Goal: Transaction & Acquisition: Purchase product/service

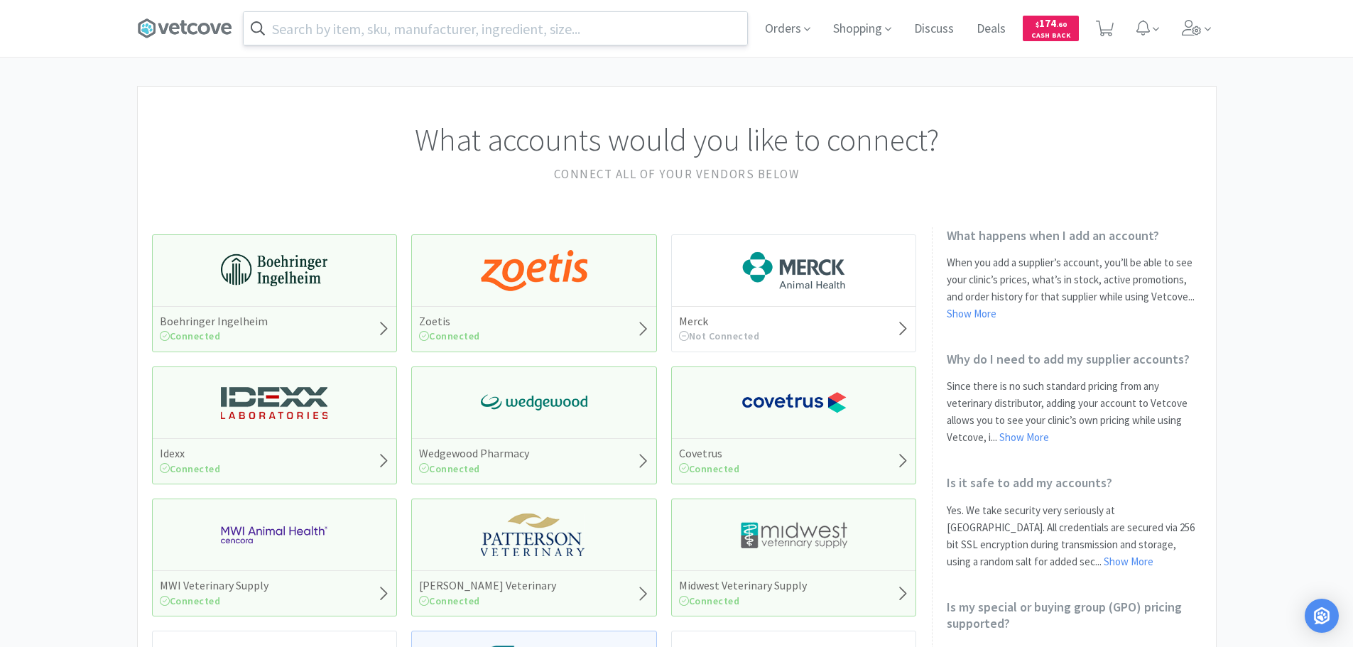
click at [407, 28] on input "text" at bounding box center [495, 28] width 503 height 33
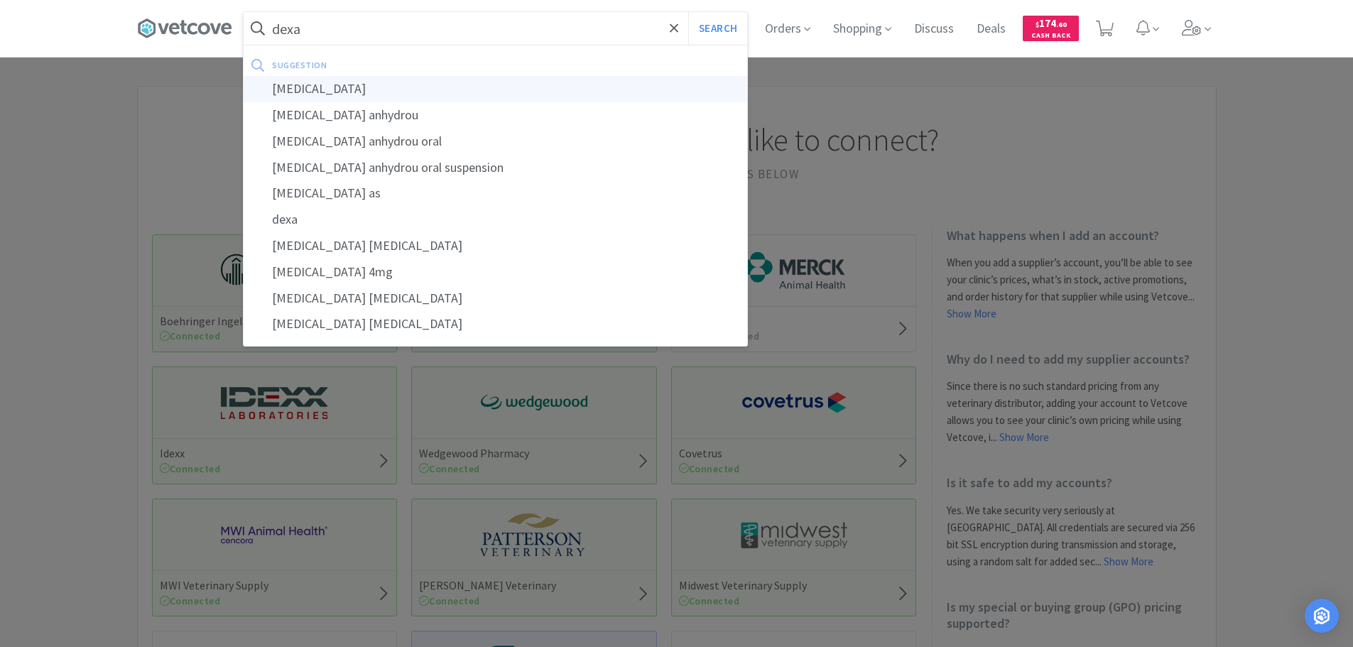
click at [312, 96] on div "[MEDICAL_DATA]" at bounding box center [495, 89] width 503 height 26
type input "[MEDICAL_DATA]"
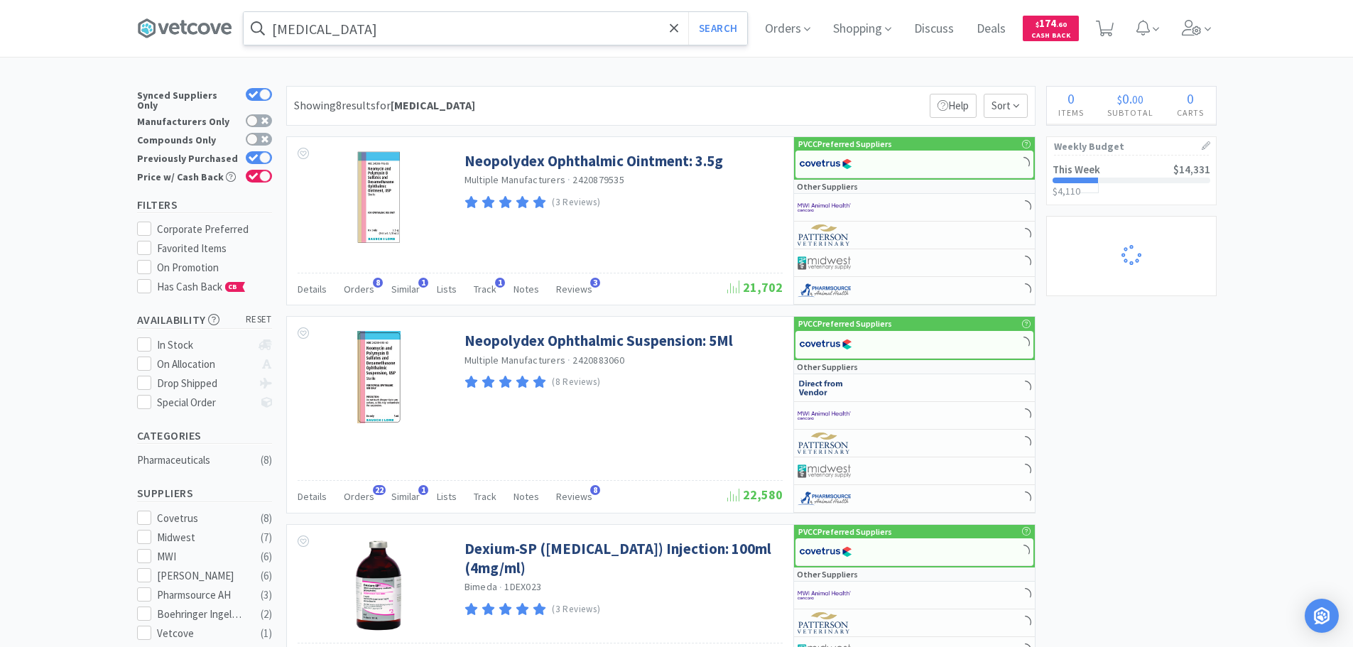
select select "1"
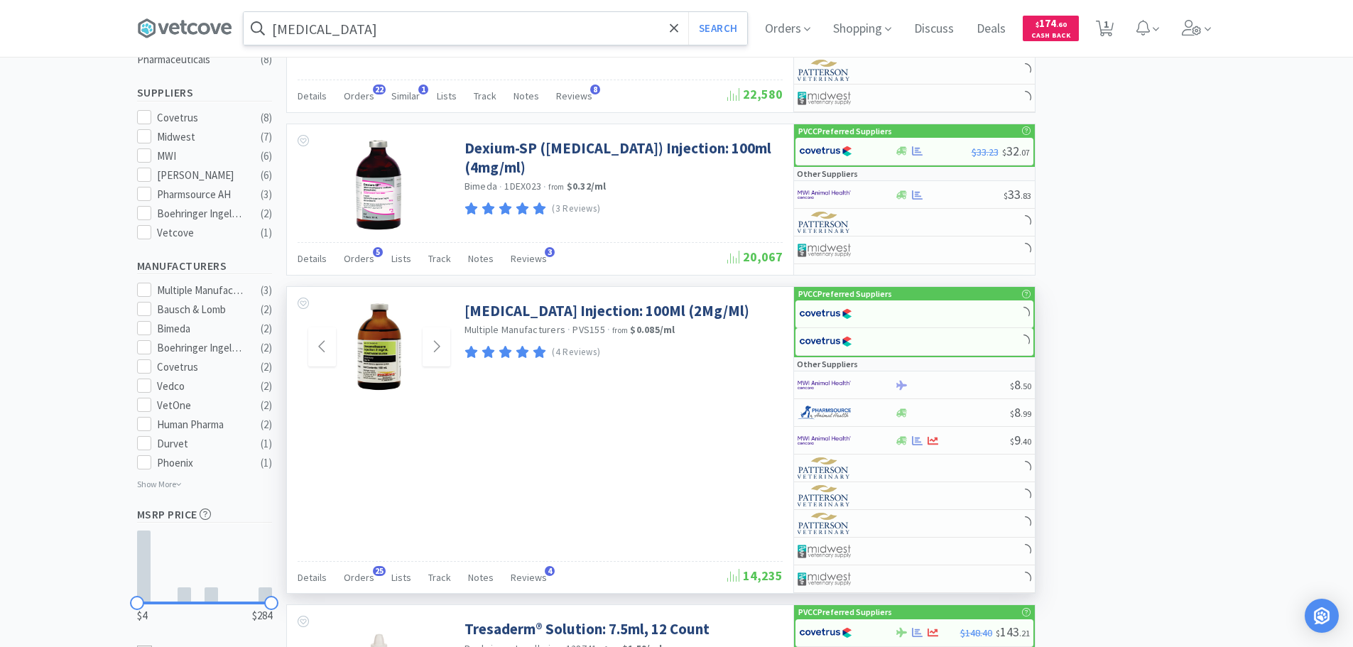
scroll to position [426, 0]
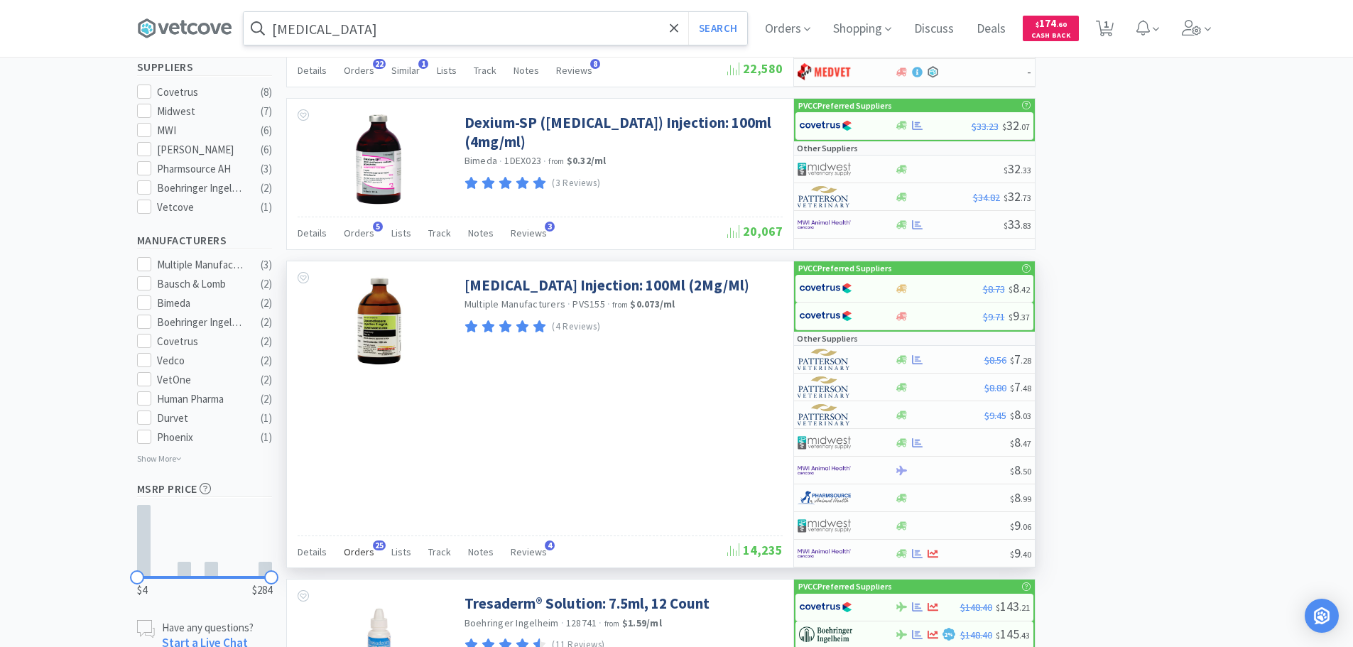
click at [361, 551] on span "Orders" at bounding box center [359, 551] width 31 height 13
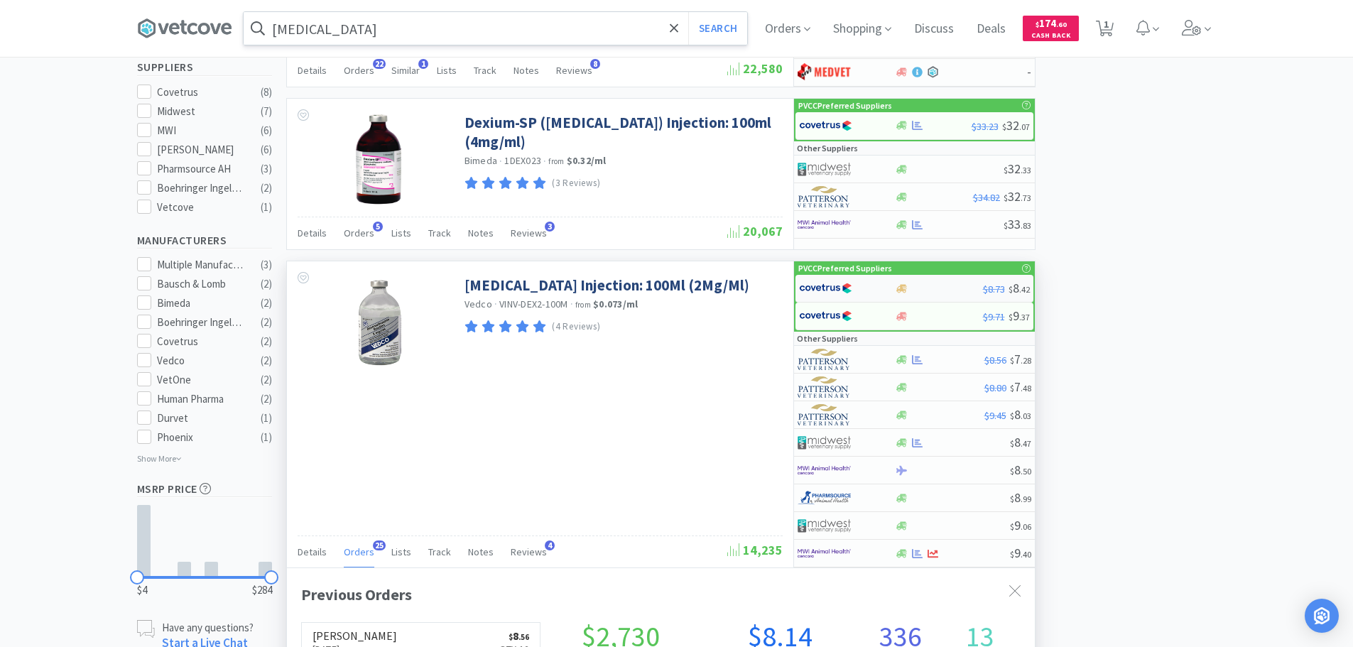
click at [847, 288] on img at bounding box center [825, 288] width 53 height 21
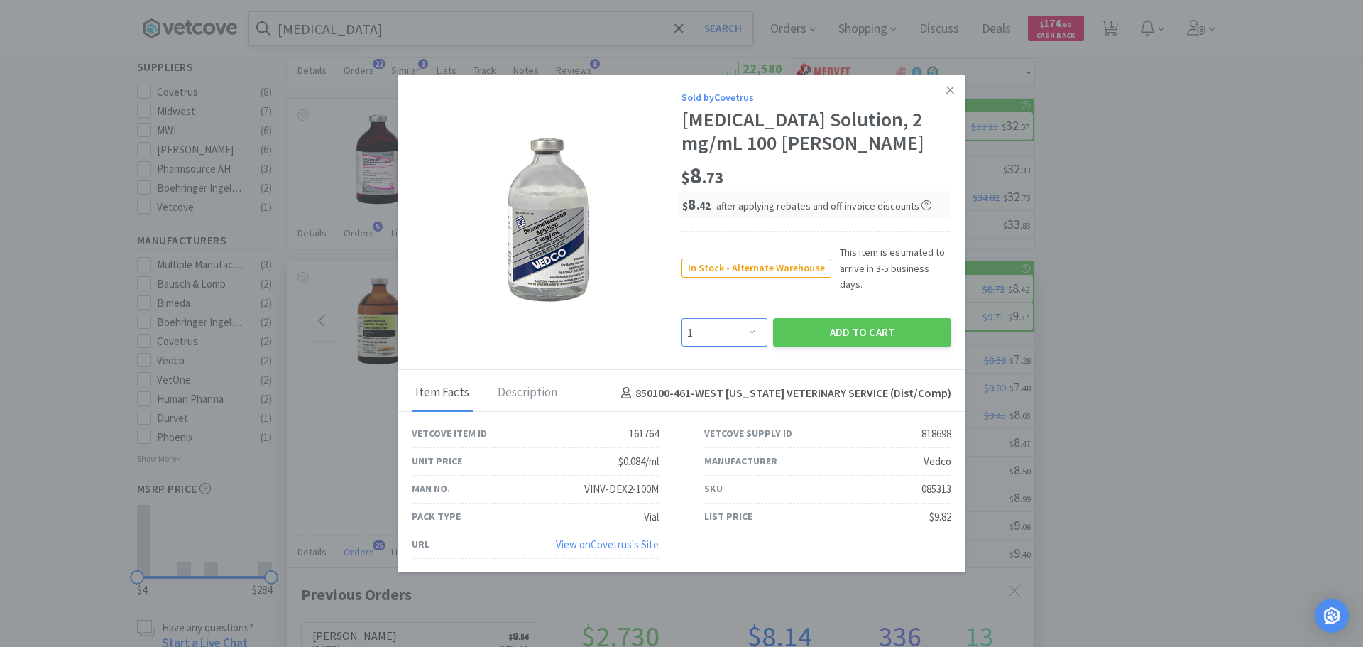
click at [707, 320] on select "Enter Quantity 1 2 3 4 5 6 7 8 9 10 11 12 13 14 15 16 17 18 19 20 Enter Quantity" at bounding box center [725, 332] width 86 height 28
select select "12"
click at [682, 318] on select "Enter Quantity 1 2 3 4 5 6 7 8 9 10 11 12 13 14 15 16 17 18 19 20 Enter Quantity" at bounding box center [725, 332] width 86 height 28
click at [854, 329] on button "Add to Cart" at bounding box center [862, 332] width 178 height 28
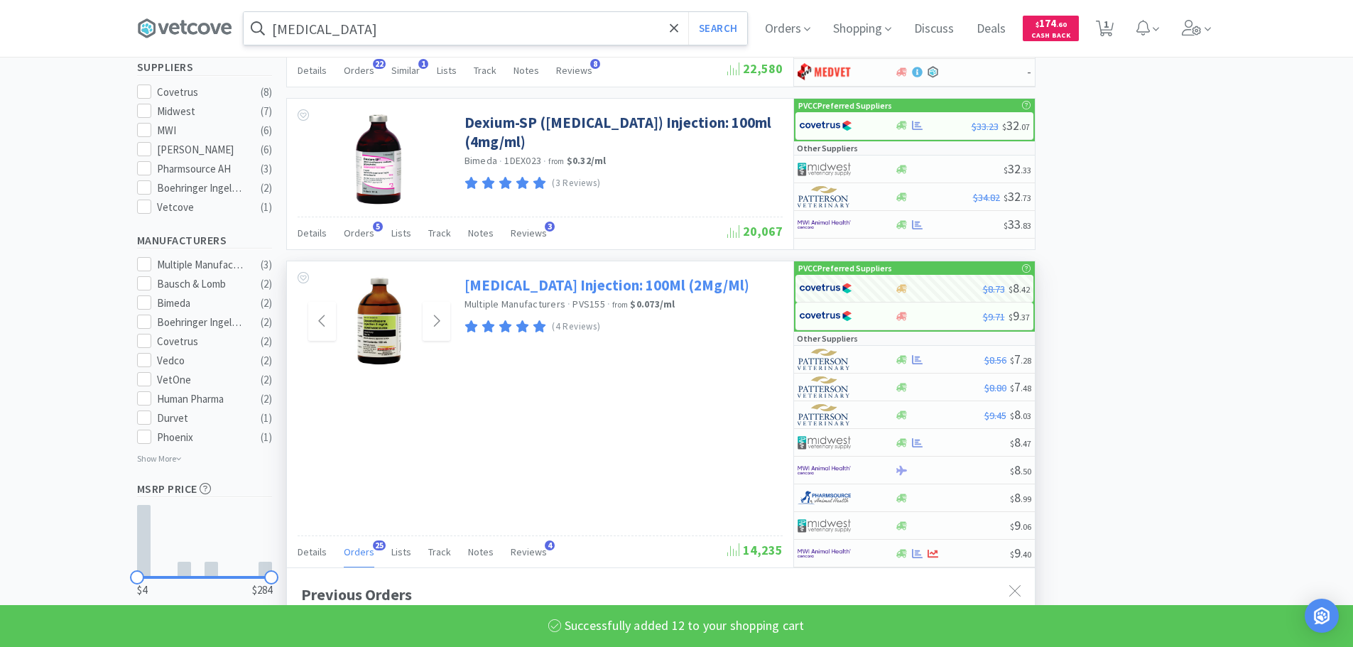
select select "12"
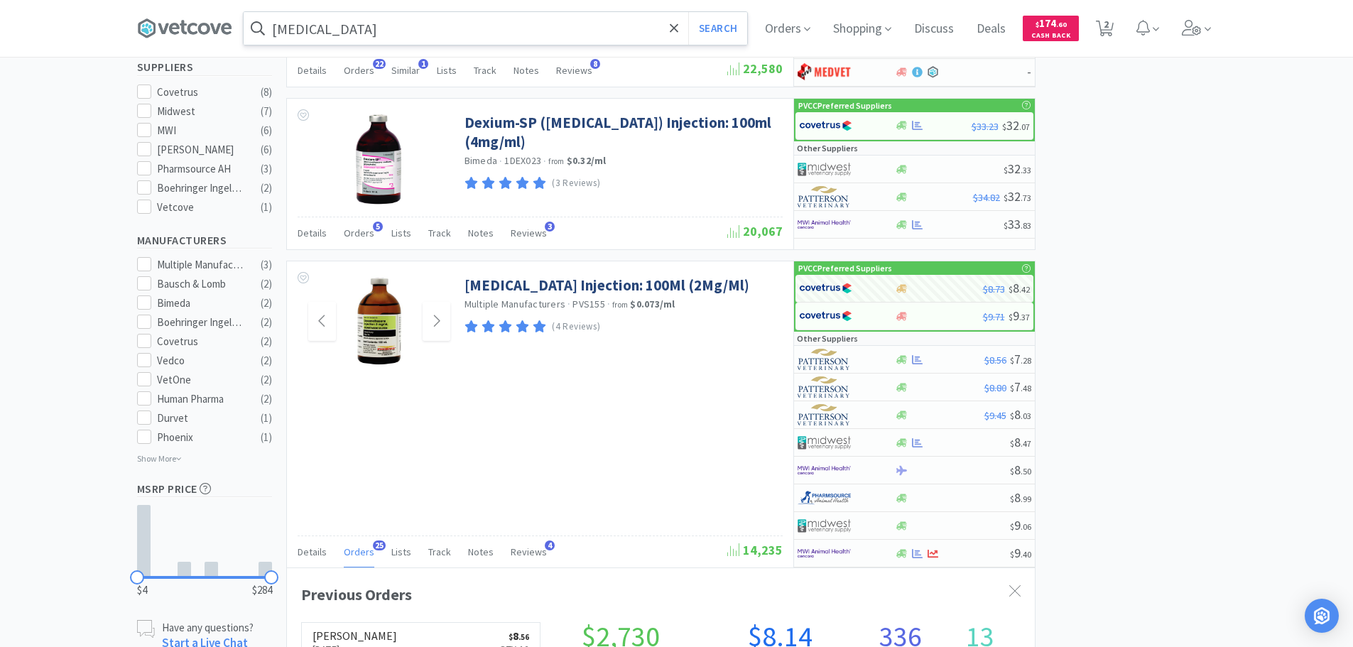
click at [399, 28] on input "[MEDICAL_DATA]" at bounding box center [495, 28] width 503 height 33
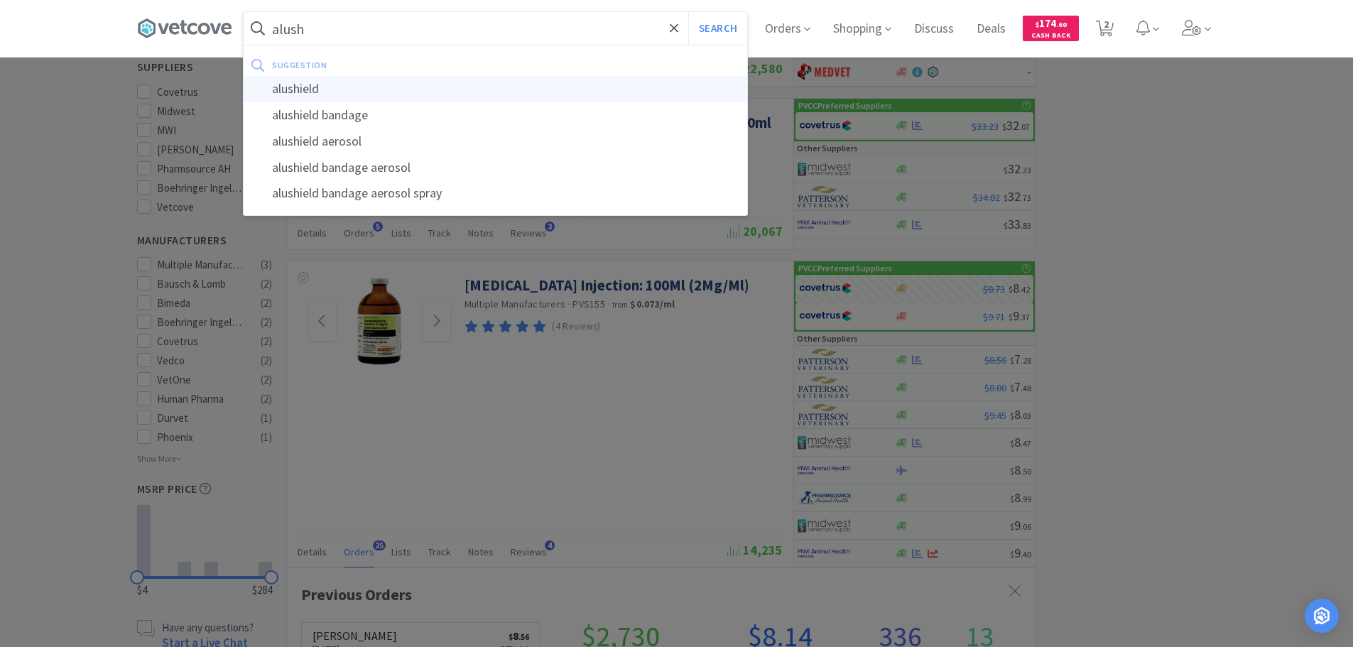
click at [325, 92] on div "alushield" at bounding box center [495, 89] width 503 height 26
type input "alushield"
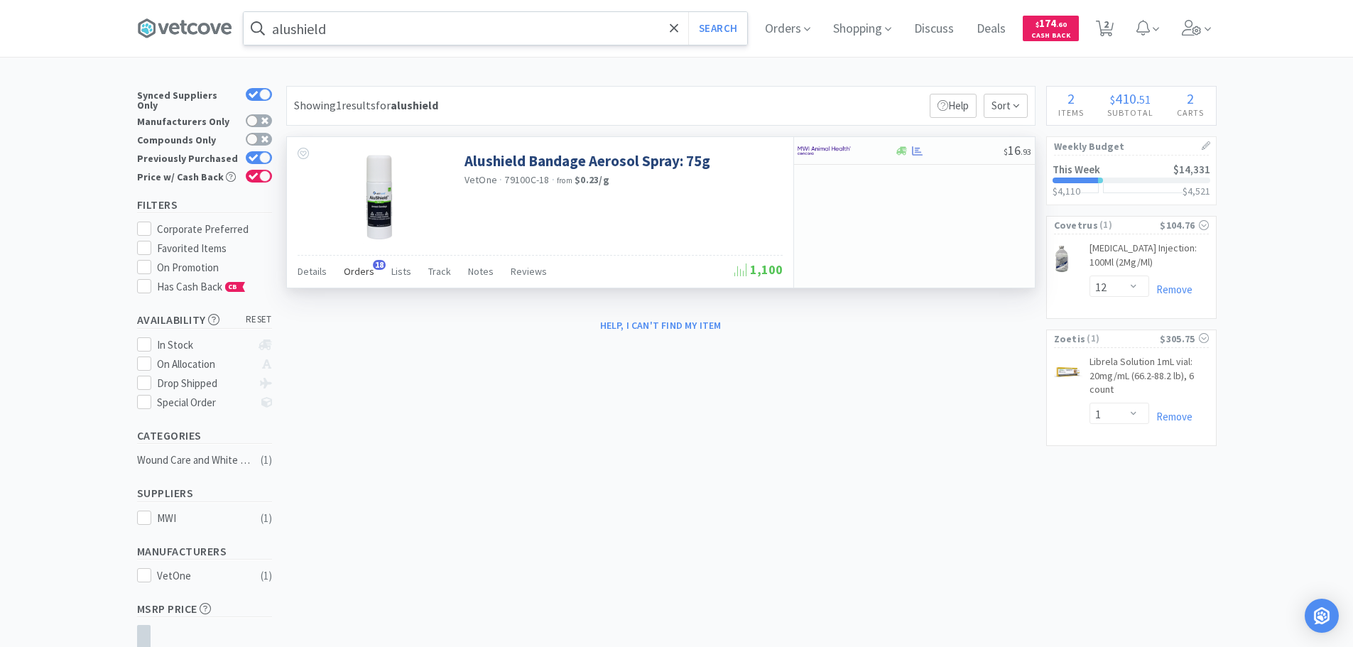
click at [367, 270] on span "Orders" at bounding box center [359, 271] width 31 height 13
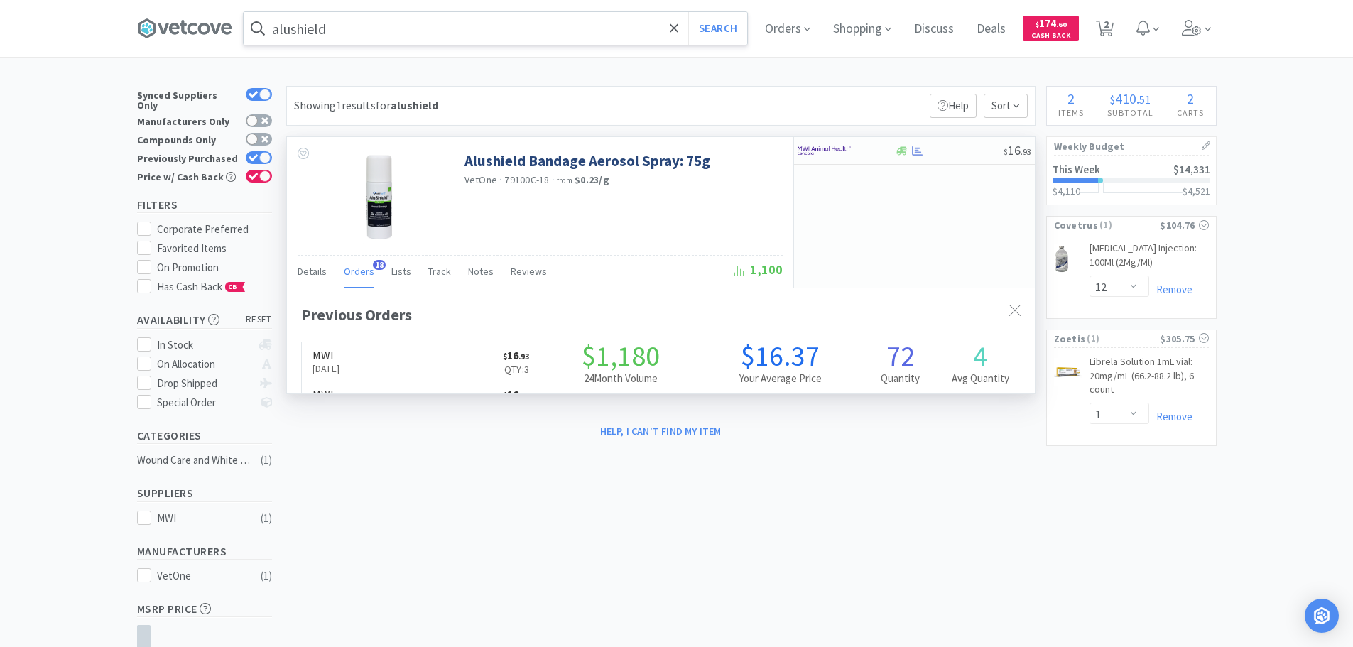
scroll to position [381, 748]
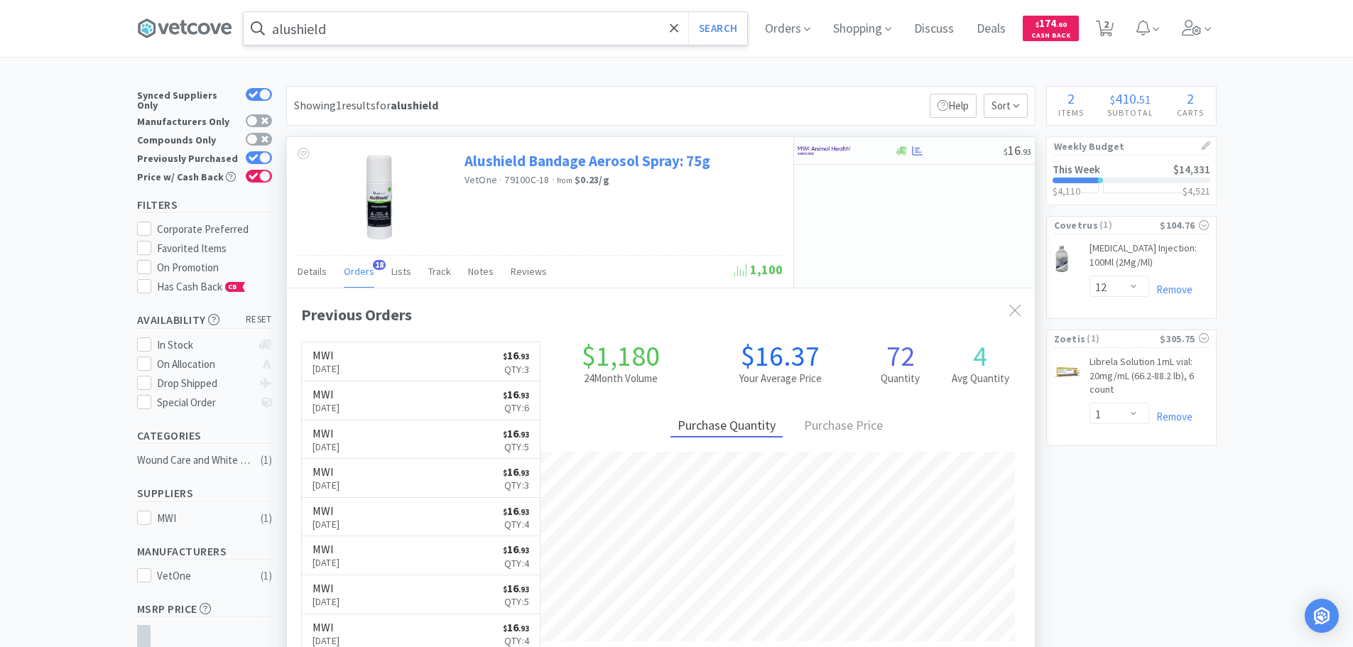
click at [538, 164] on link "Alushield Bandage Aerosol Spray: 75g" at bounding box center [587, 160] width 246 height 19
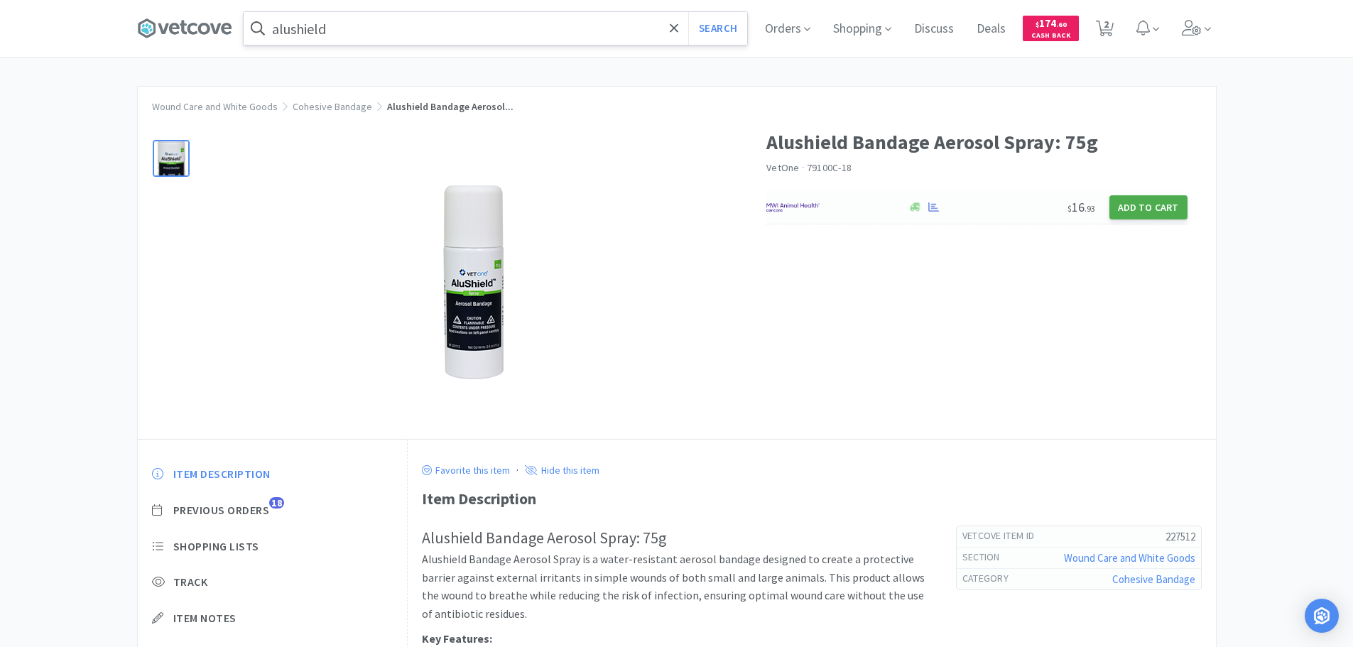
click at [1150, 205] on button "Add to Cart" at bounding box center [1148, 207] width 78 height 24
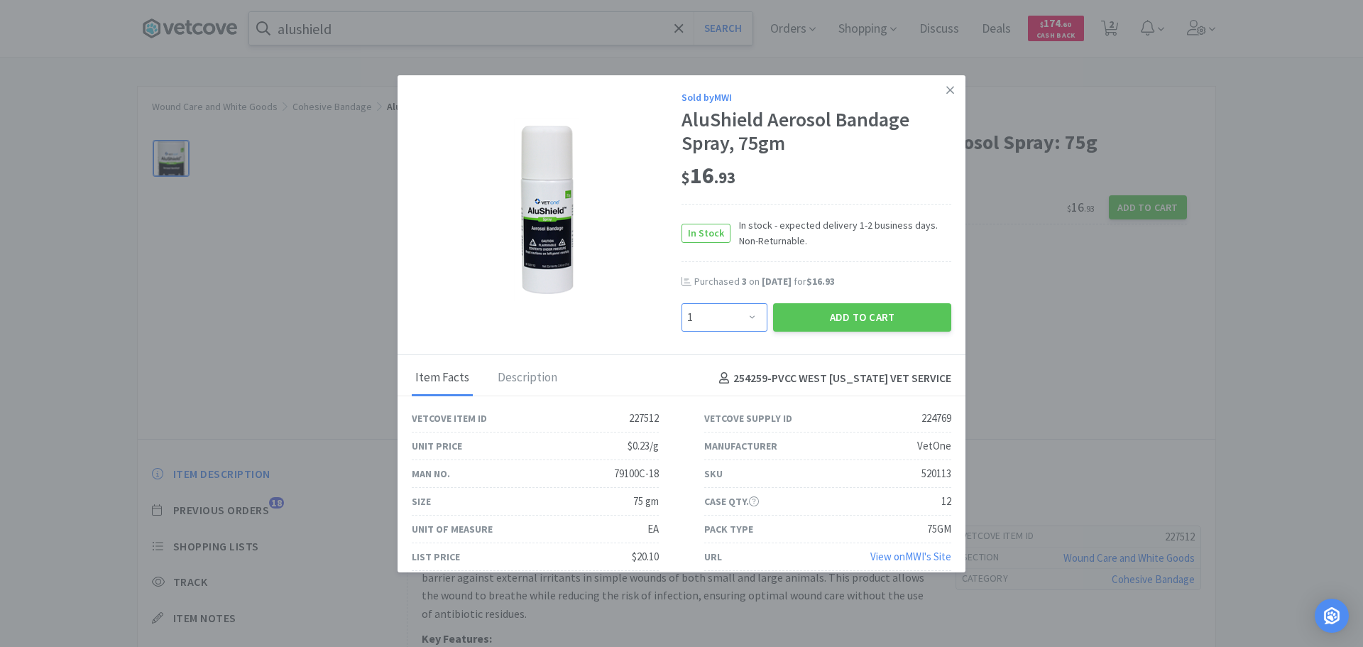
click at [745, 316] on select "Enter Quantity 1 2 3 4 5 6 7 8 9 10 11 12 13 14 15 16 17 18 19 20 Enter Quantity" at bounding box center [725, 317] width 86 height 28
select select "3"
click at [682, 303] on select "Enter Quantity 1 2 3 4 5 6 7 8 9 10 11 12 13 14 15 16 17 18 19 20 Enter Quantity" at bounding box center [725, 317] width 86 height 28
click at [859, 320] on button "Add to Cart" at bounding box center [862, 317] width 178 height 28
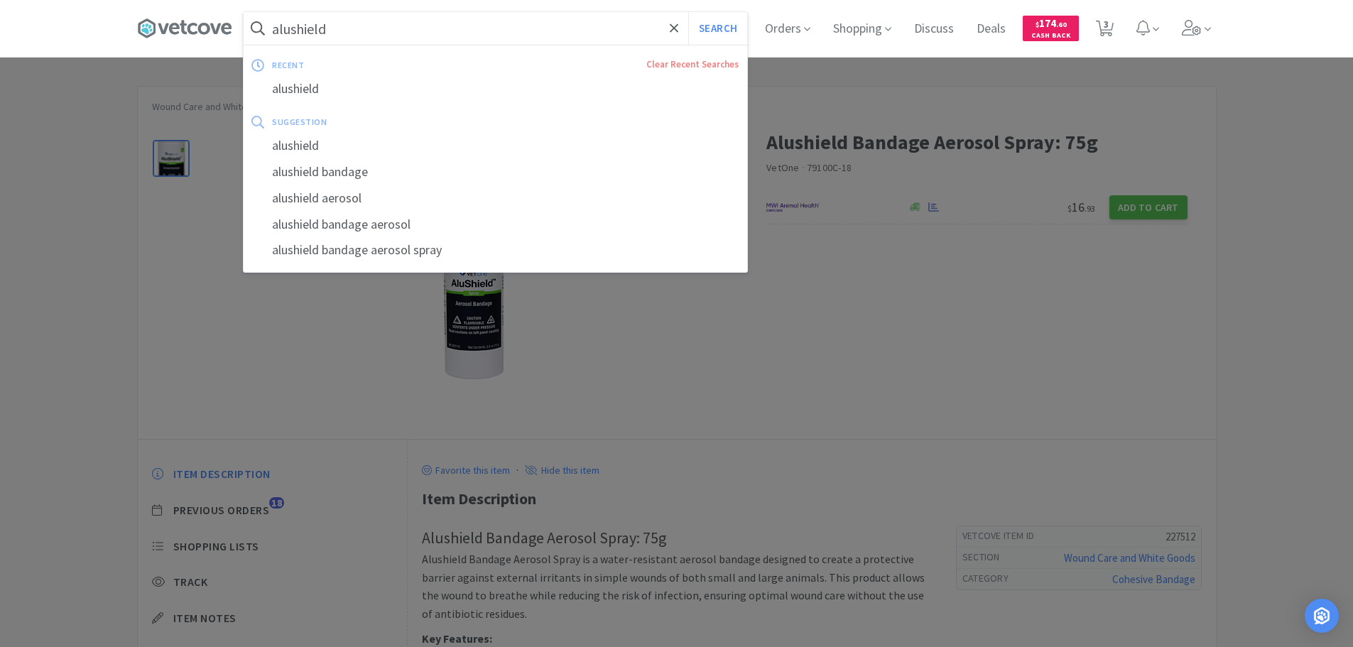
click at [361, 23] on input "alushield" at bounding box center [495, 28] width 503 height 33
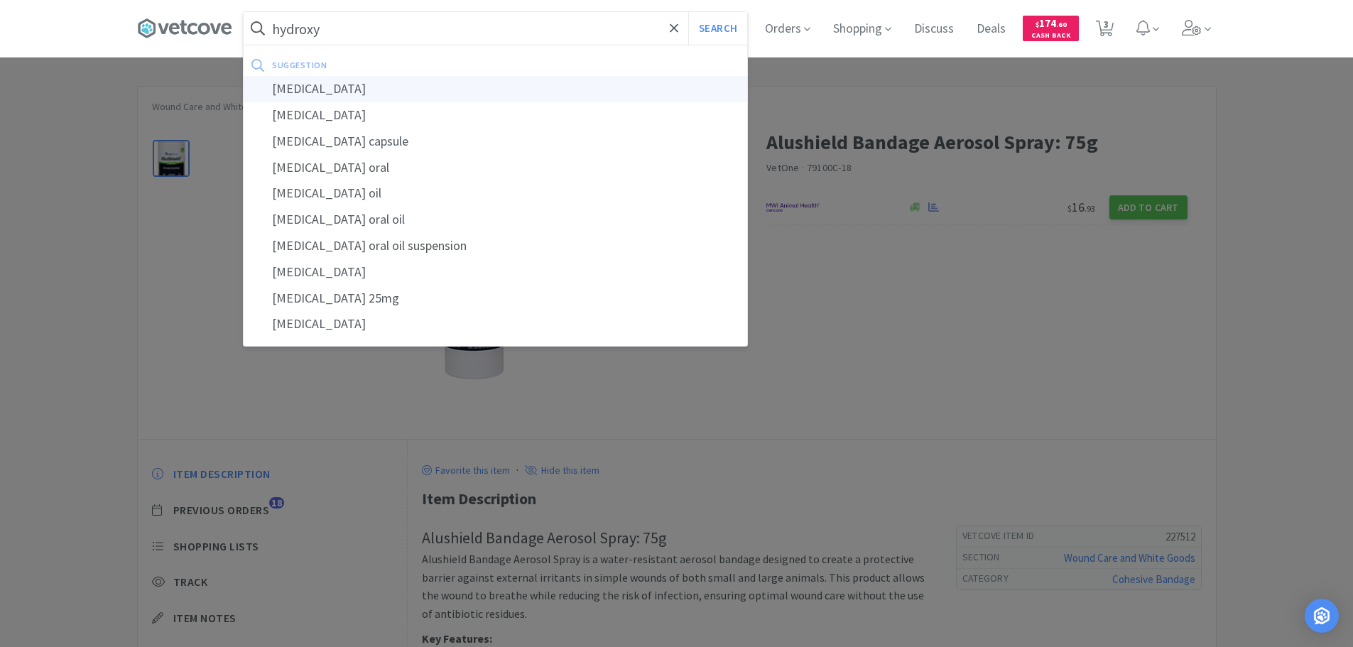
click at [332, 92] on div "[MEDICAL_DATA]" at bounding box center [495, 89] width 503 height 26
type input "[MEDICAL_DATA]"
select select "12"
select select "3"
select select "1"
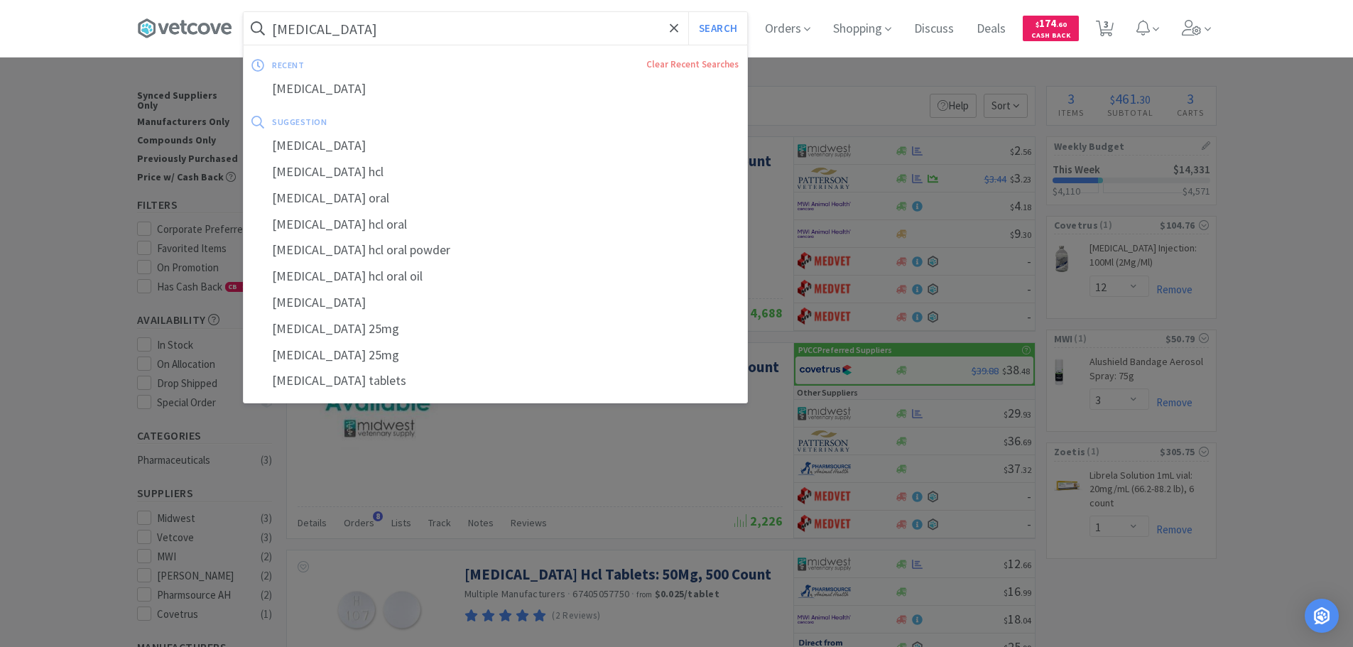
click at [408, 29] on input "[MEDICAL_DATA]" at bounding box center [495, 28] width 503 height 33
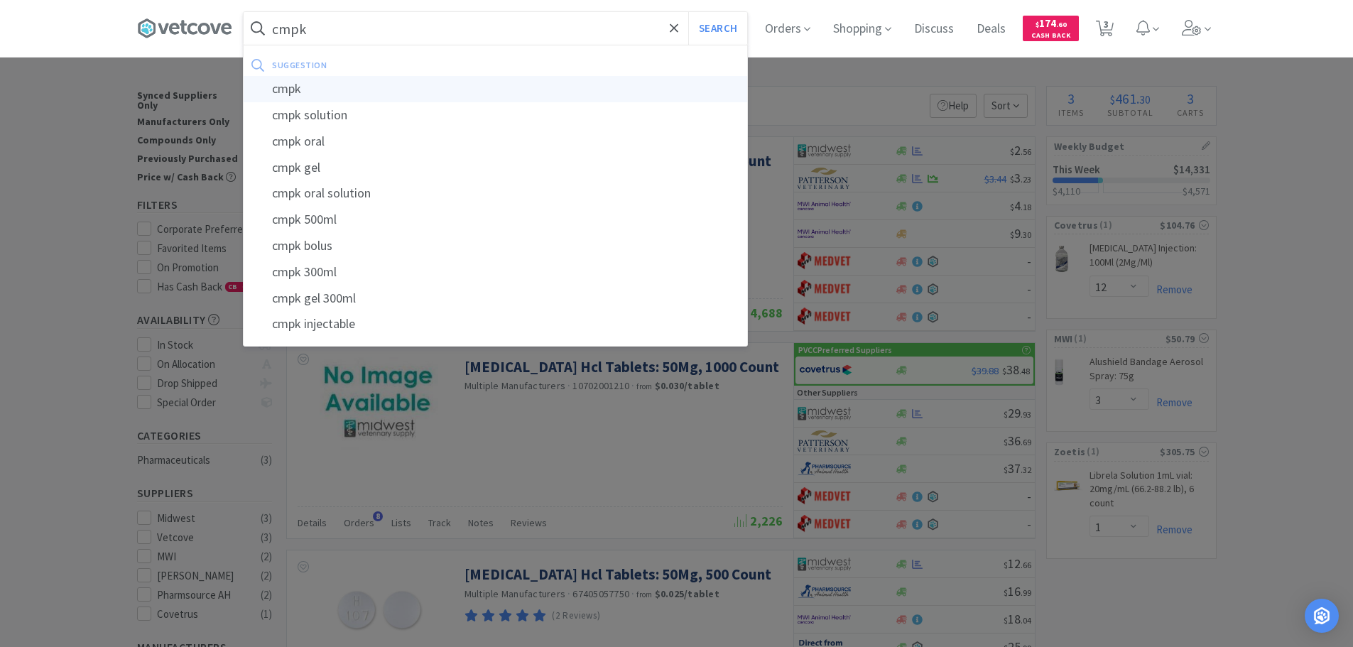
type input "cmpk"
click at [301, 93] on div "cmpk" at bounding box center [495, 89] width 503 height 26
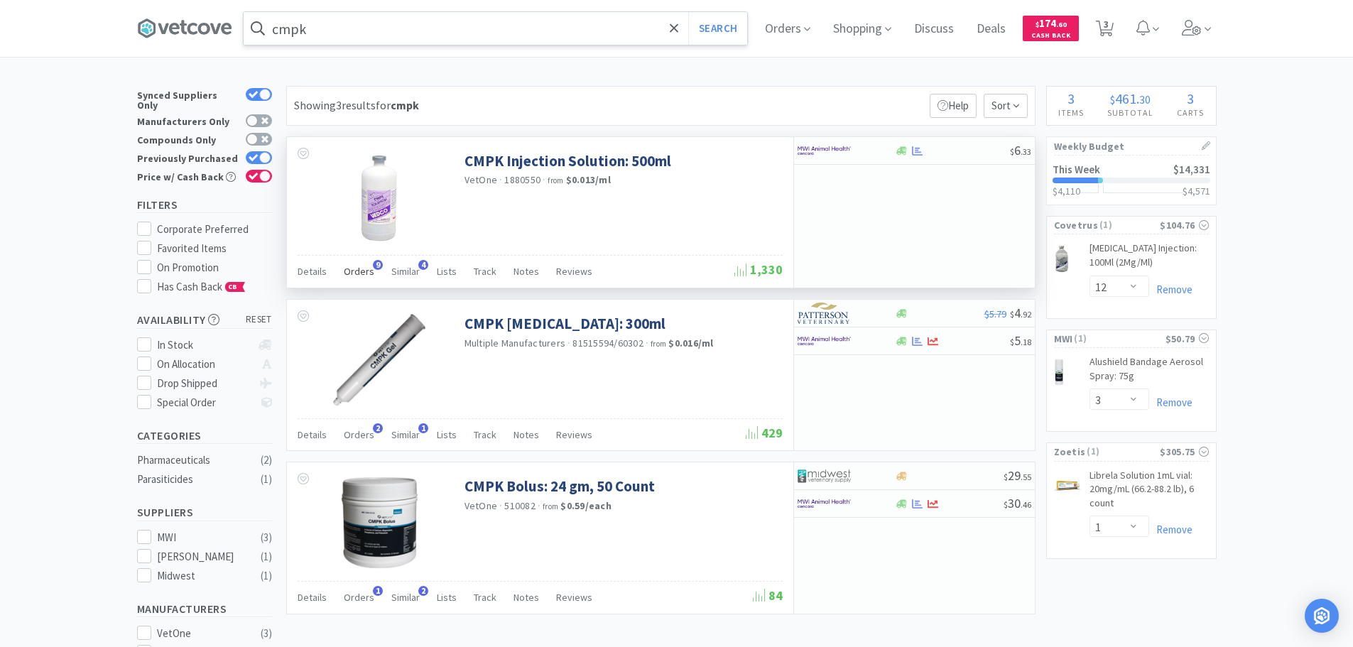
click at [364, 268] on span "Orders" at bounding box center [359, 271] width 31 height 13
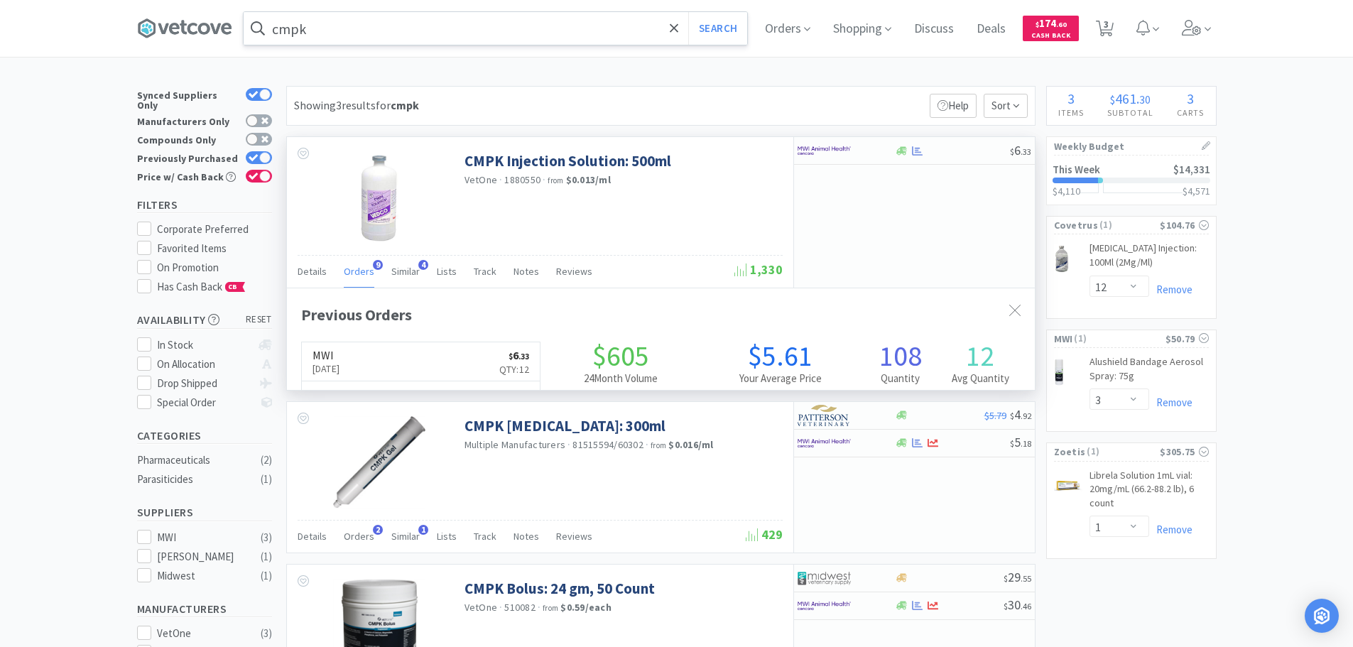
scroll to position [381, 748]
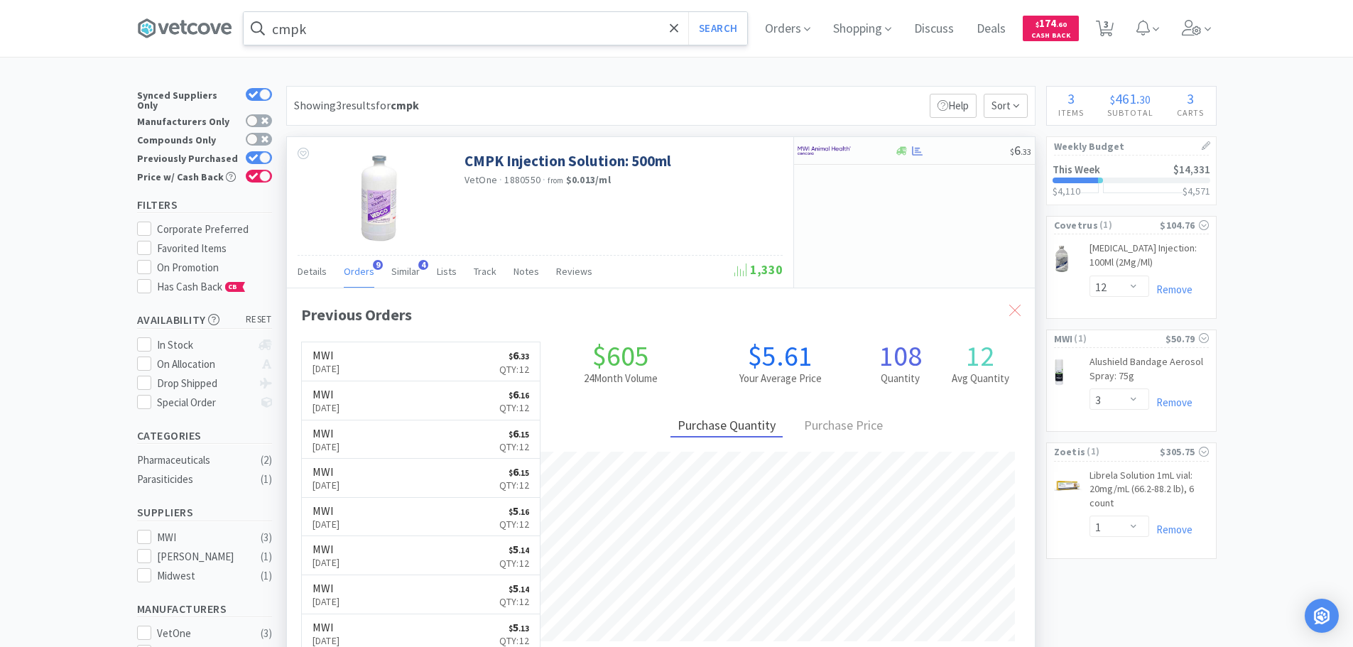
click at [1015, 305] on icon at bounding box center [1014, 310] width 11 height 11
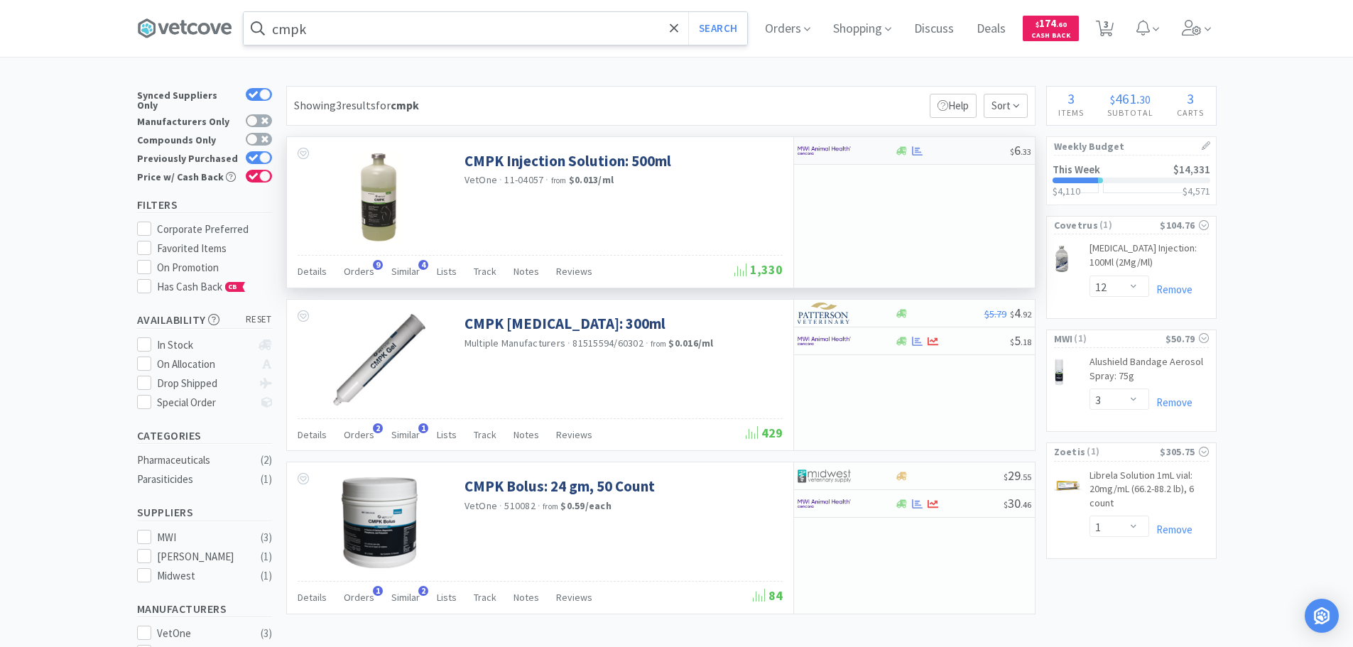
click at [840, 149] on img at bounding box center [823, 150] width 53 height 21
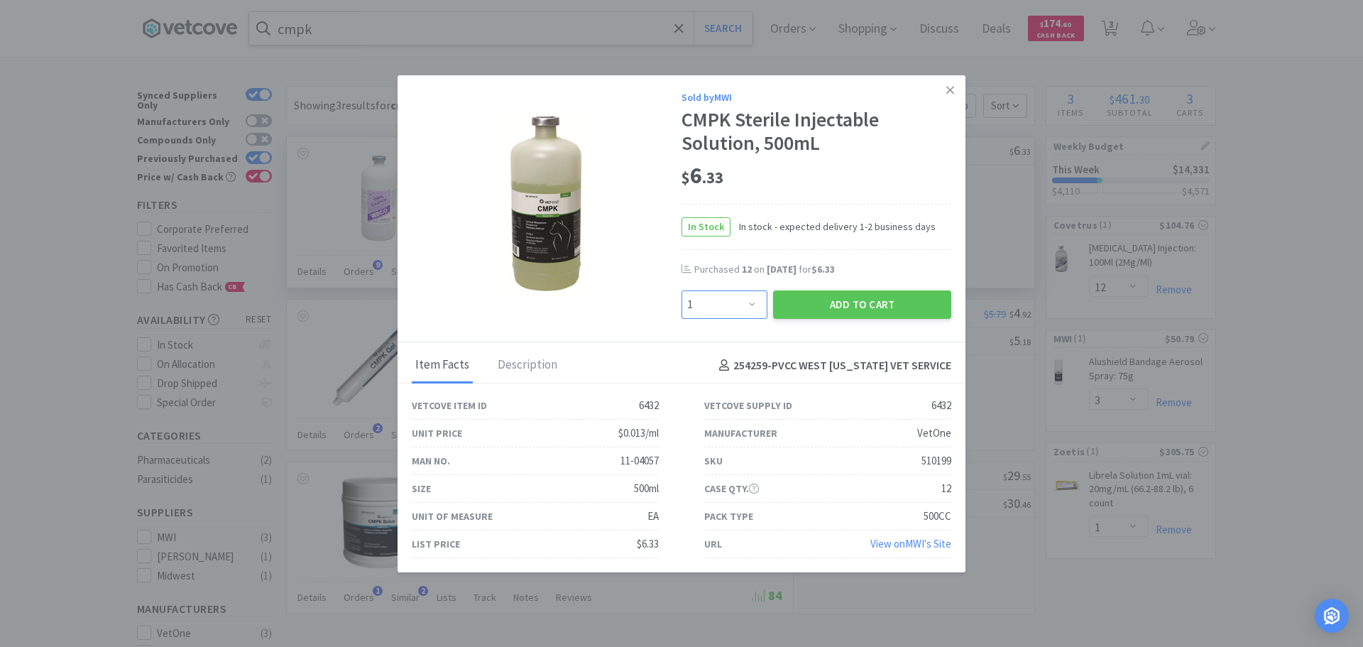
click at [748, 301] on select "Enter Quantity 1 2 3 4 5 6 7 8 9 10 11 12 13 14 15 16 17 18 19 20 Enter Quantity" at bounding box center [725, 304] width 86 height 28
select select "12"
click at [682, 290] on select "Enter Quantity 1 2 3 4 5 6 7 8 9 10 11 12 13 14 15 16 17 18 19 20 Enter Quantity" at bounding box center [725, 304] width 86 height 28
click at [873, 303] on button "Add to Cart" at bounding box center [862, 304] width 178 height 28
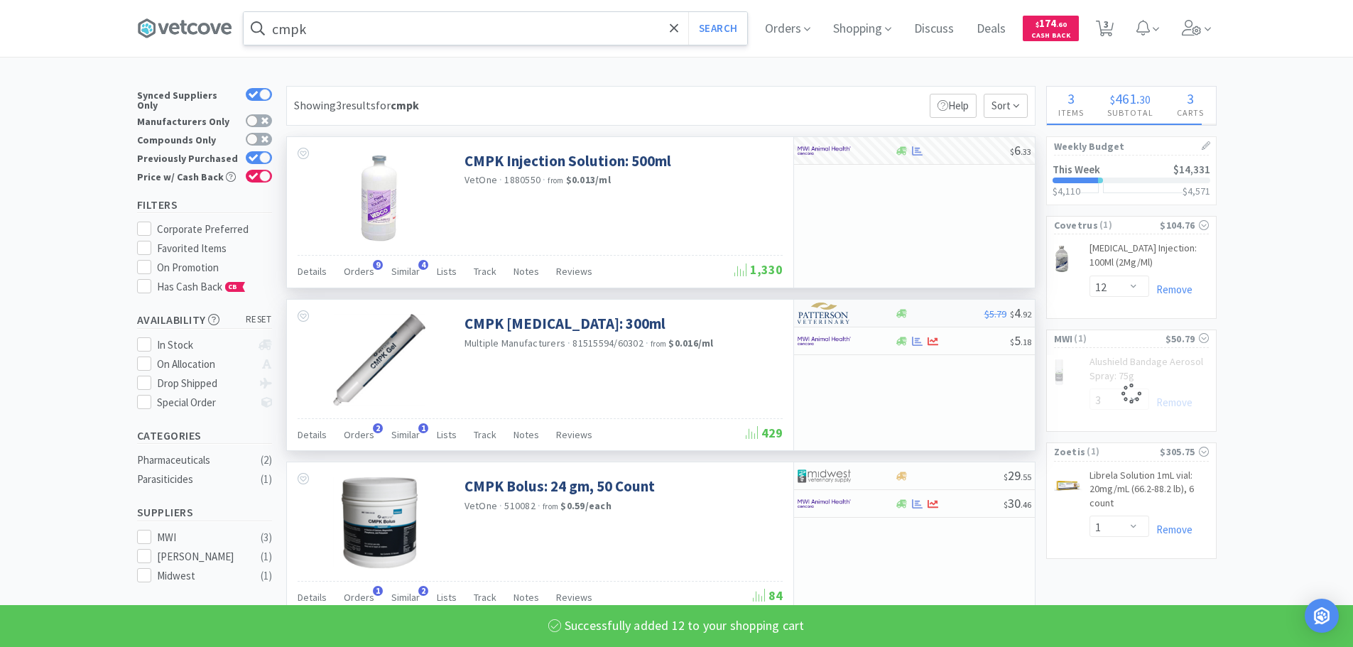
select select "12"
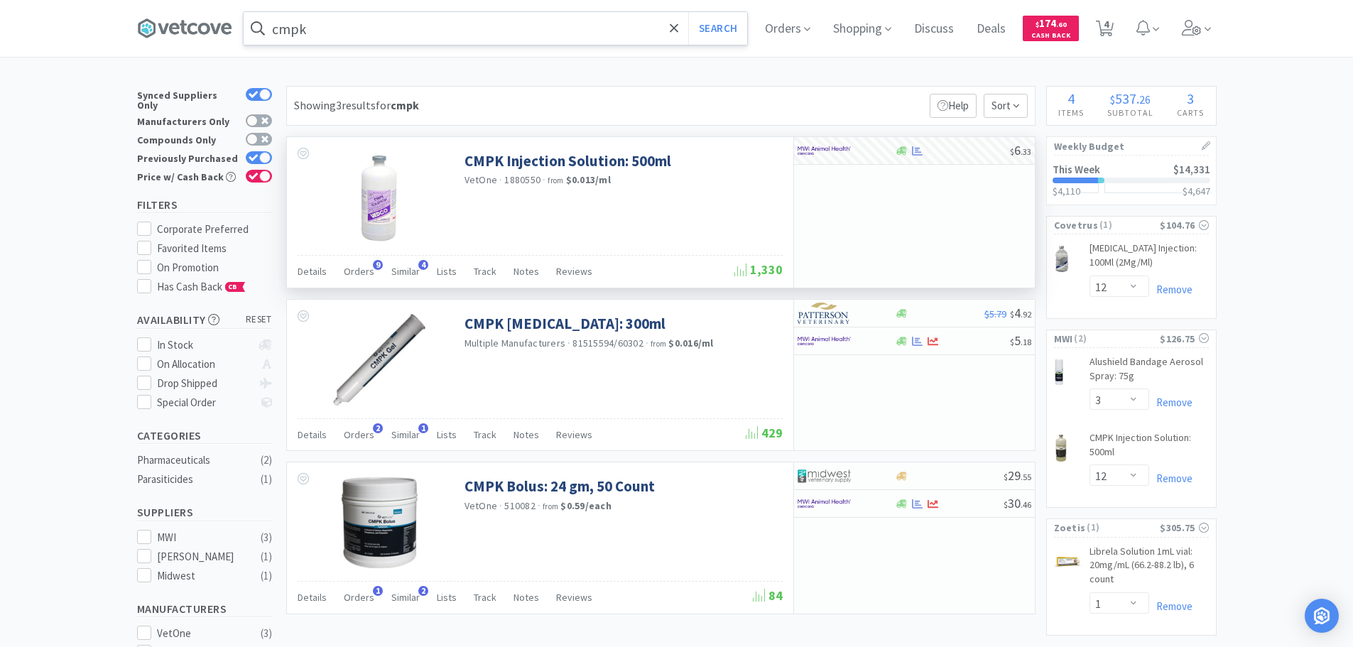
click at [324, 29] on input "cmpk" at bounding box center [495, 28] width 503 height 33
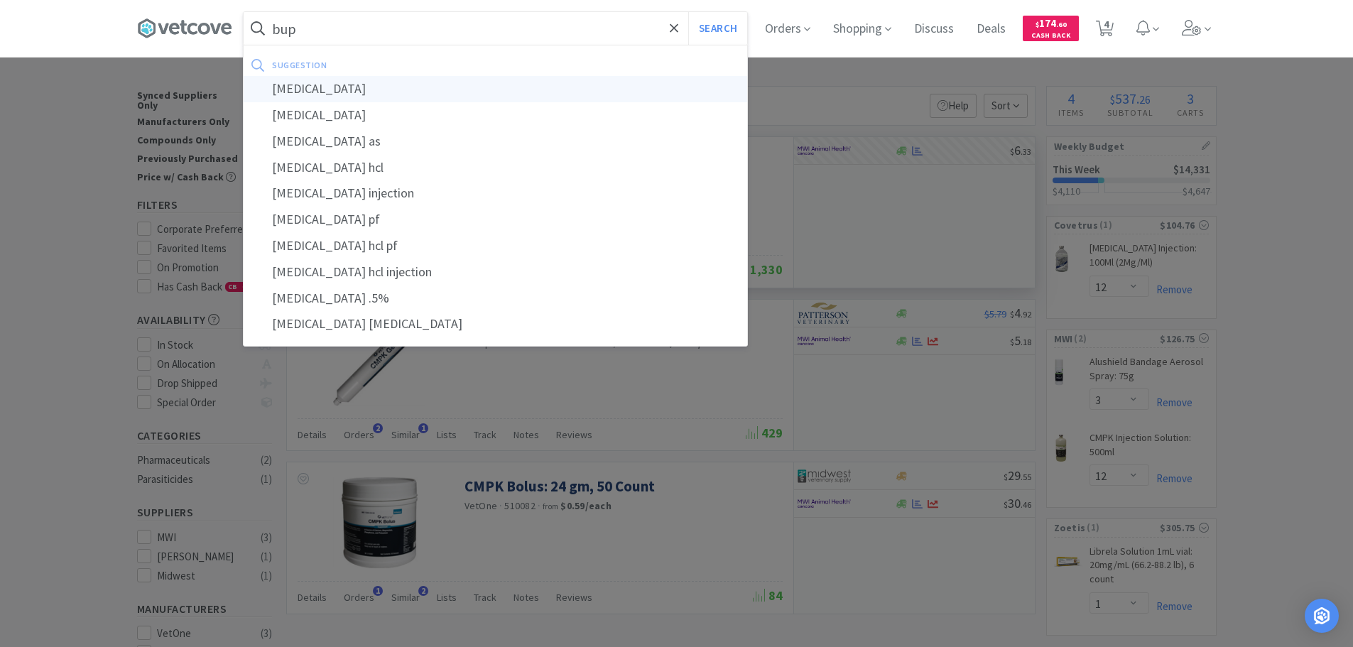
click at [322, 92] on div "[MEDICAL_DATA]" at bounding box center [495, 89] width 503 height 26
type input "[MEDICAL_DATA]"
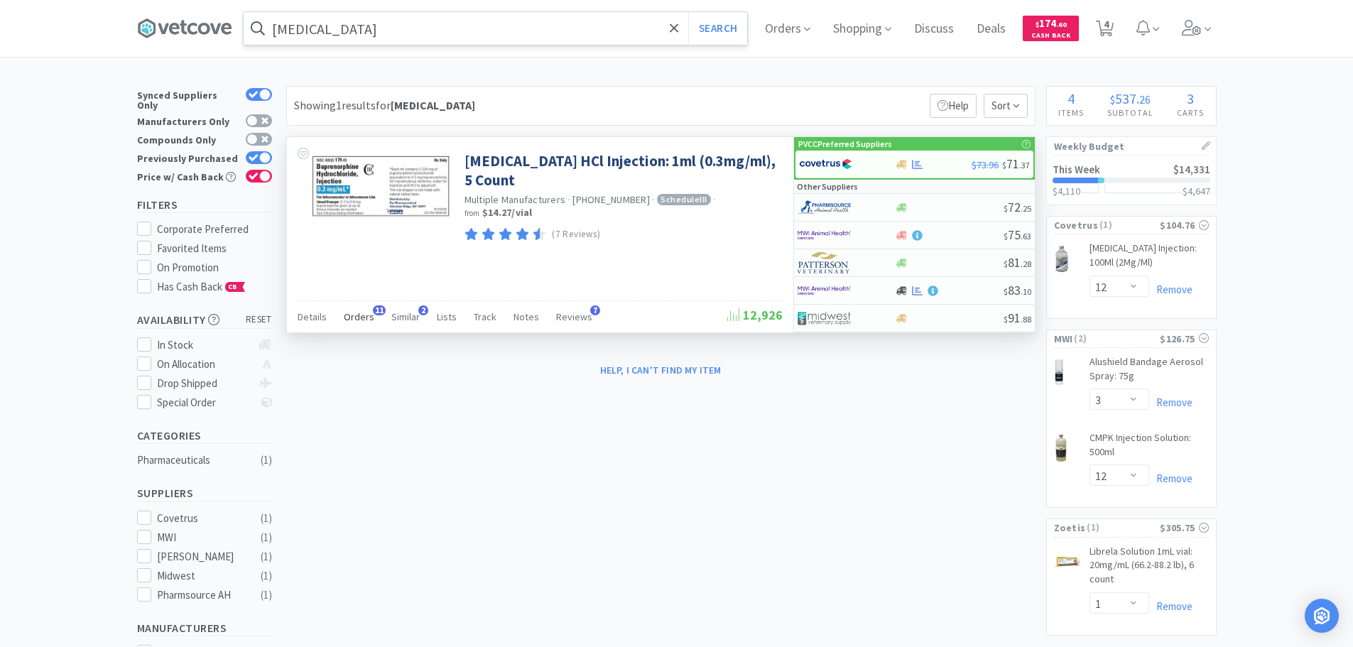
click at [365, 317] on span "Orders" at bounding box center [359, 316] width 31 height 13
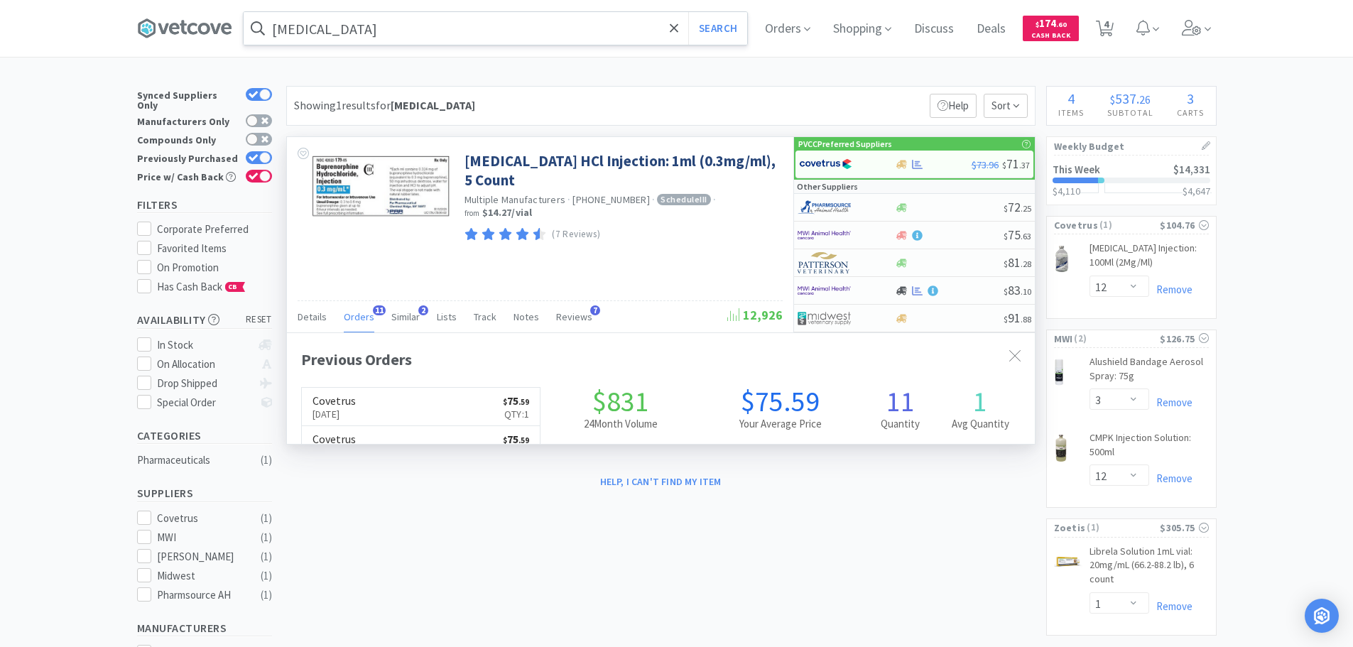
scroll to position [381, 748]
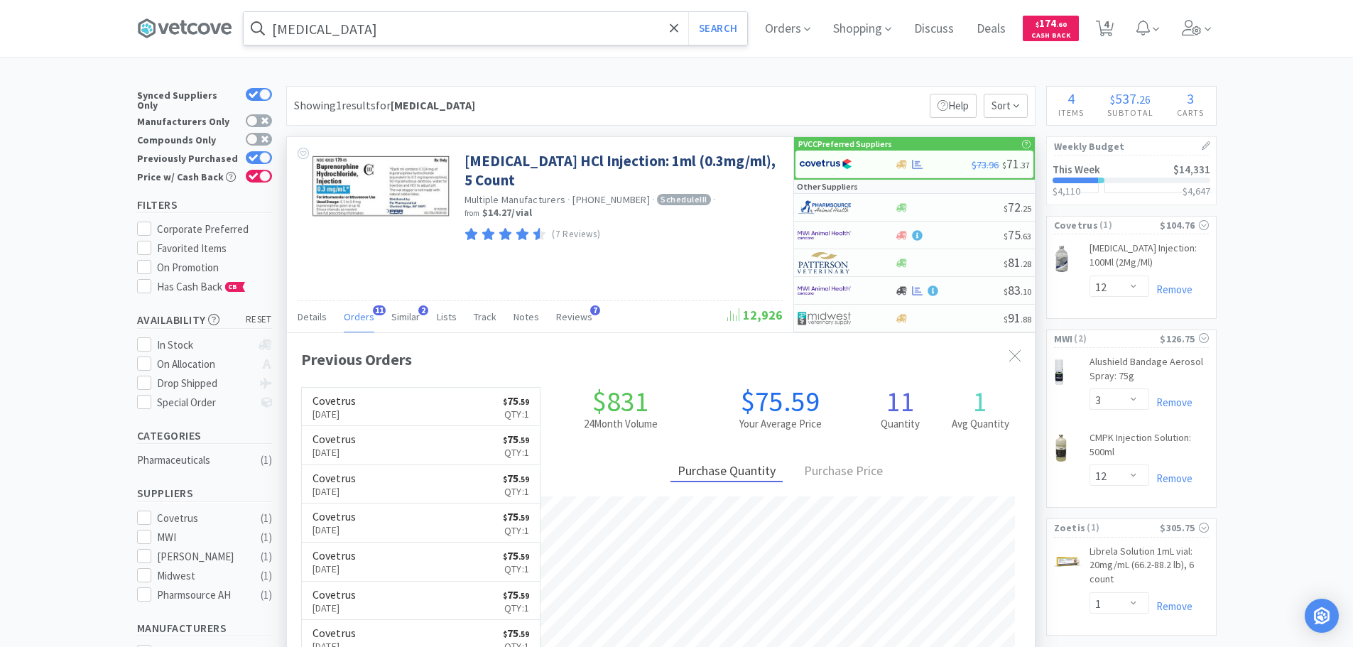
click at [535, 255] on div "[MEDICAL_DATA] HCl Injection: 1ml (0.3mg/ml), 5 Count Multiple Manufacturers · …" at bounding box center [540, 234] width 506 height 195
click at [875, 168] on div at bounding box center [838, 164] width 78 height 24
select select "1"
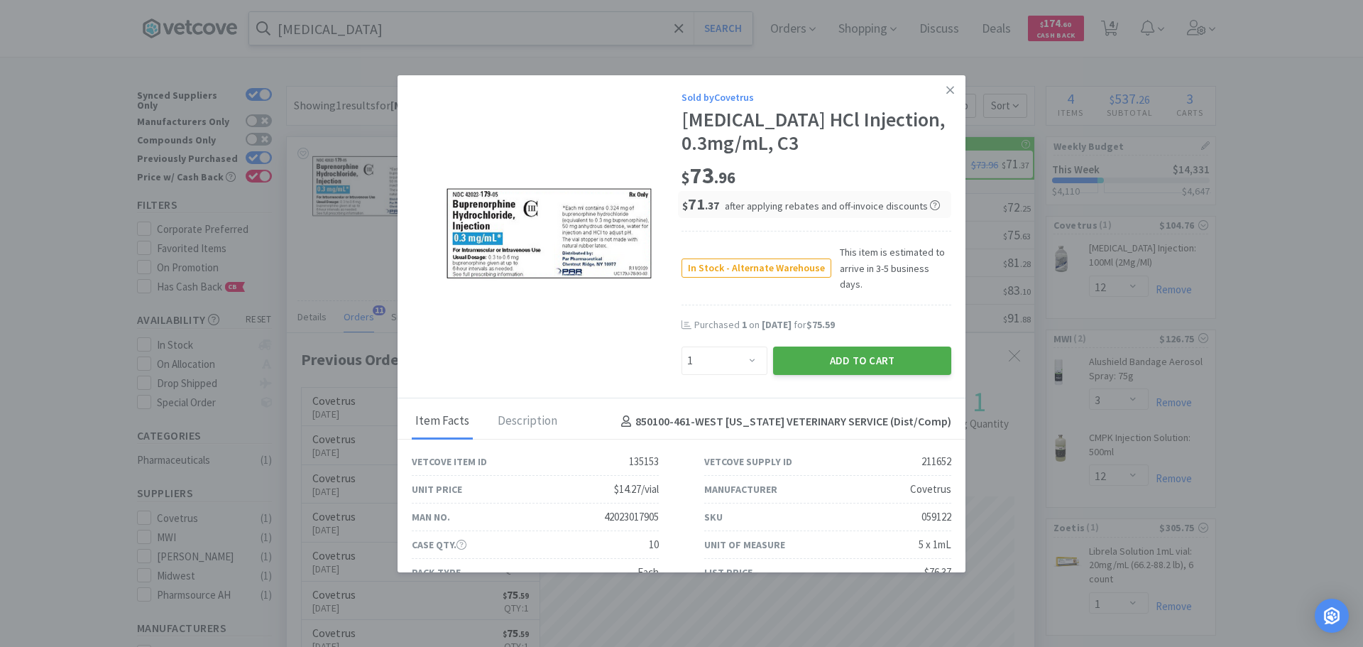
click at [833, 351] on button "Add to Cart" at bounding box center [862, 360] width 178 height 28
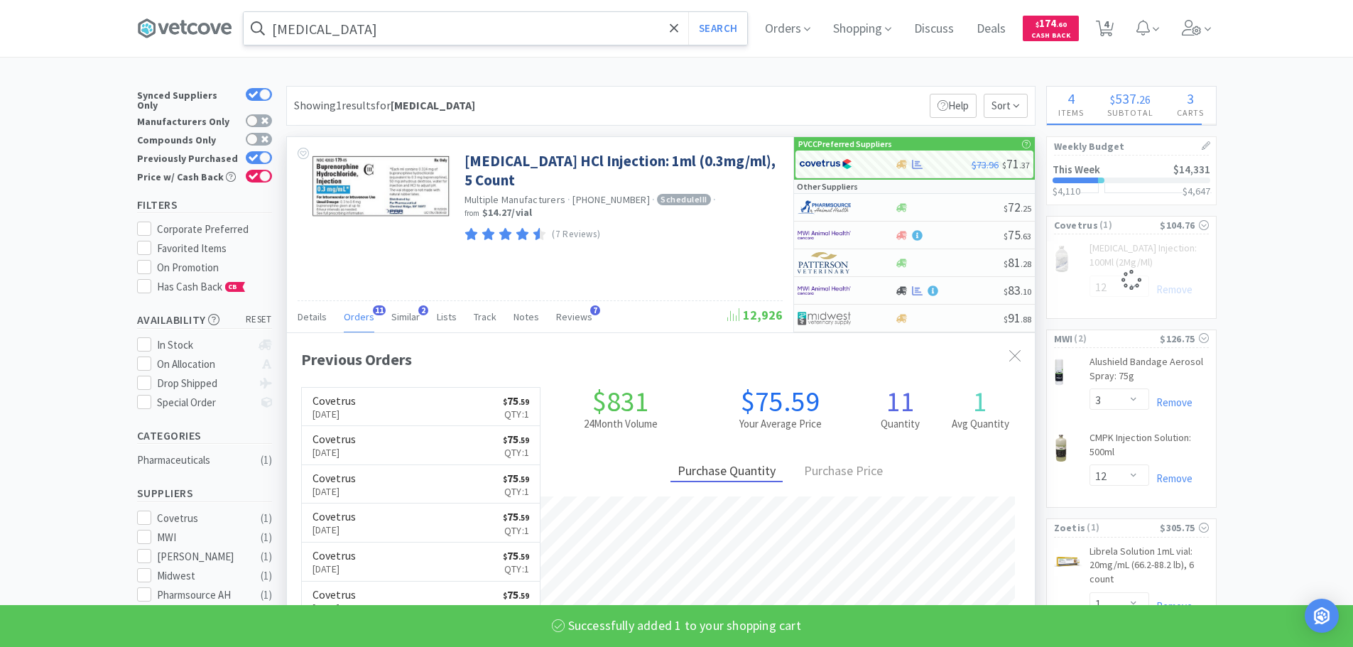
select select "1"
select select "12"
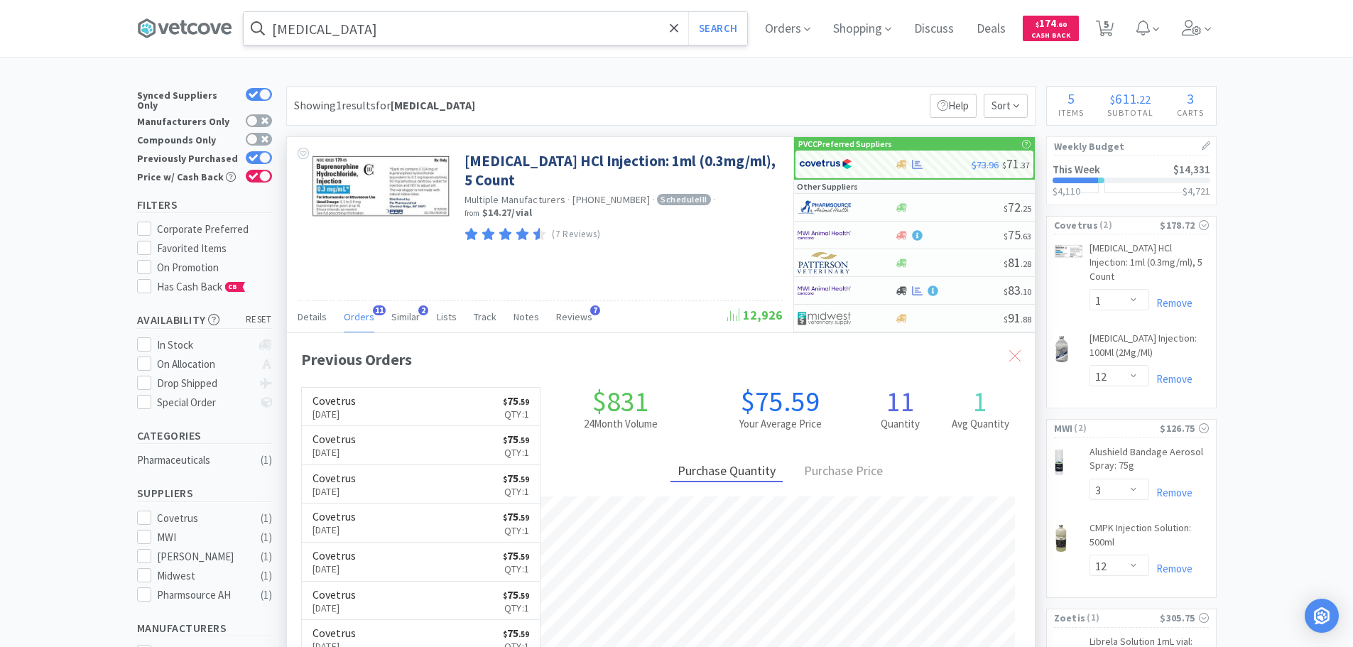
click at [1016, 360] on icon at bounding box center [1014, 355] width 11 height 11
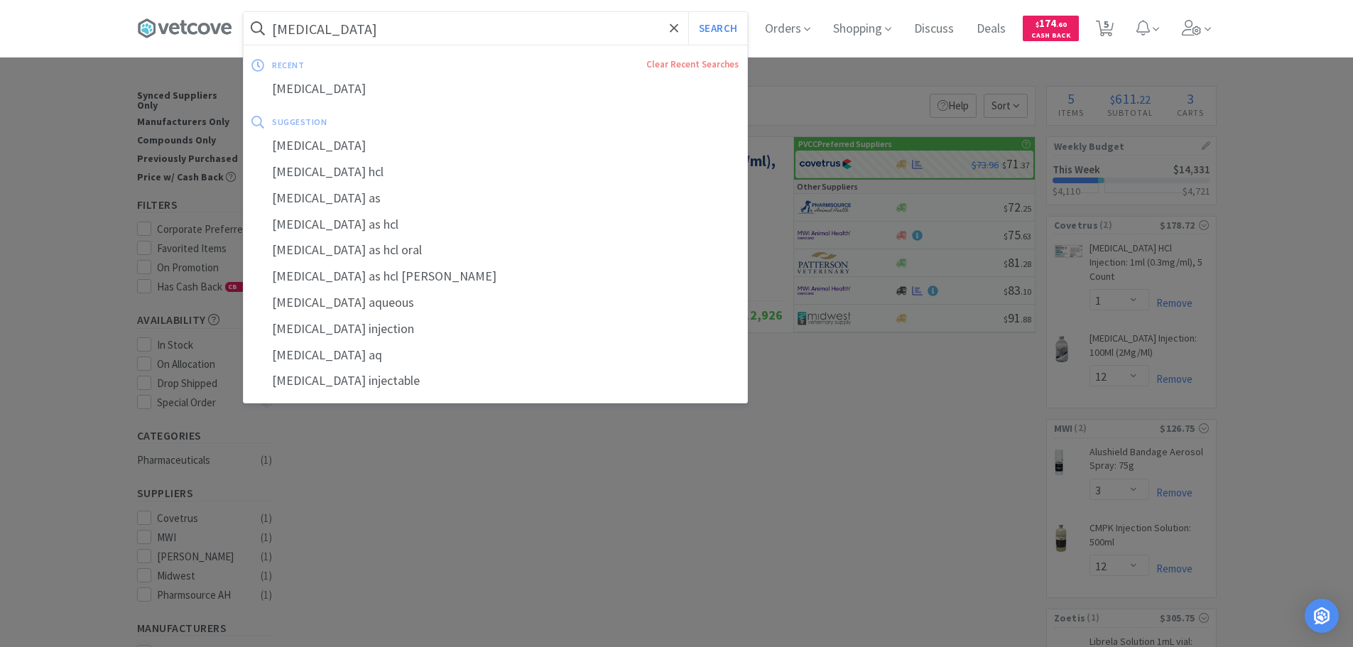
click at [386, 34] on input "[MEDICAL_DATA]" at bounding box center [495, 28] width 503 height 33
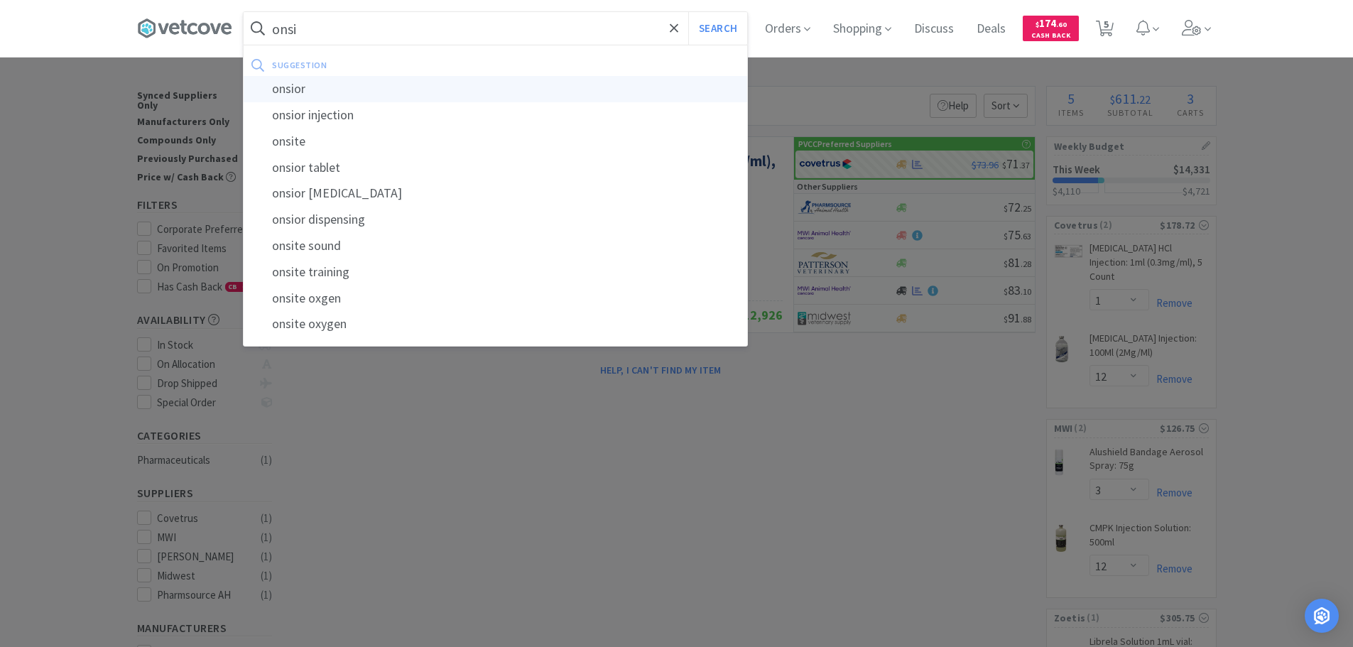
click at [302, 92] on div "onsior" at bounding box center [495, 89] width 503 height 26
type input "onsior"
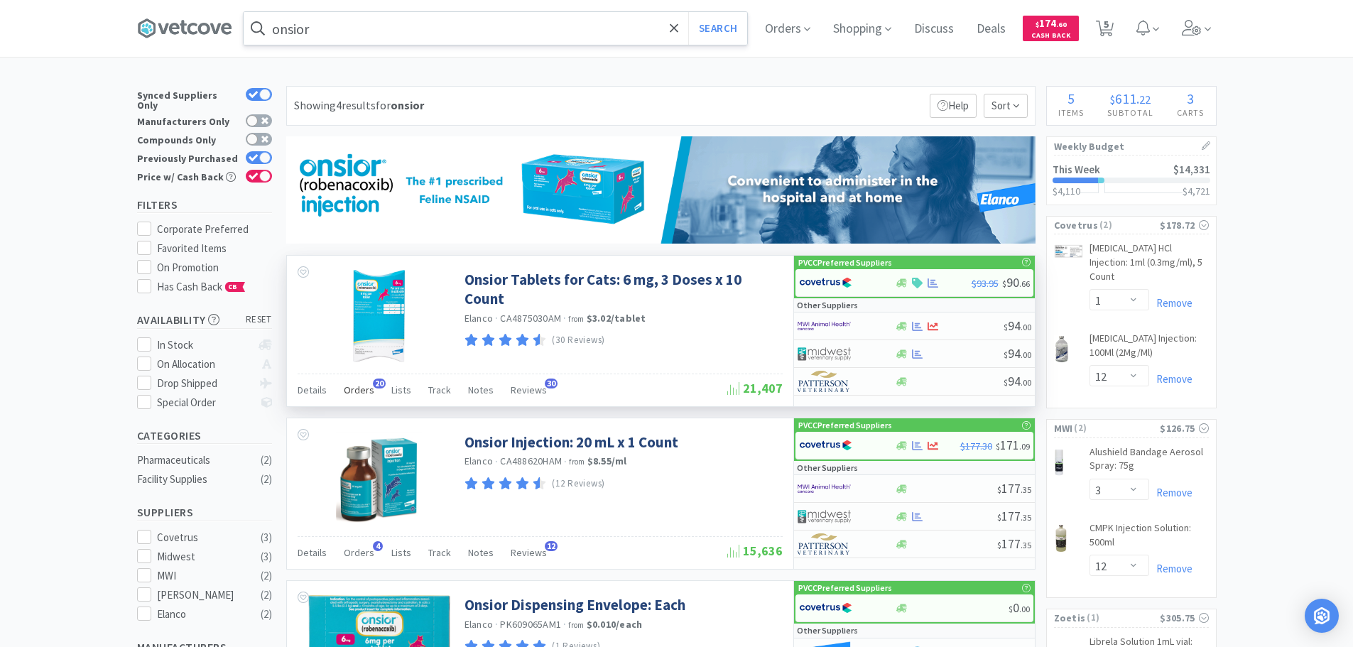
click at [364, 393] on span "Orders" at bounding box center [359, 389] width 31 height 13
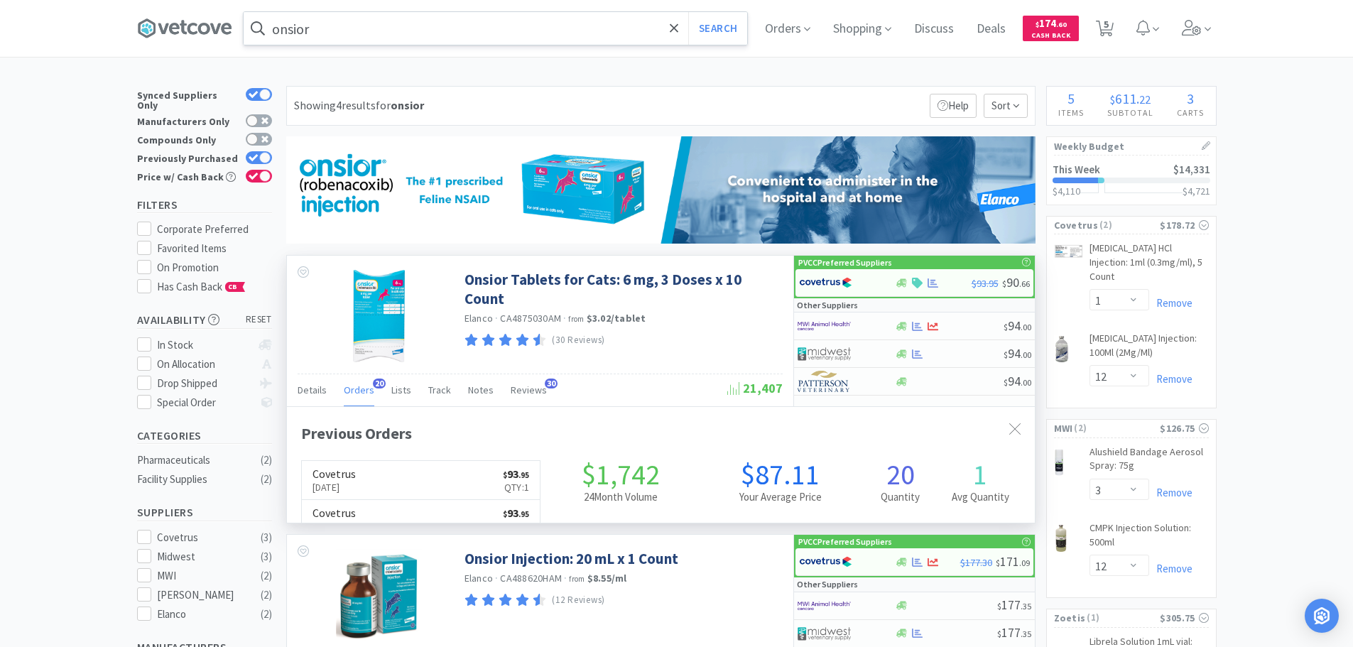
scroll to position [381, 748]
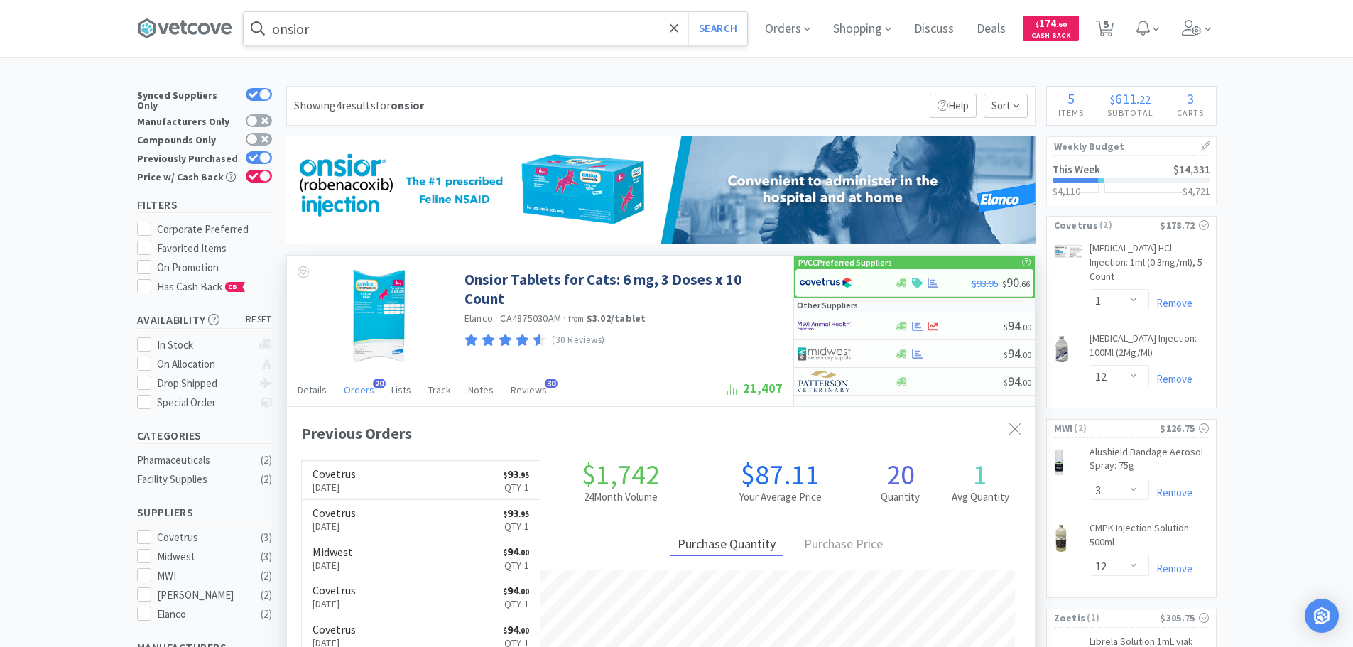
click at [364, 393] on span "Orders" at bounding box center [359, 389] width 31 height 13
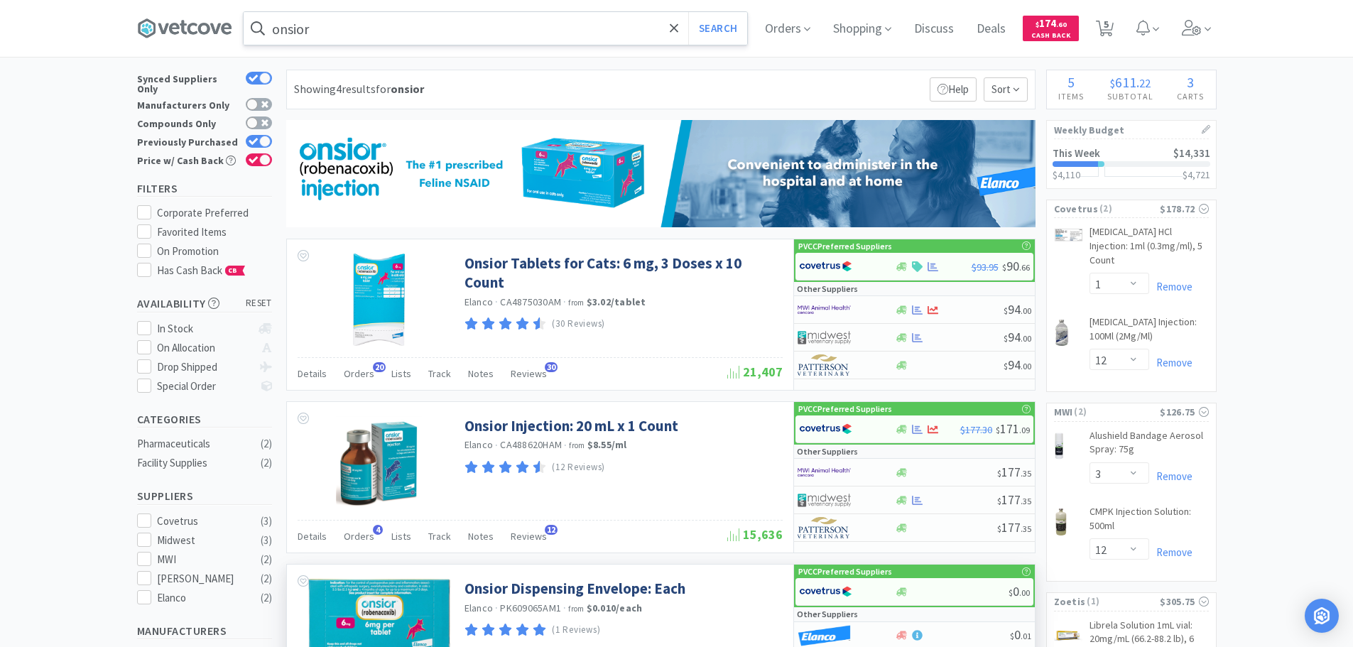
scroll to position [0, 0]
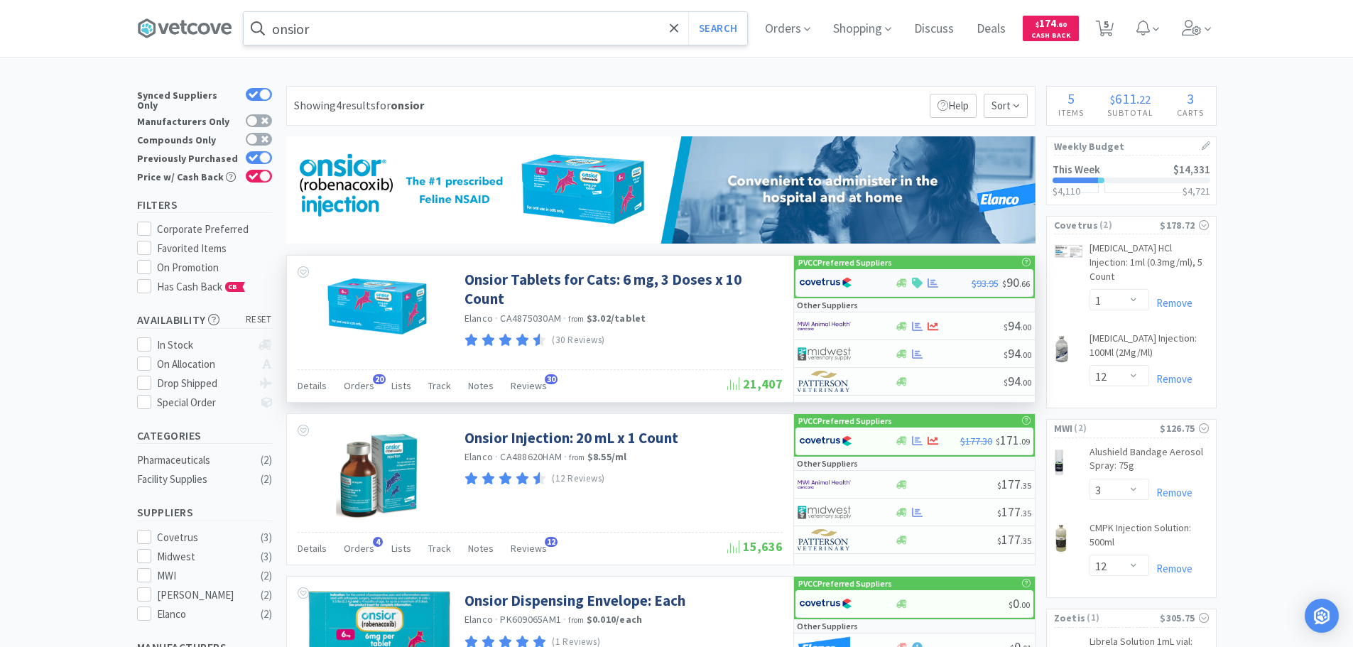
click at [857, 283] on div at bounding box center [838, 283] width 78 height 24
select select "1"
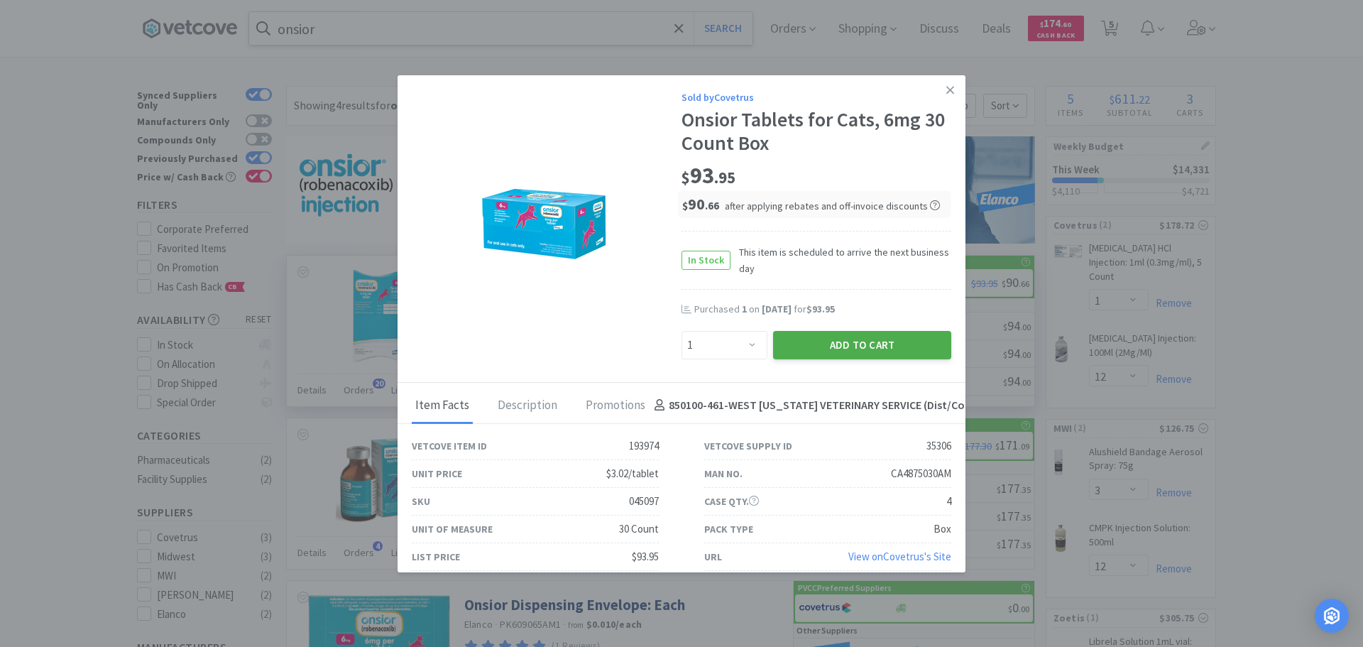
click at [839, 357] on button "Add to Cart" at bounding box center [862, 345] width 178 height 28
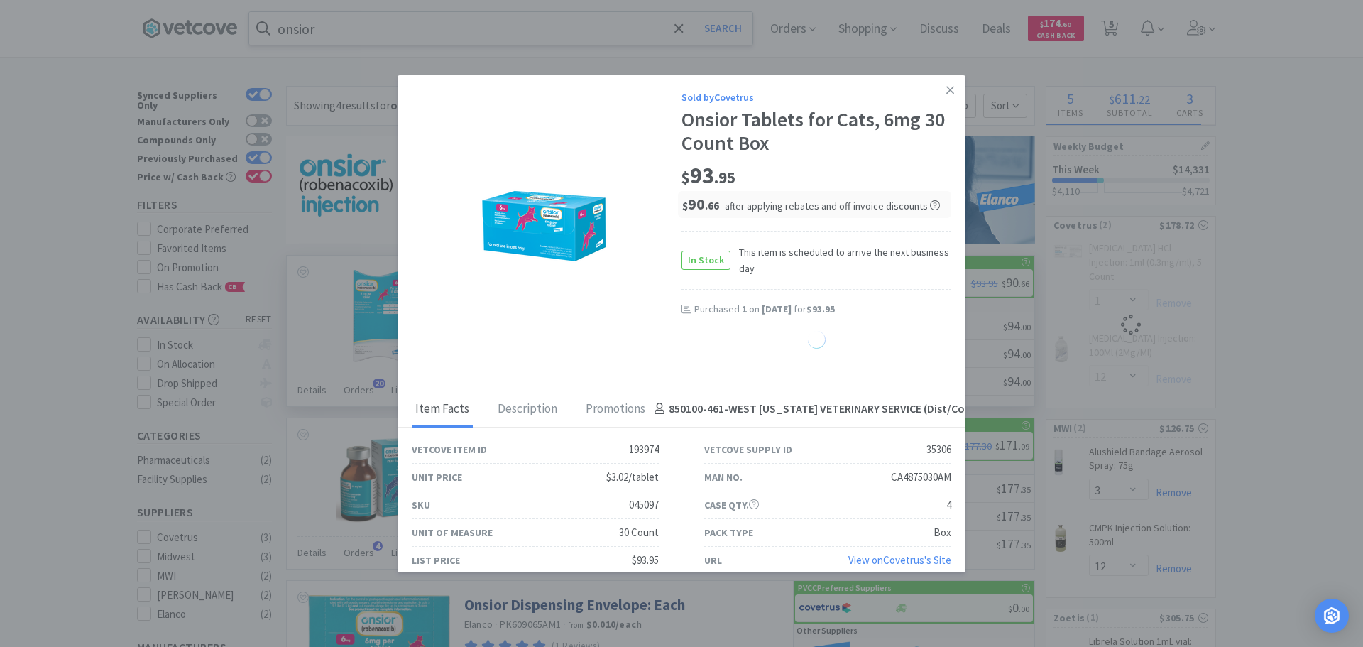
select select "1"
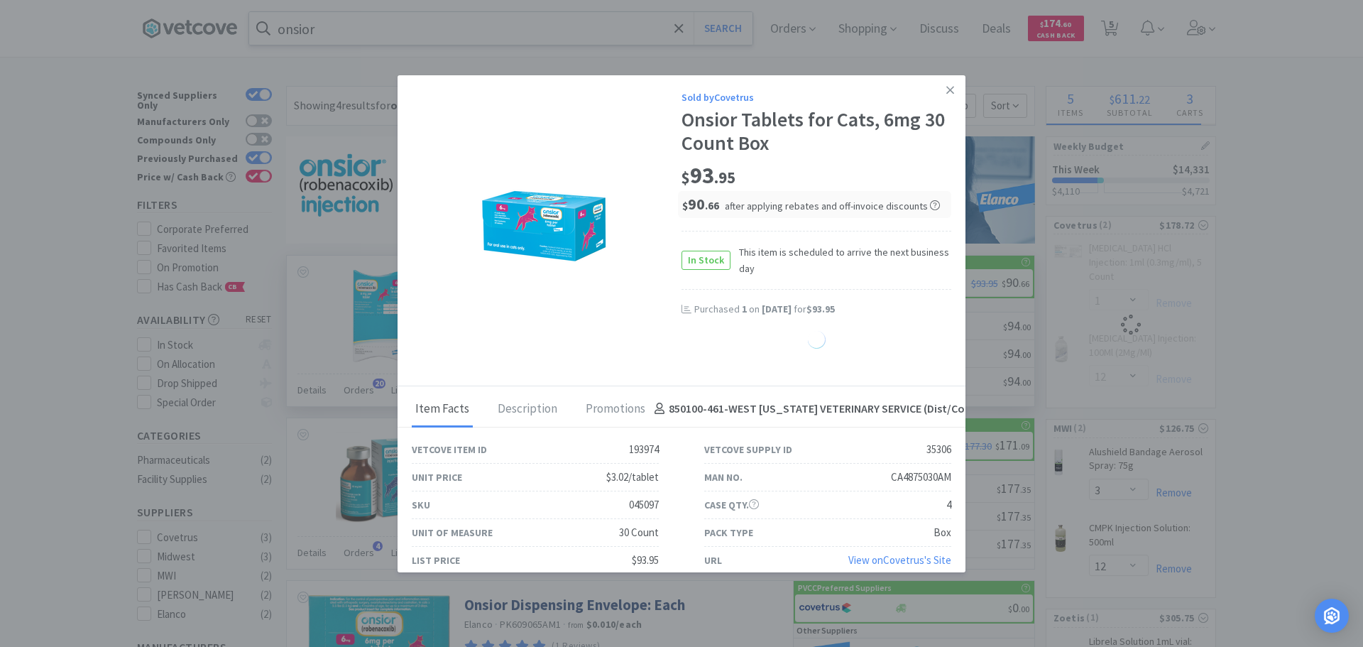
select select "1"
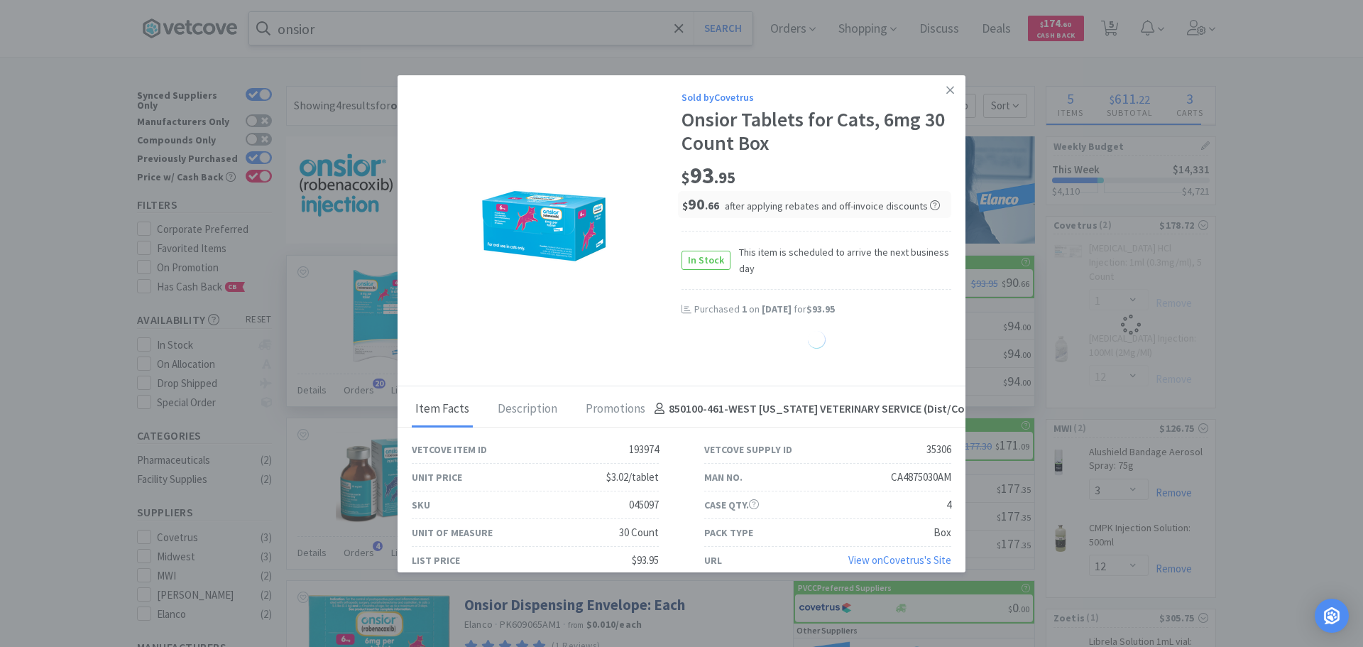
select select "1"
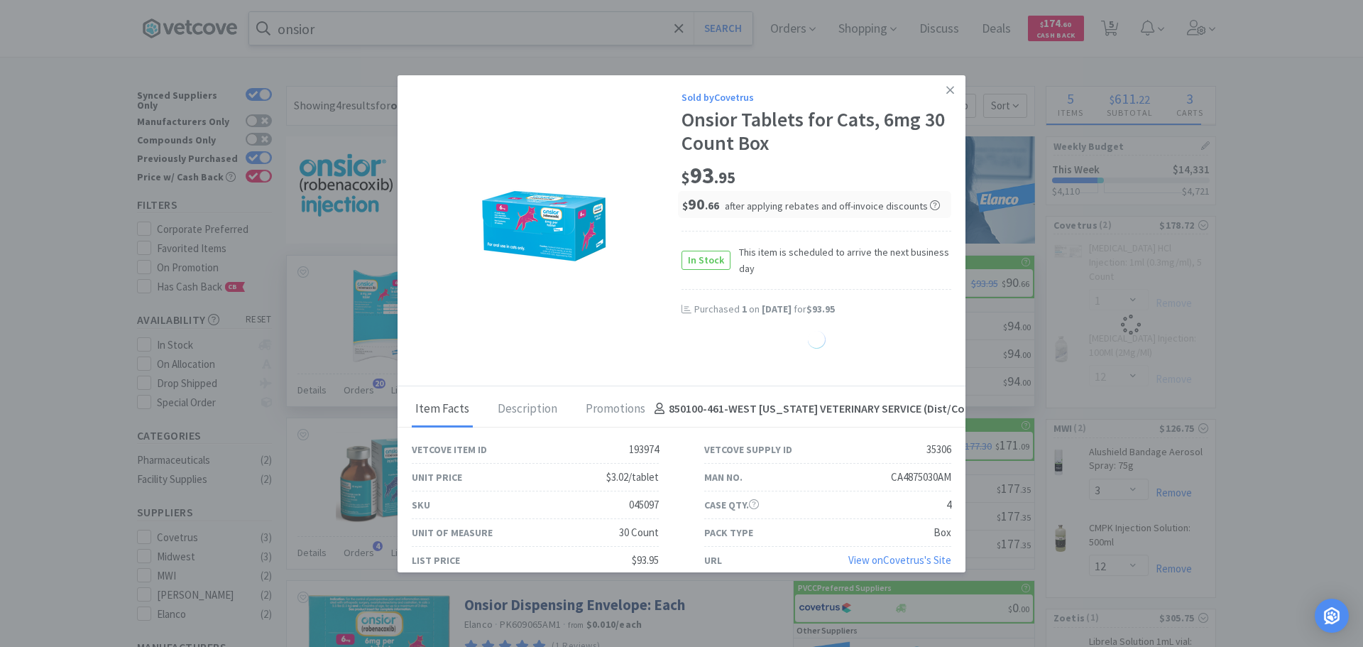
select select "1"
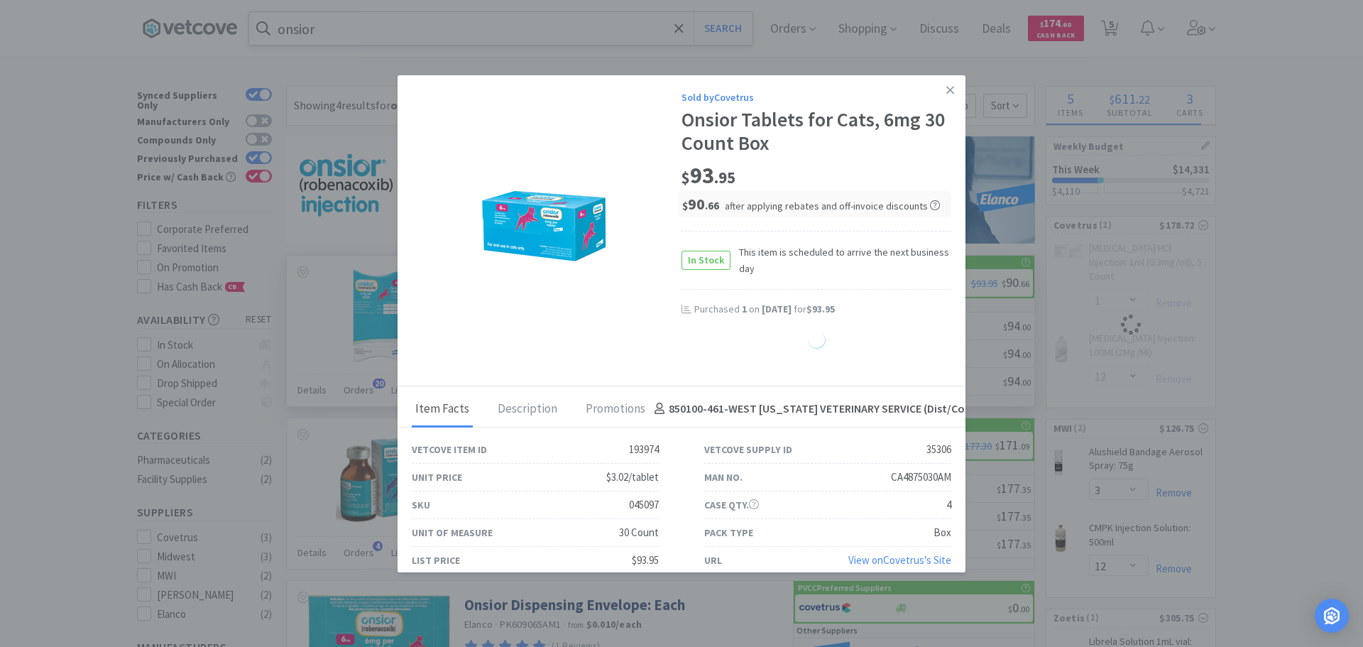
select select "1"
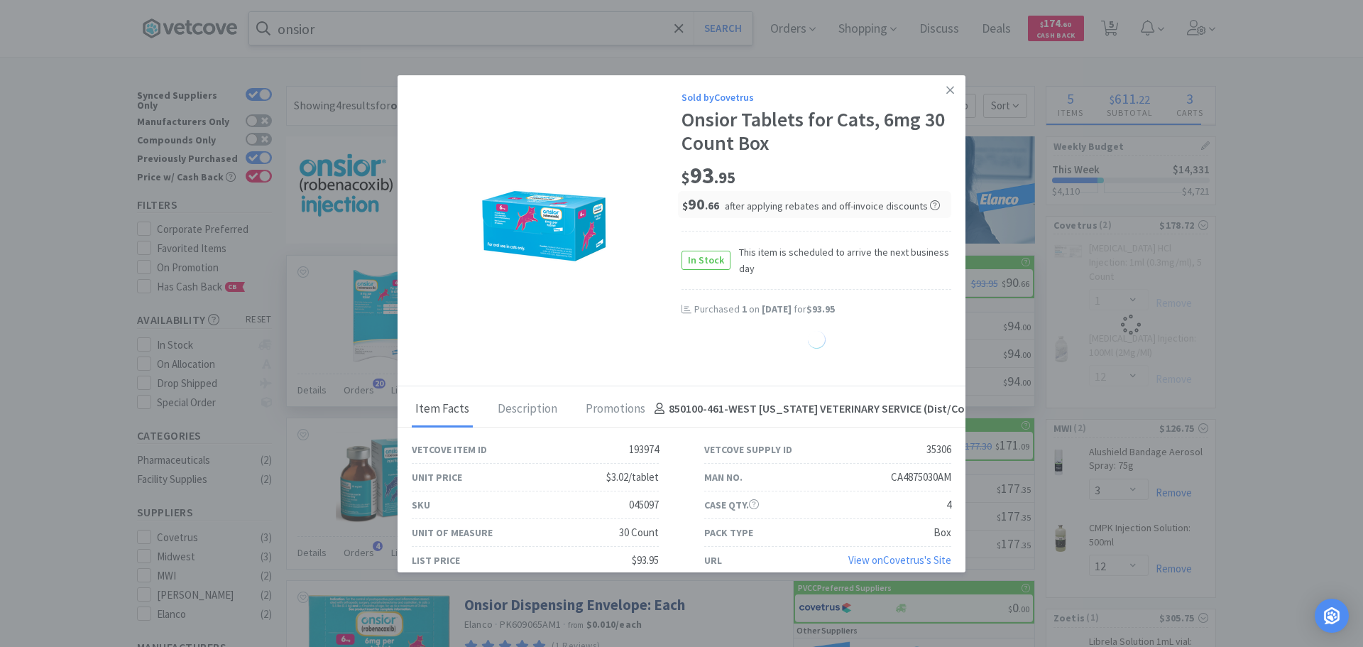
select select "1"
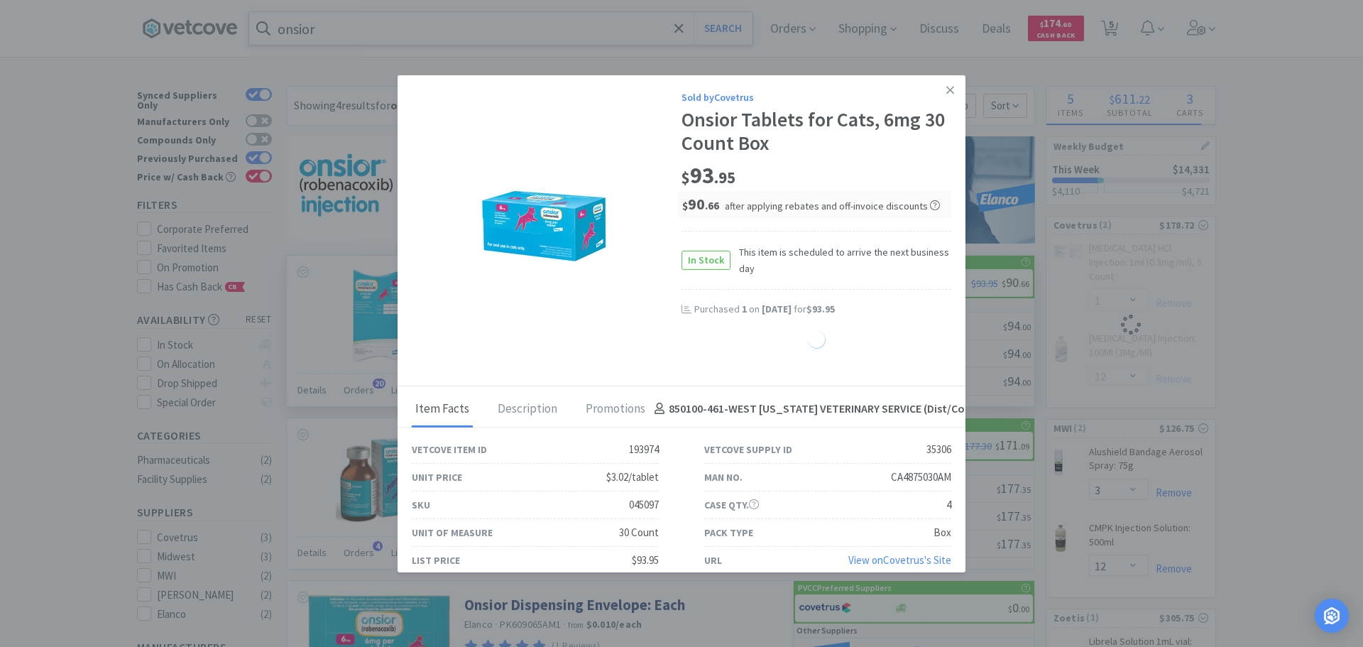
select select "1"
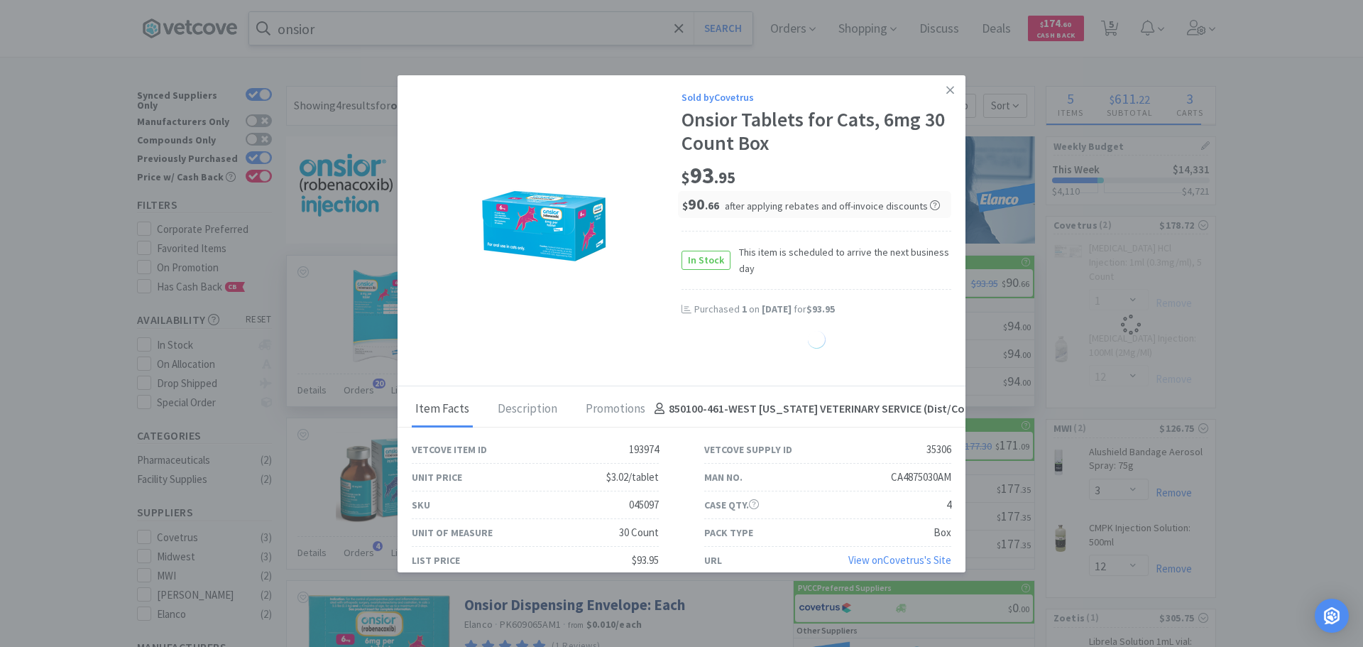
select select "1"
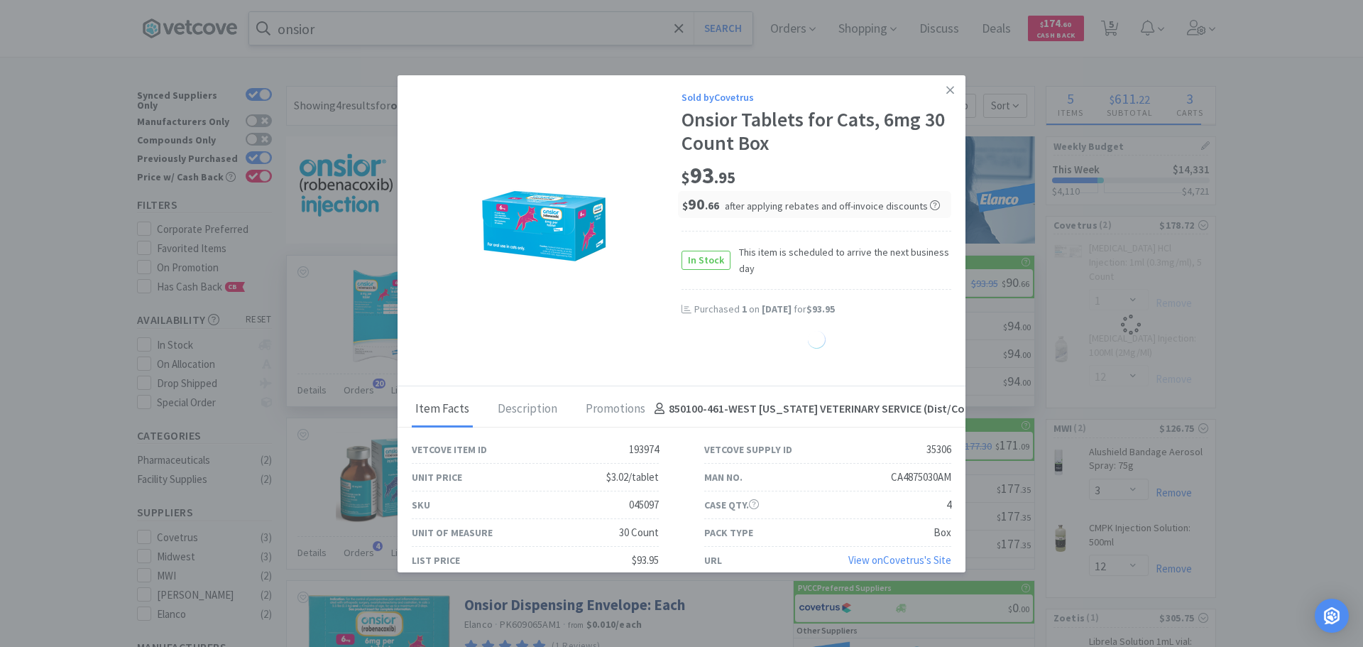
select select "1"
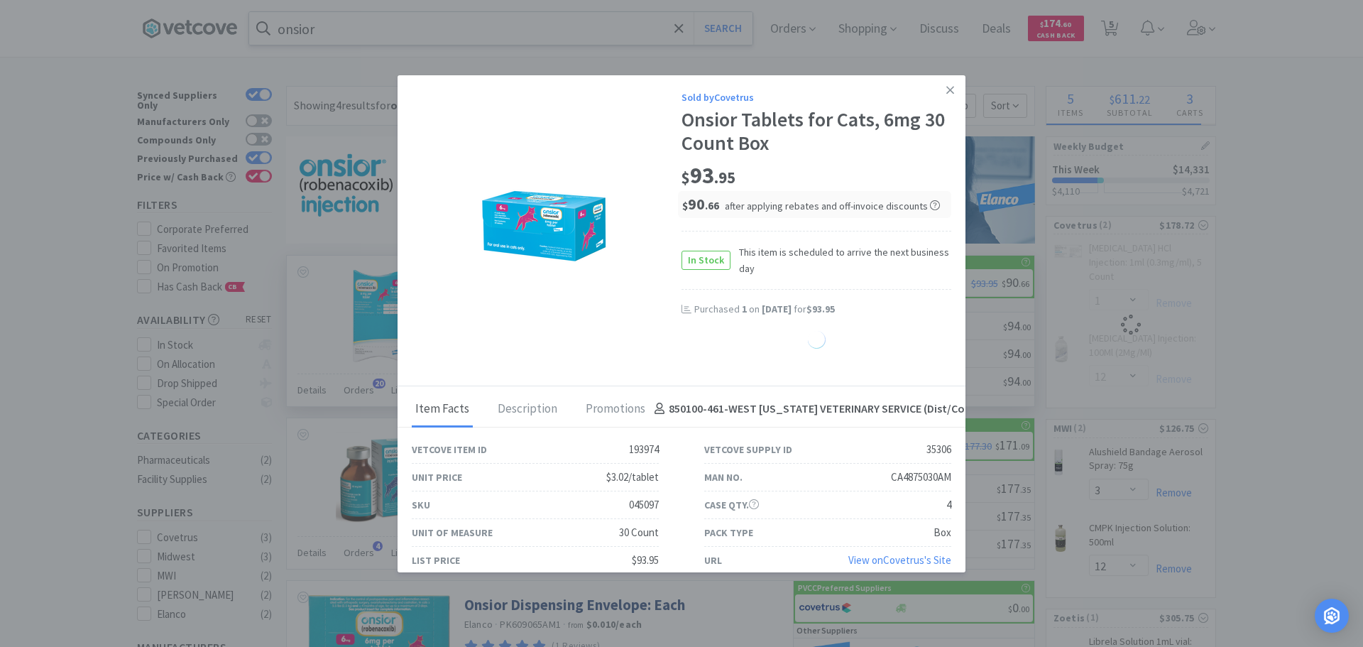
select select "1"
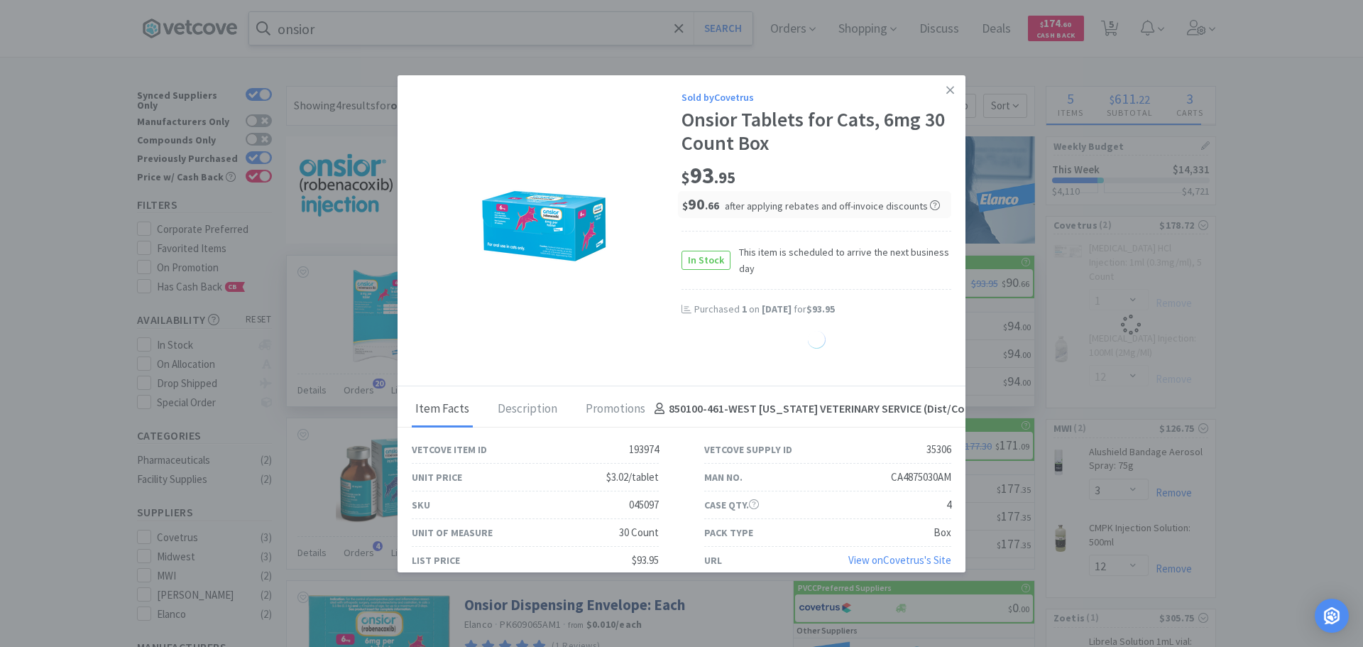
select select "1"
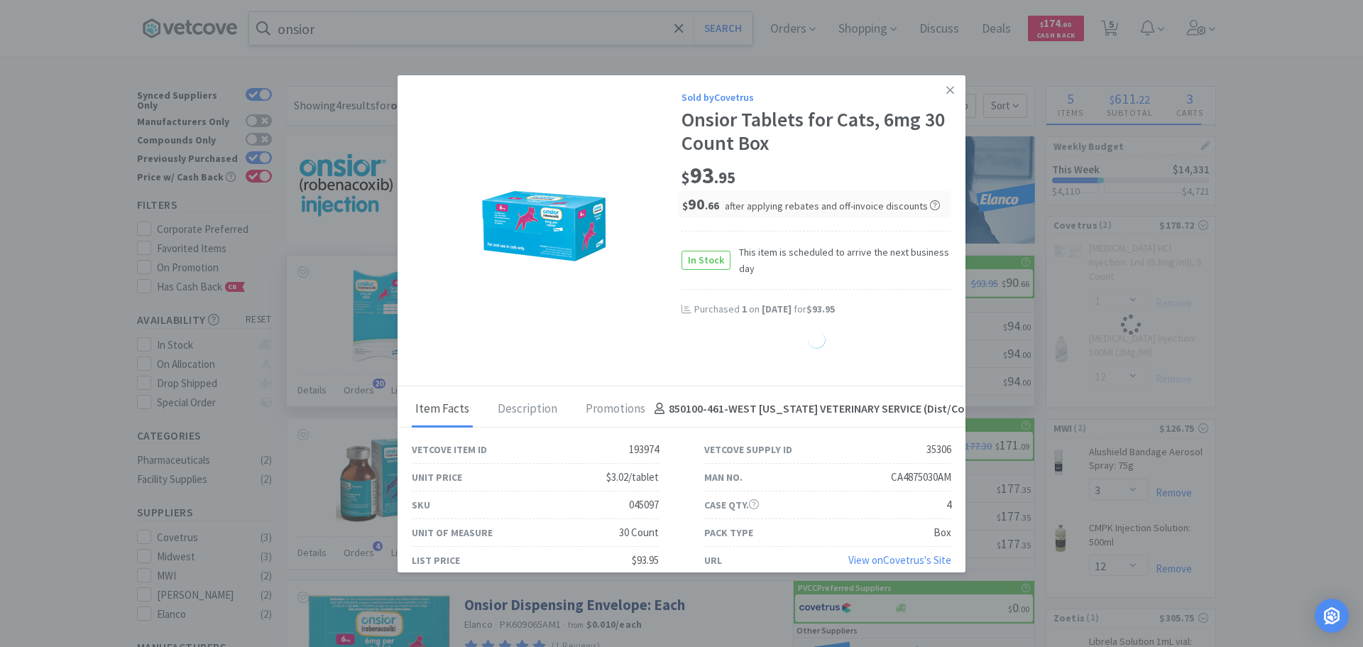
select select "1"
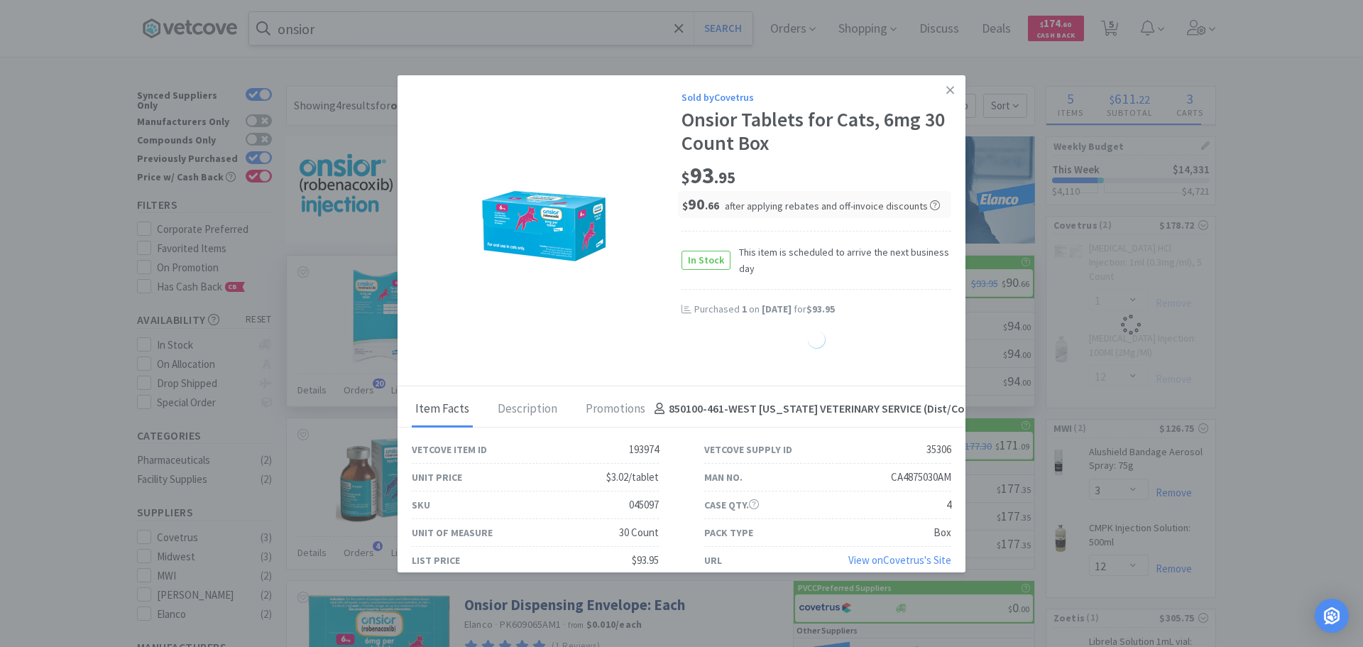
select select "1"
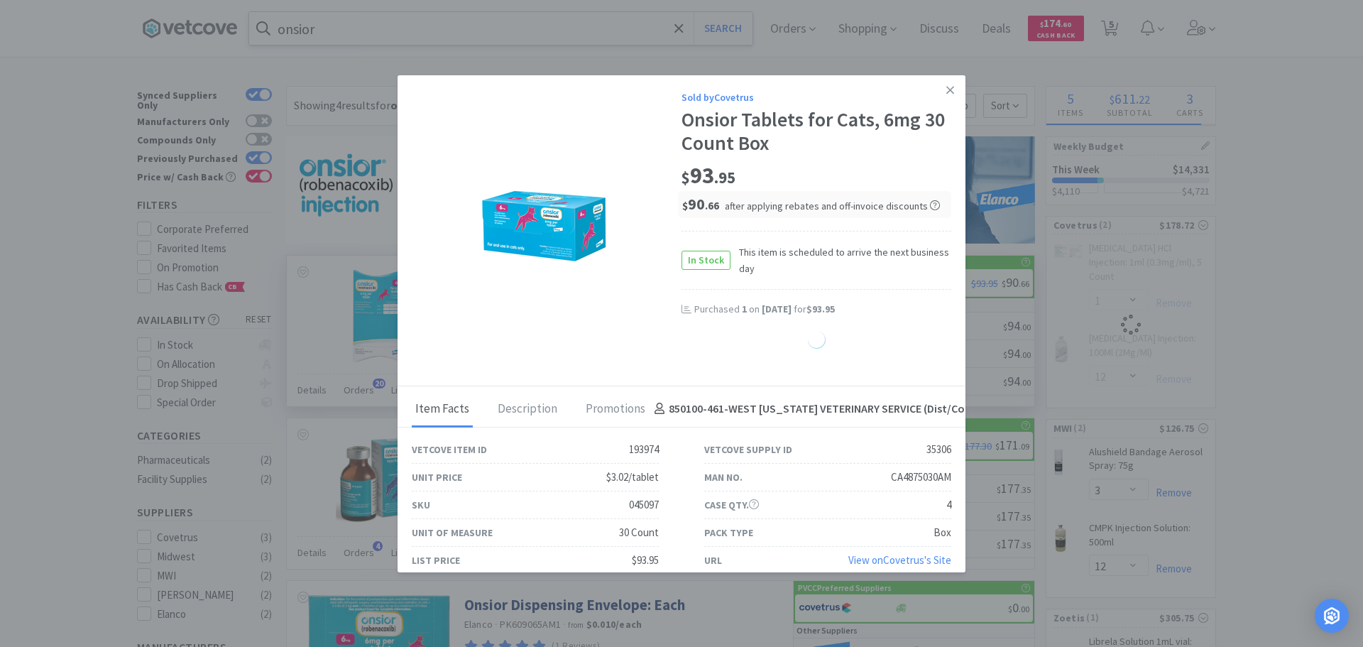
select select "1"
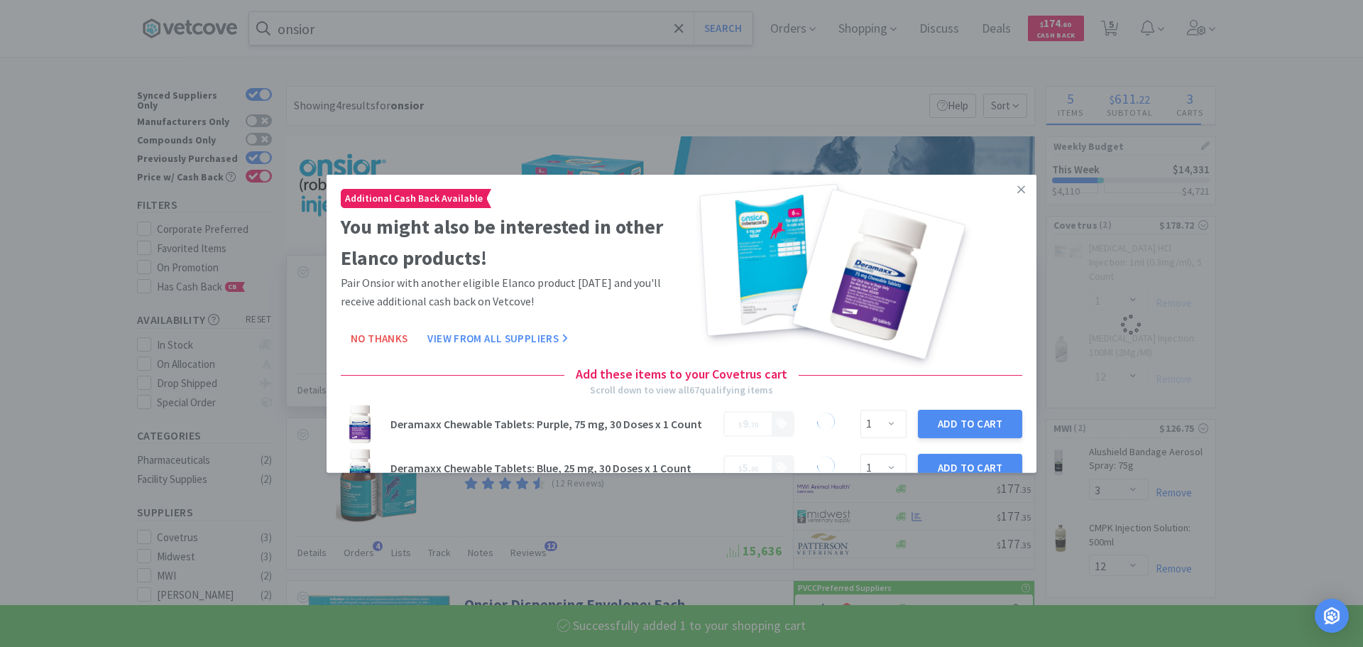
select select "1"
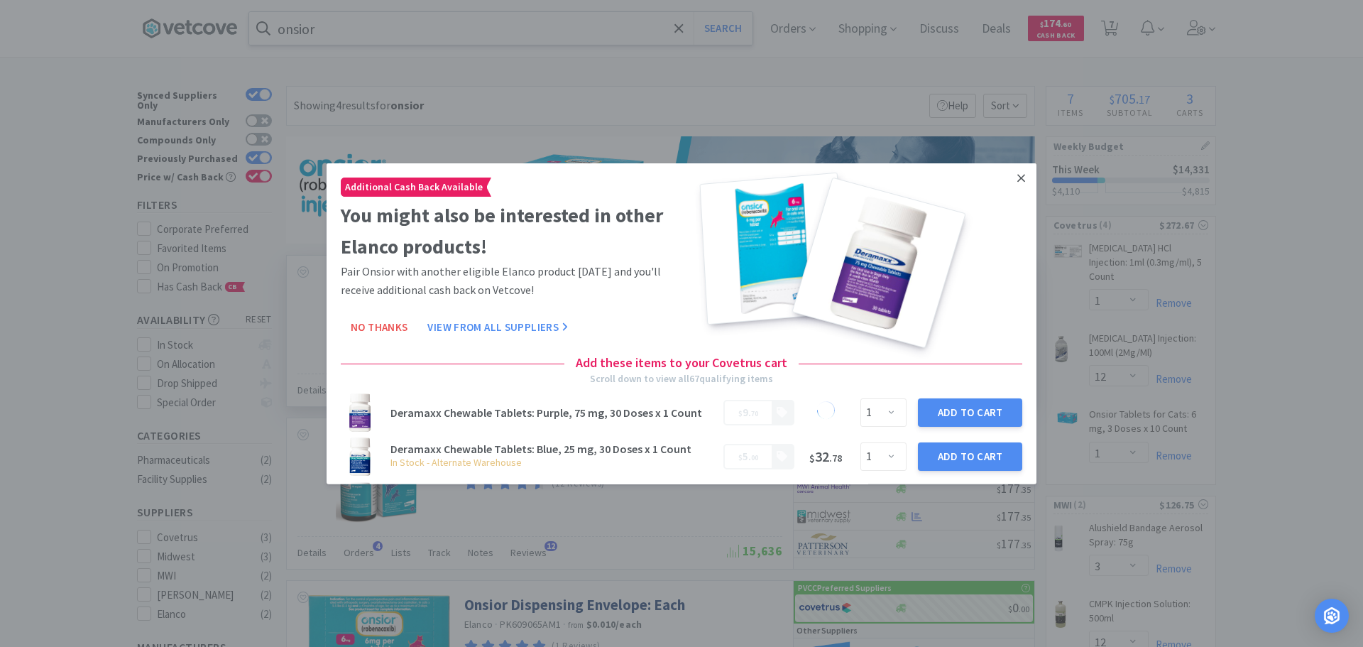
click at [1017, 180] on icon at bounding box center [1021, 177] width 8 height 13
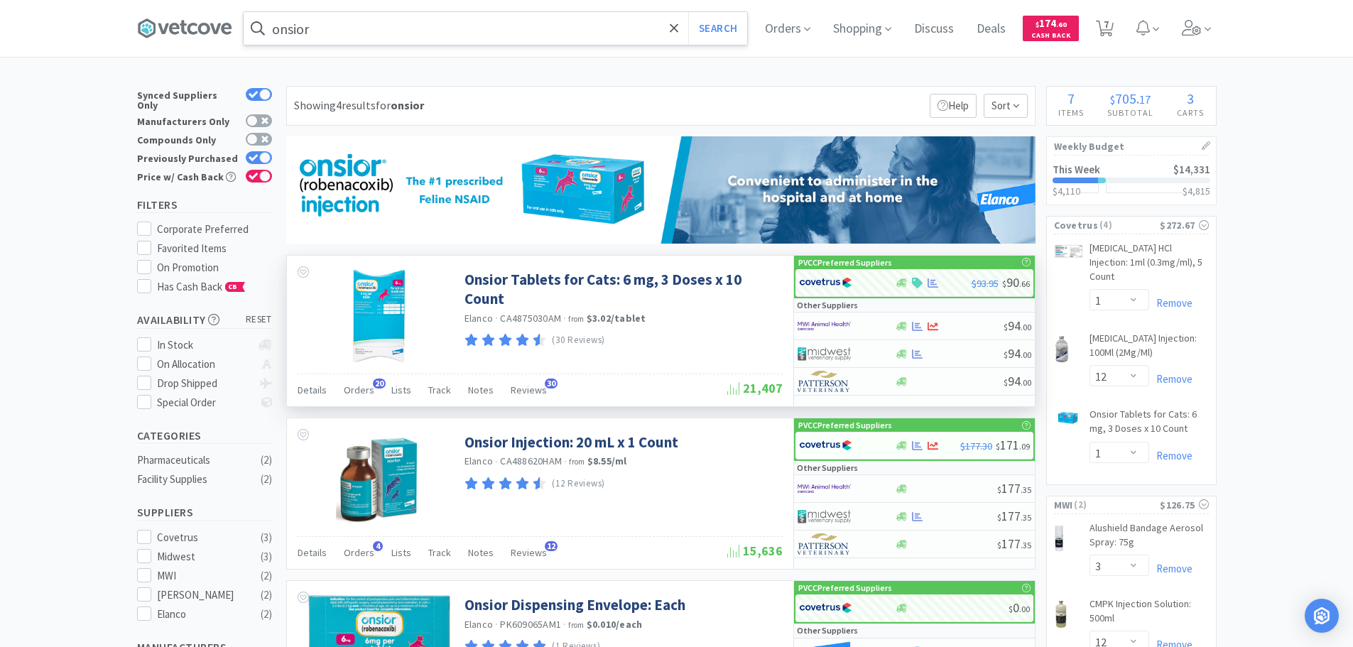
click at [329, 29] on input "onsior" at bounding box center [495, 28] width 503 height 33
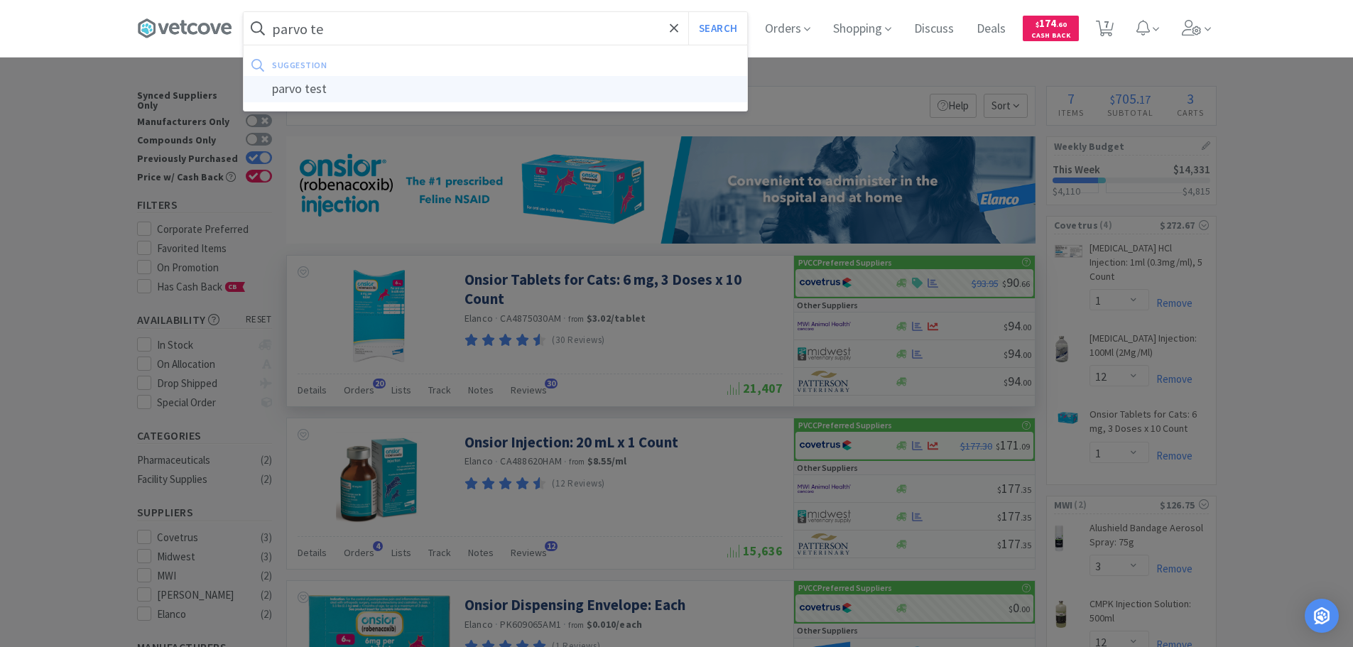
click at [297, 87] on div "parvo test" at bounding box center [495, 89] width 503 height 26
type input "parvo test"
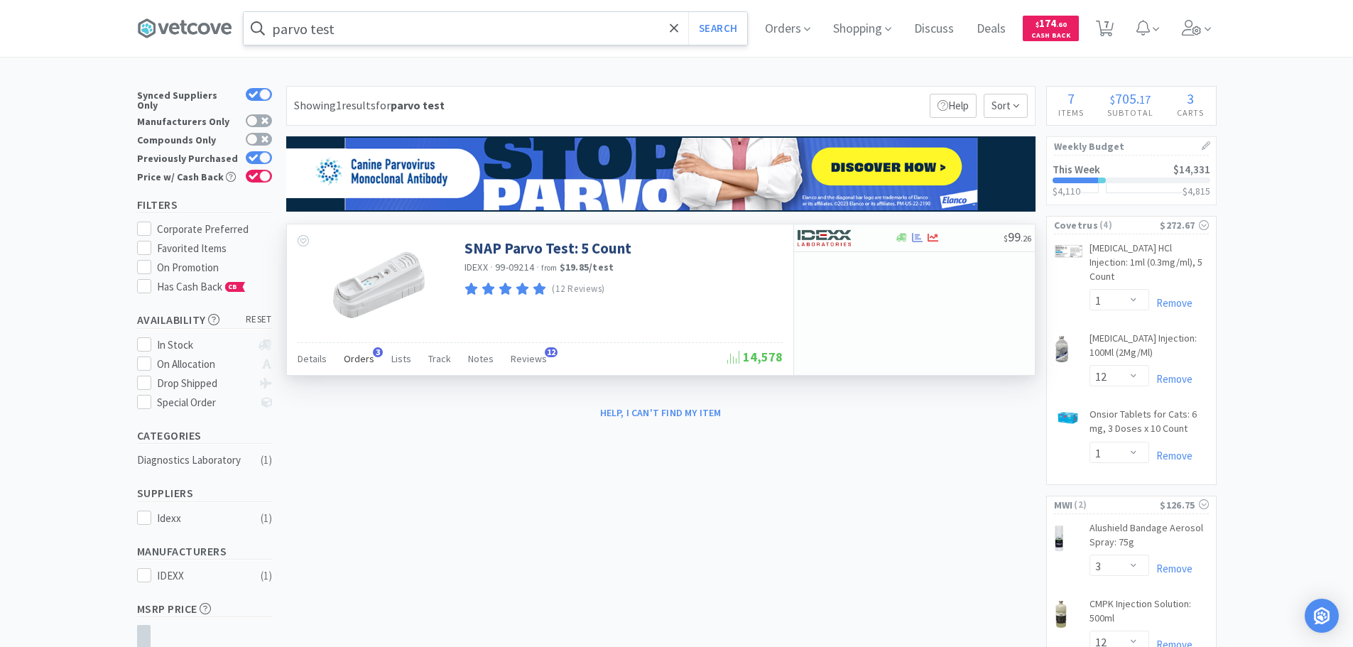
click at [354, 357] on span "Orders" at bounding box center [359, 358] width 31 height 13
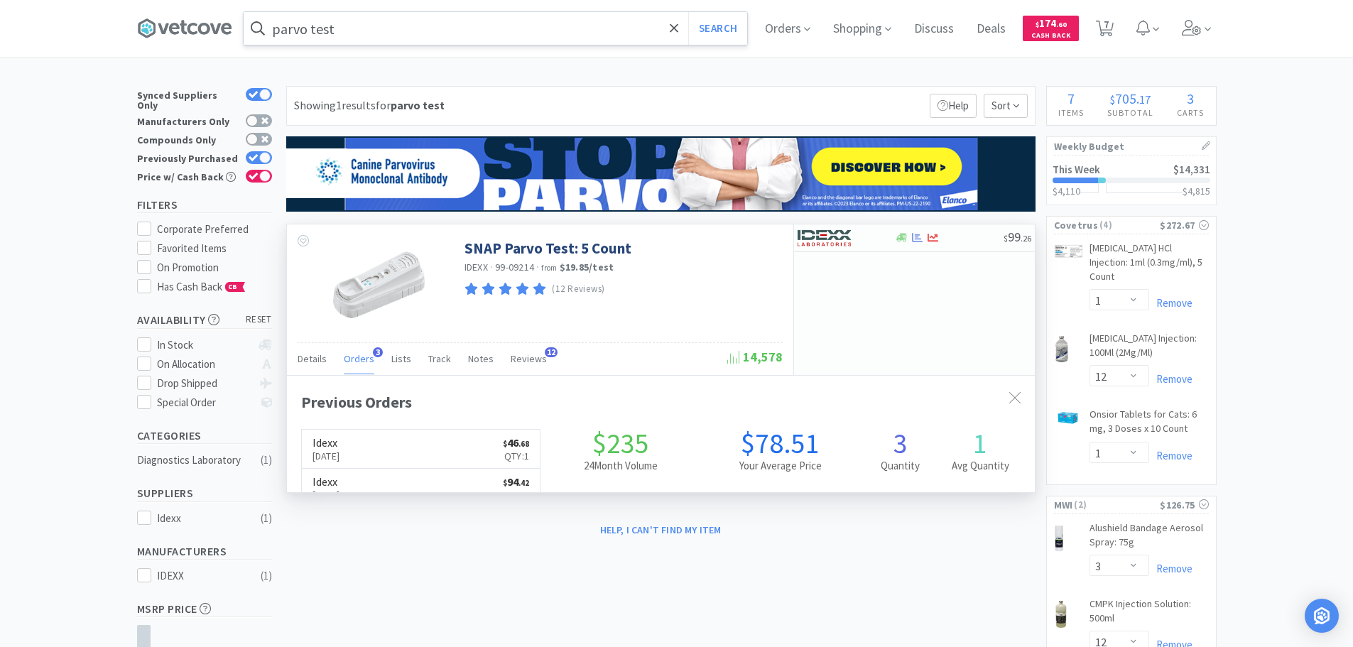
scroll to position [368, 748]
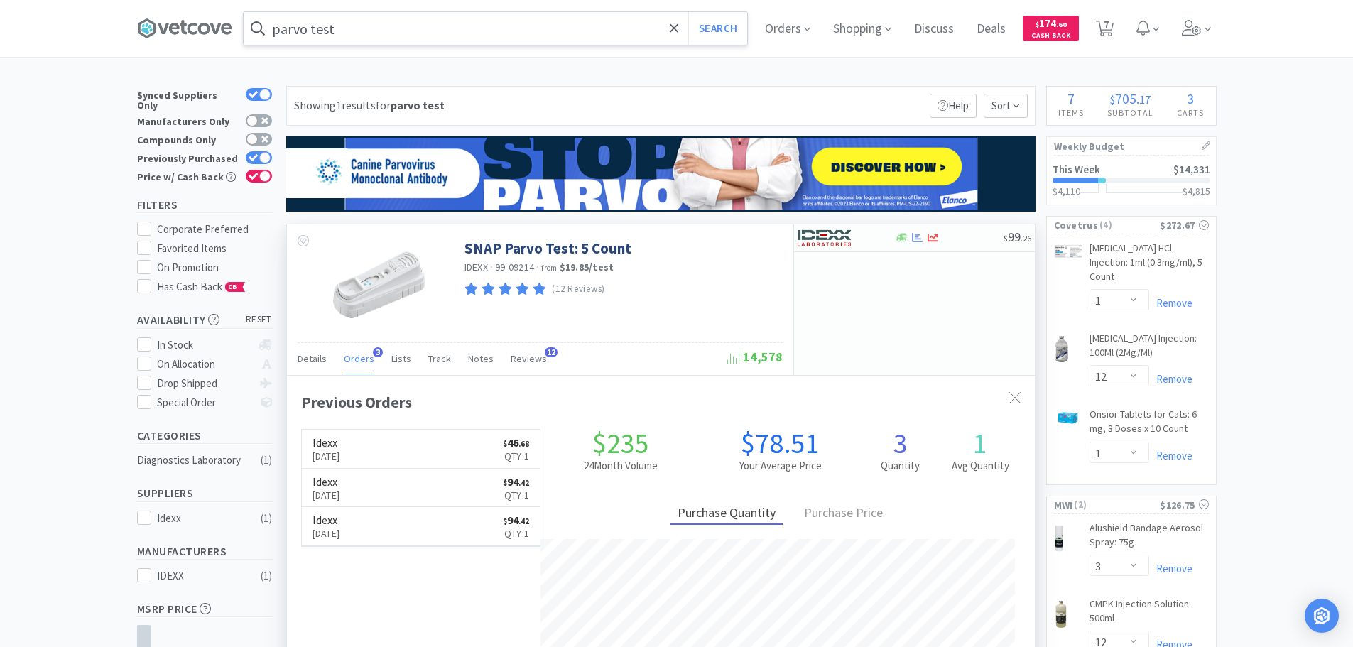
click at [707, 241] on div "SNAP Parvo Test: 5 Count IDEXX · 99-09214 · from $19.85 / test (12 Reviews)" at bounding box center [621, 265] width 315 height 68
click at [686, 263] on div "IDEXX · 99-09214 · from $19.85 / test" at bounding box center [621, 269] width 315 height 16
click at [1015, 399] on icon at bounding box center [1014, 397] width 11 height 11
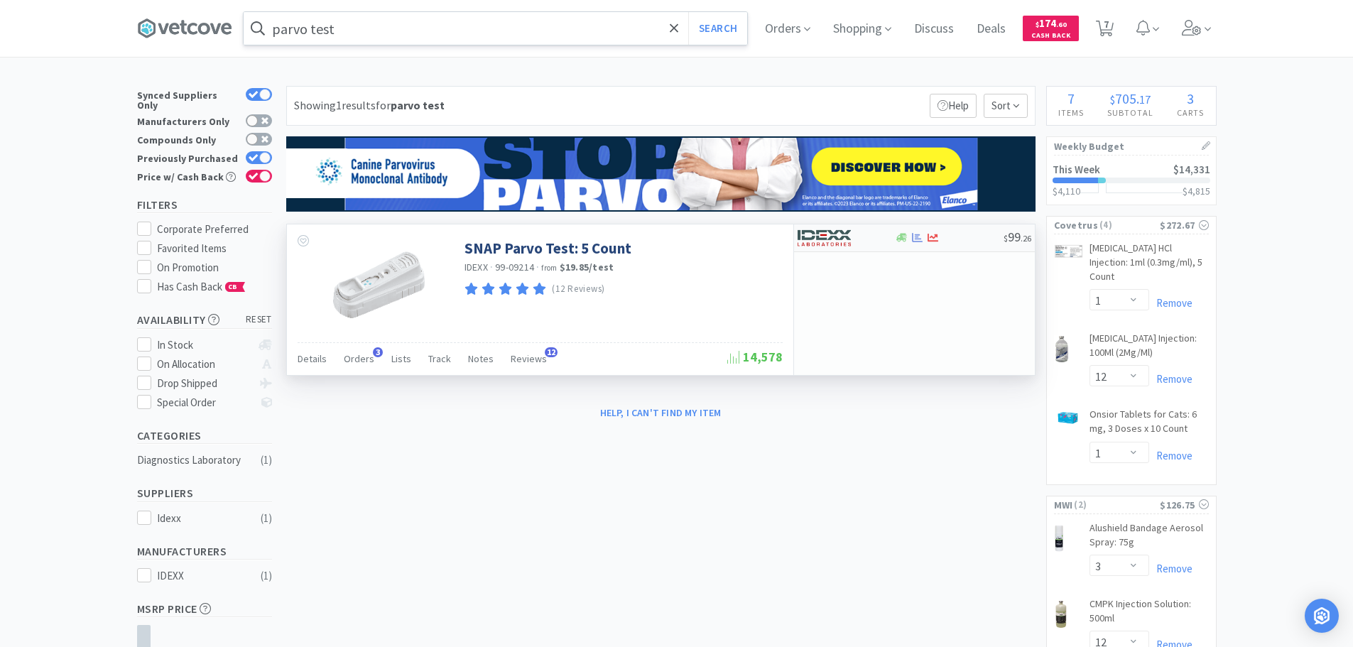
click at [838, 241] on img at bounding box center [823, 237] width 53 height 21
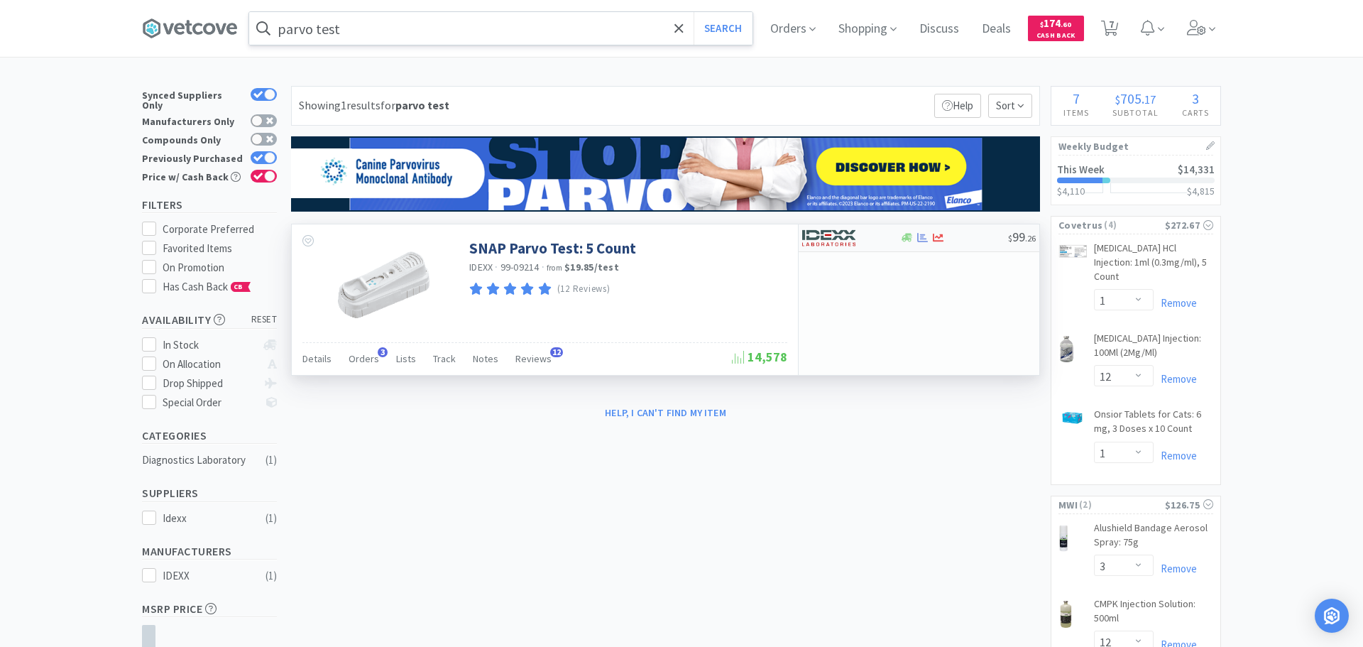
select select "1"
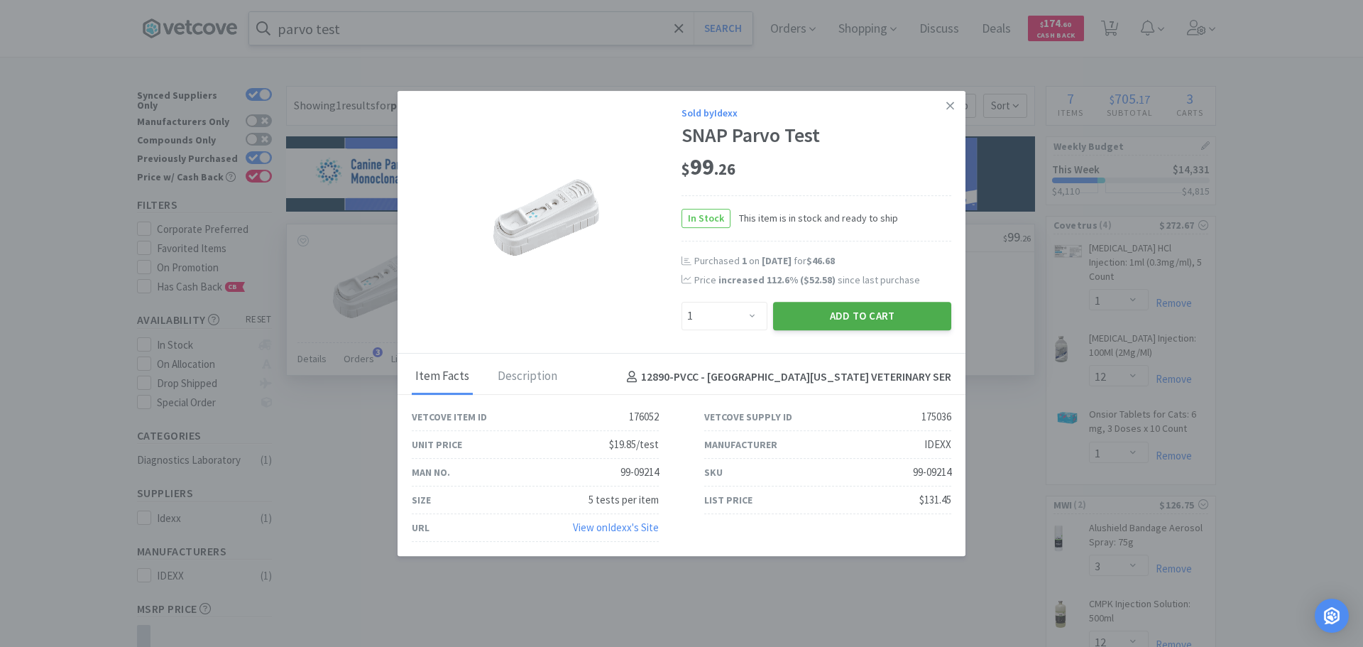
click at [852, 312] on button "Add to Cart" at bounding box center [862, 316] width 178 height 28
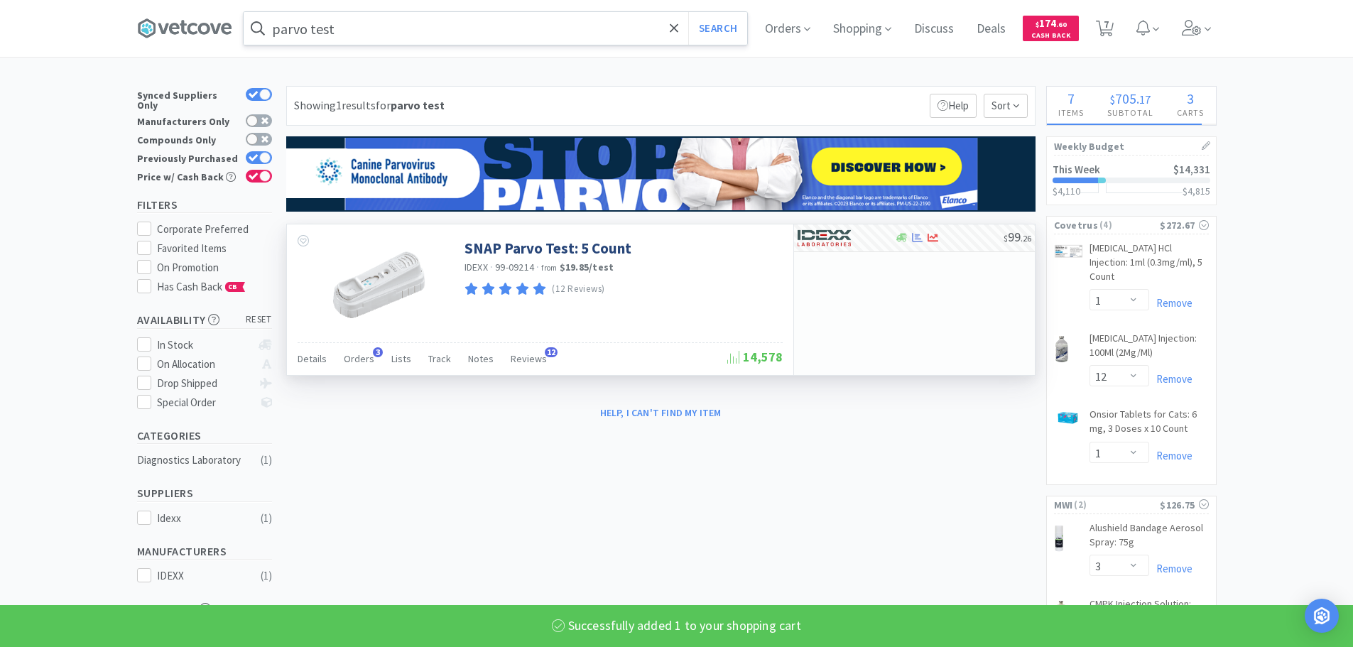
select select "1"
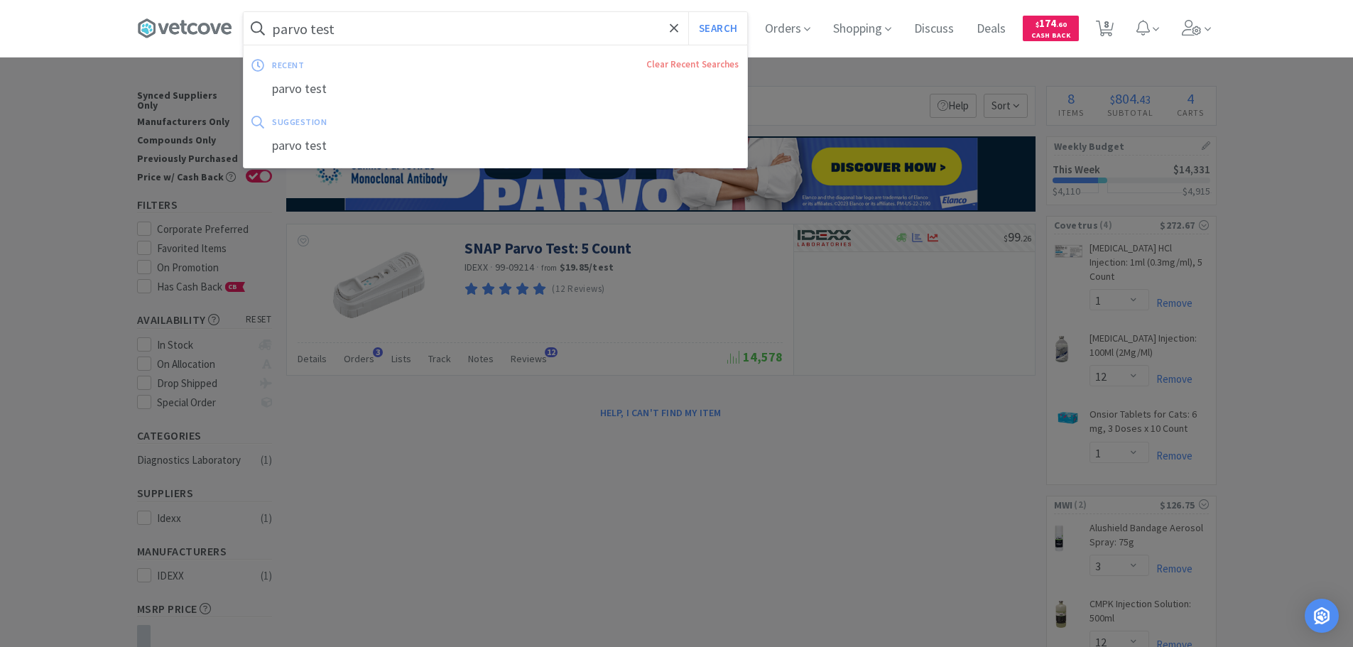
click at [359, 28] on input "parvo test" at bounding box center [495, 28] width 503 height 33
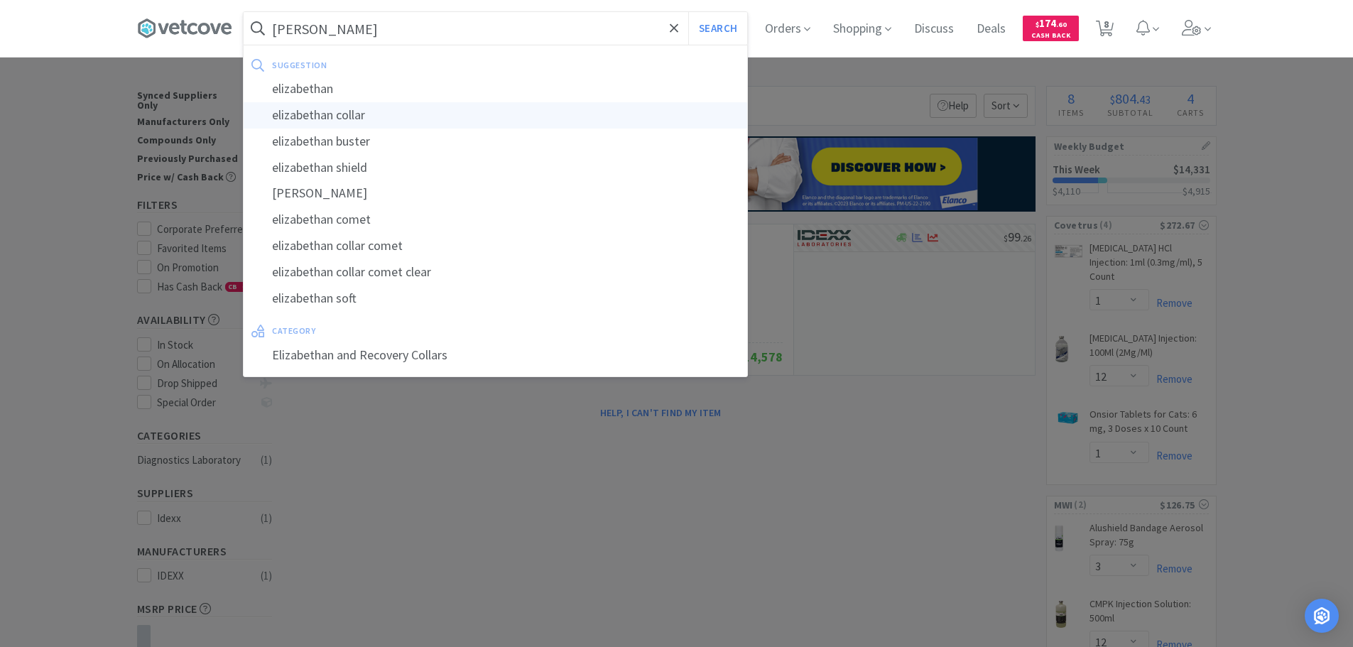
click at [341, 116] on div "elizabethan collar" at bounding box center [495, 115] width 503 height 26
type input "elizabethan collar"
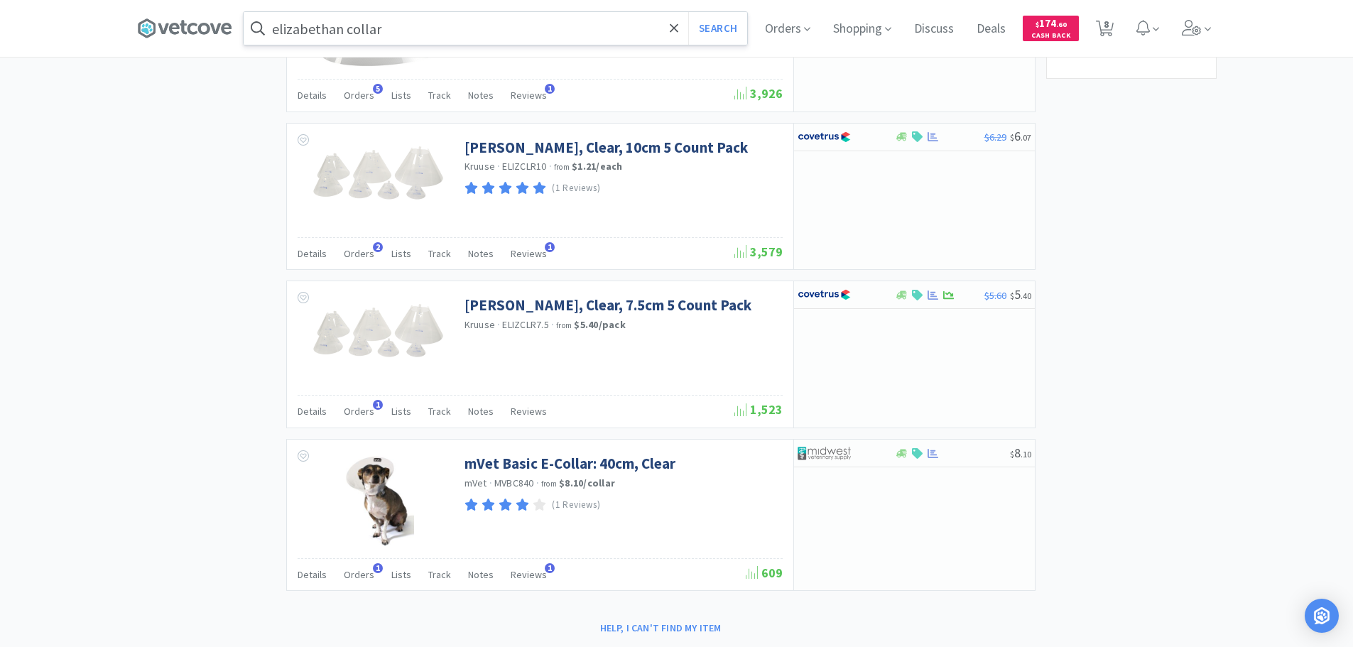
scroll to position [852, 0]
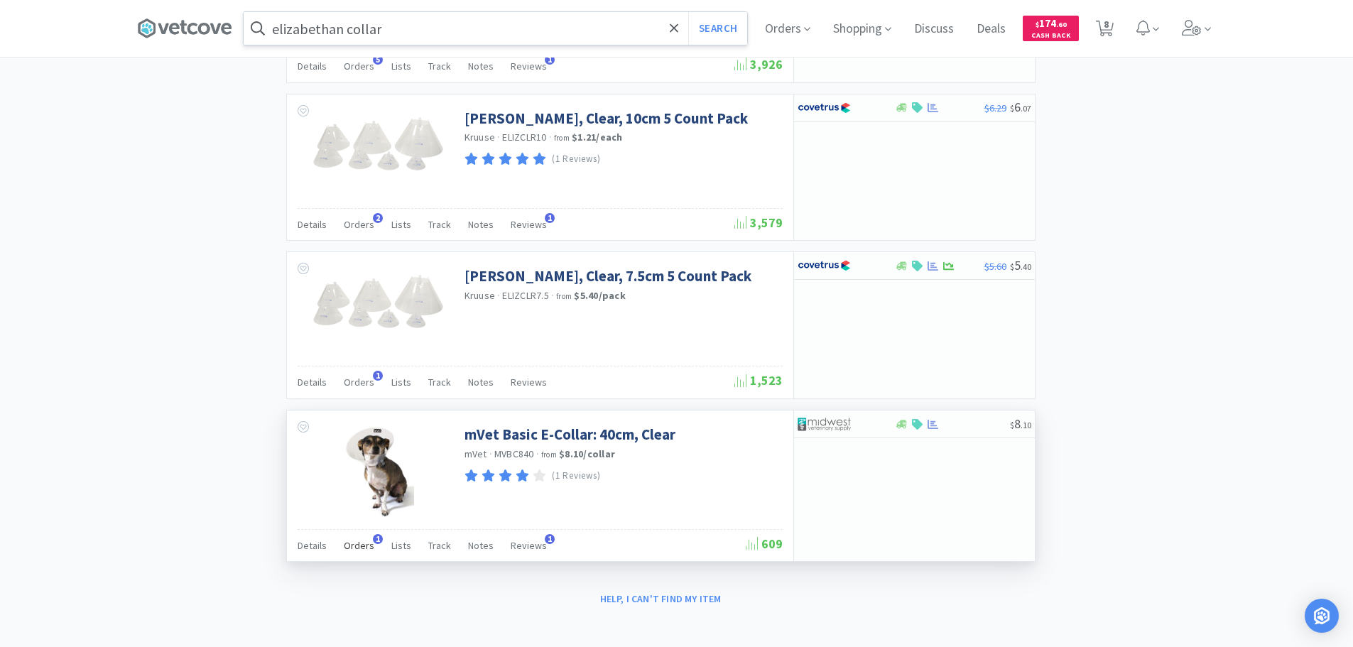
click at [362, 548] on span "Orders" at bounding box center [359, 545] width 31 height 13
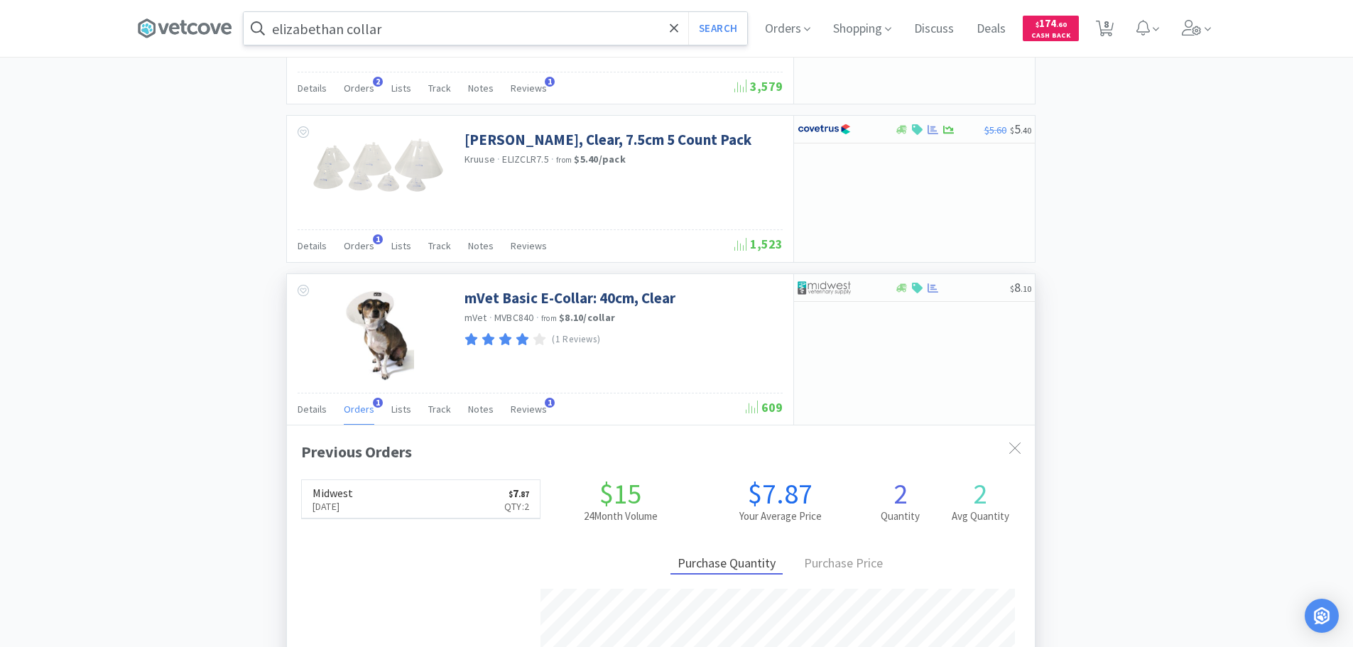
scroll to position [994, 0]
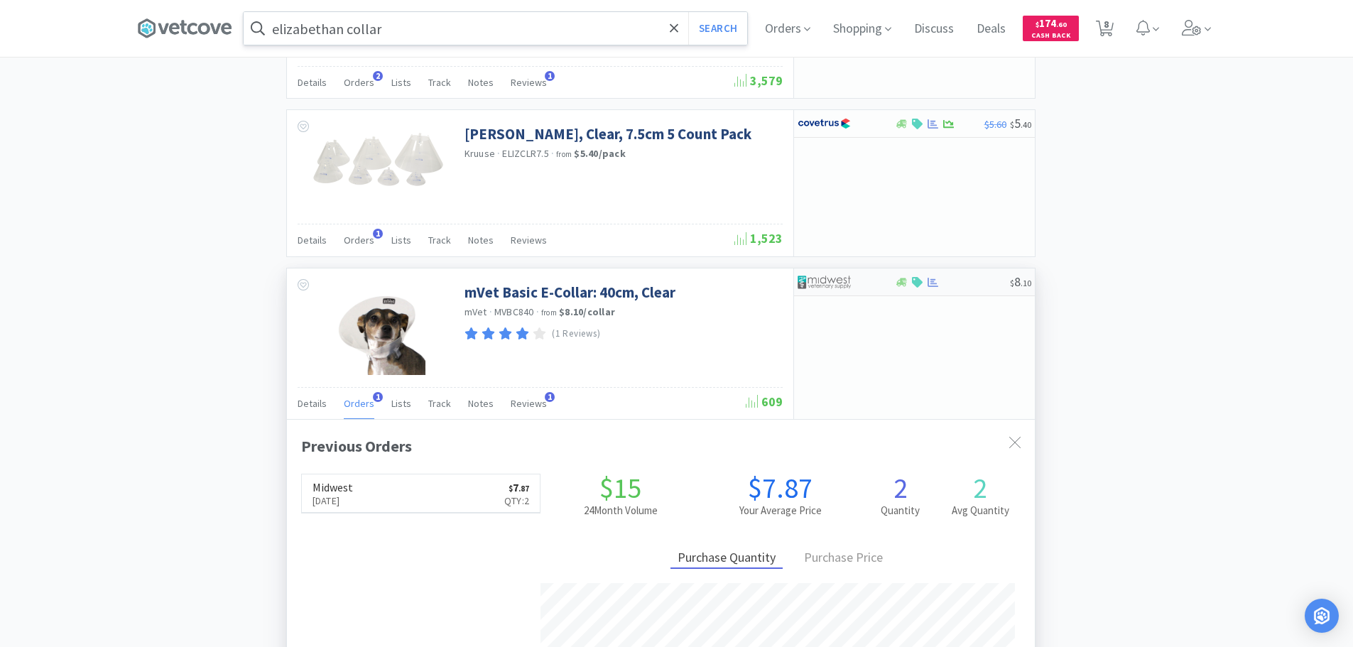
click at [839, 280] on img at bounding box center [823, 281] width 53 height 21
select select "1"
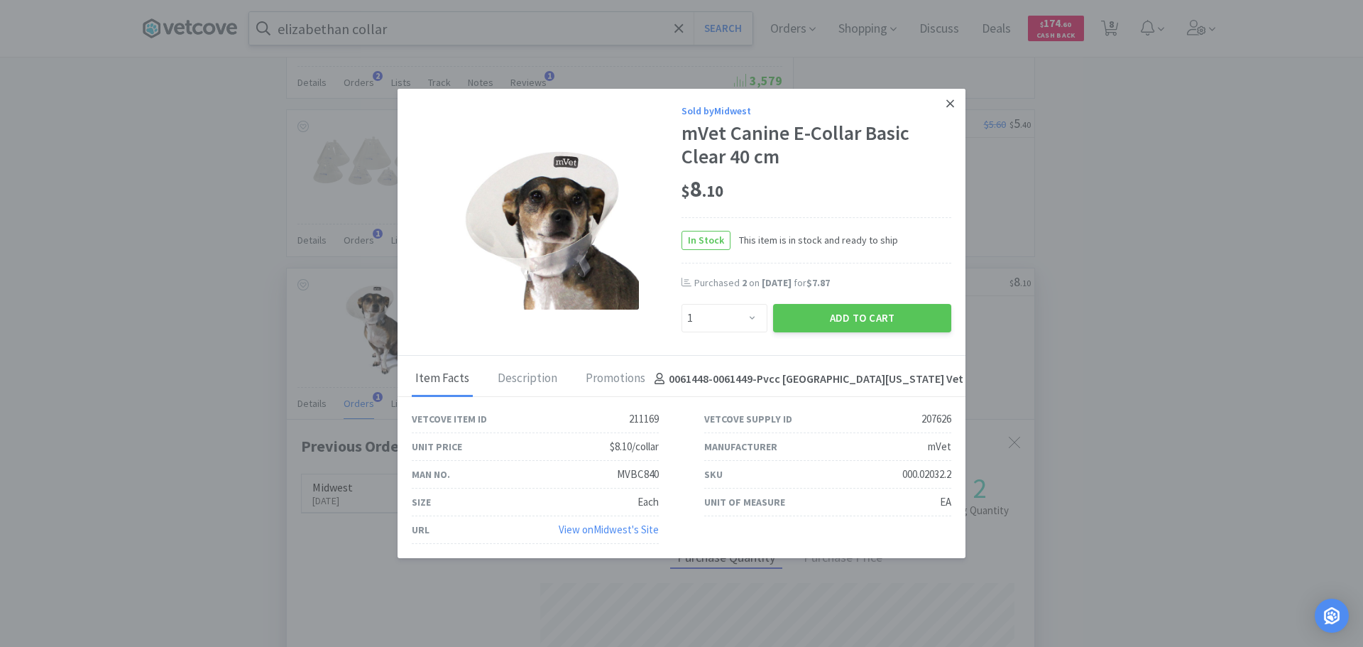
click at [949, 100] on icon at bounding box center [950, 103] width 8 height 13
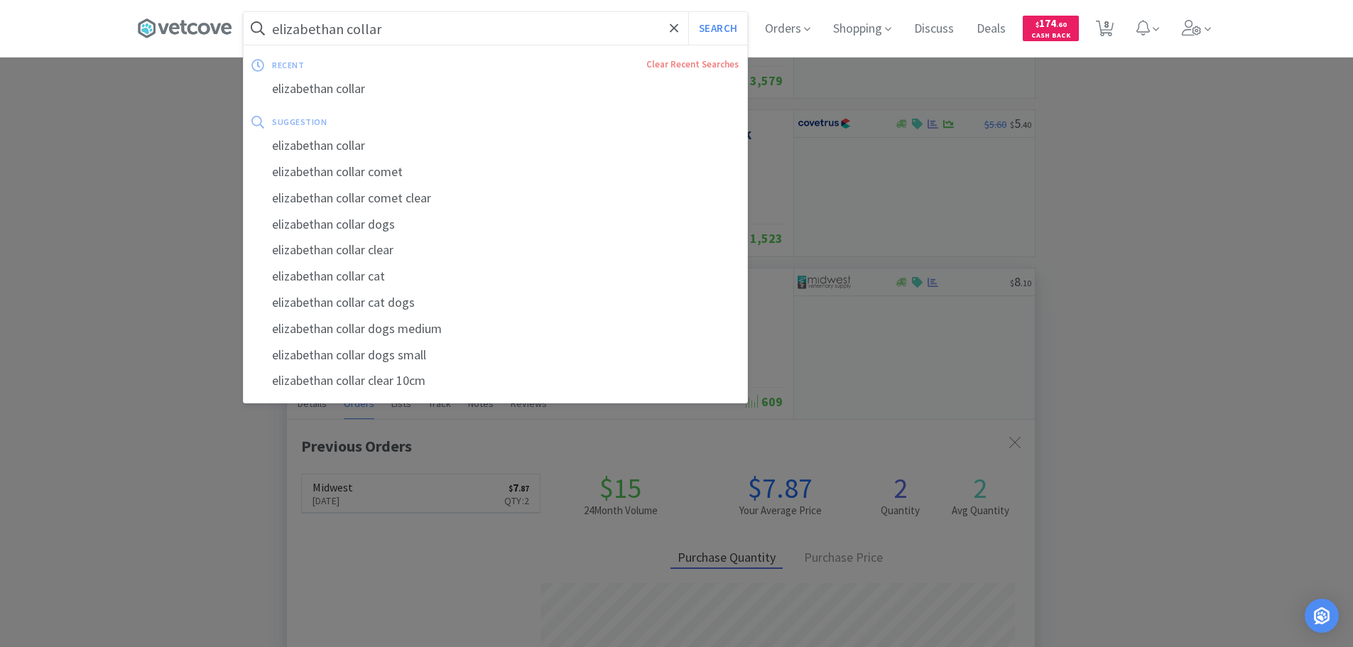
click at [413, 33] on input "elizabethan collar" at bounding box center [495, 28] width 503 height 33
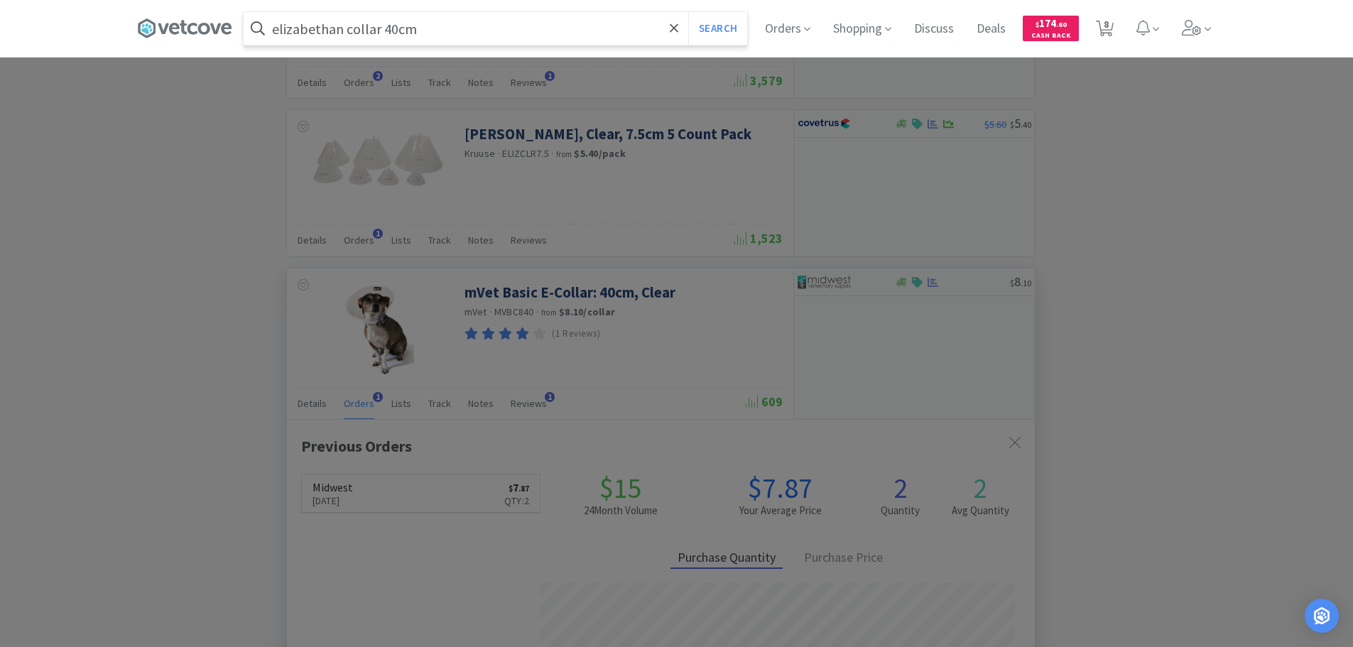
type input "elizabethan collar 40cm"
click at [688, 12] on button "Search" at bounding box center [717, 28] width 59 height 33
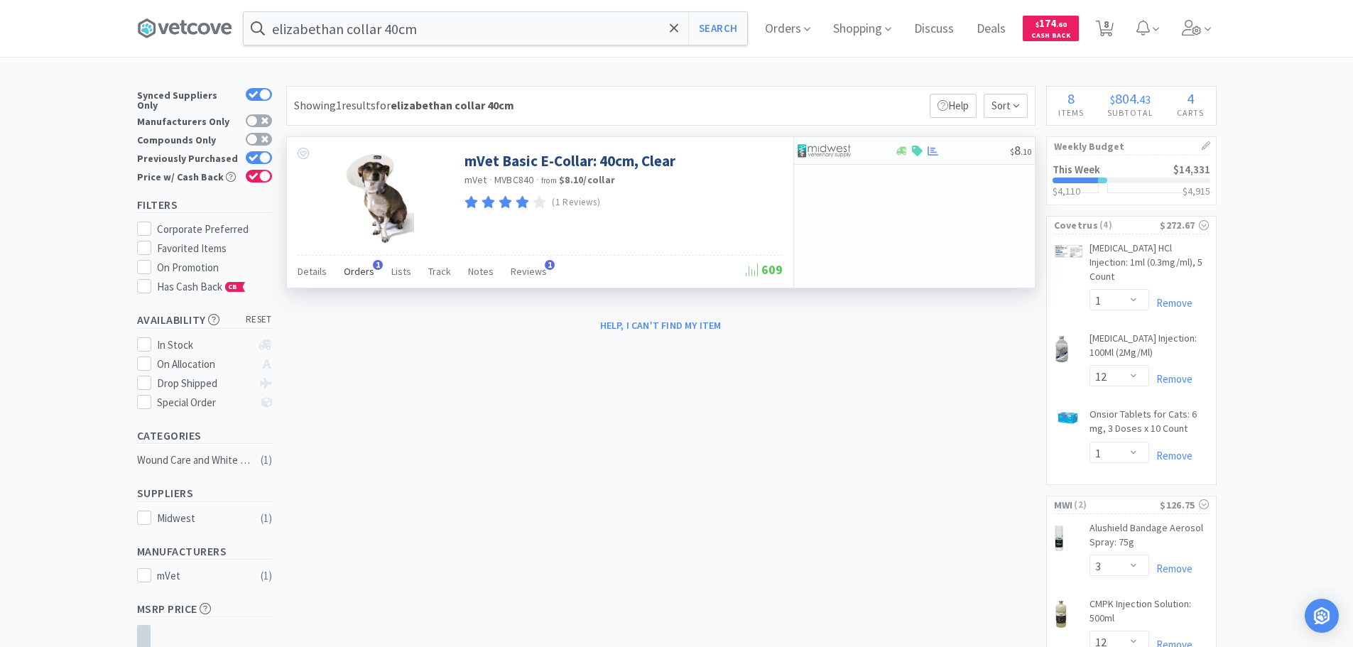
click at [356, 268] on span "Orders" at bounding box center [359, 271] width 31 height 13
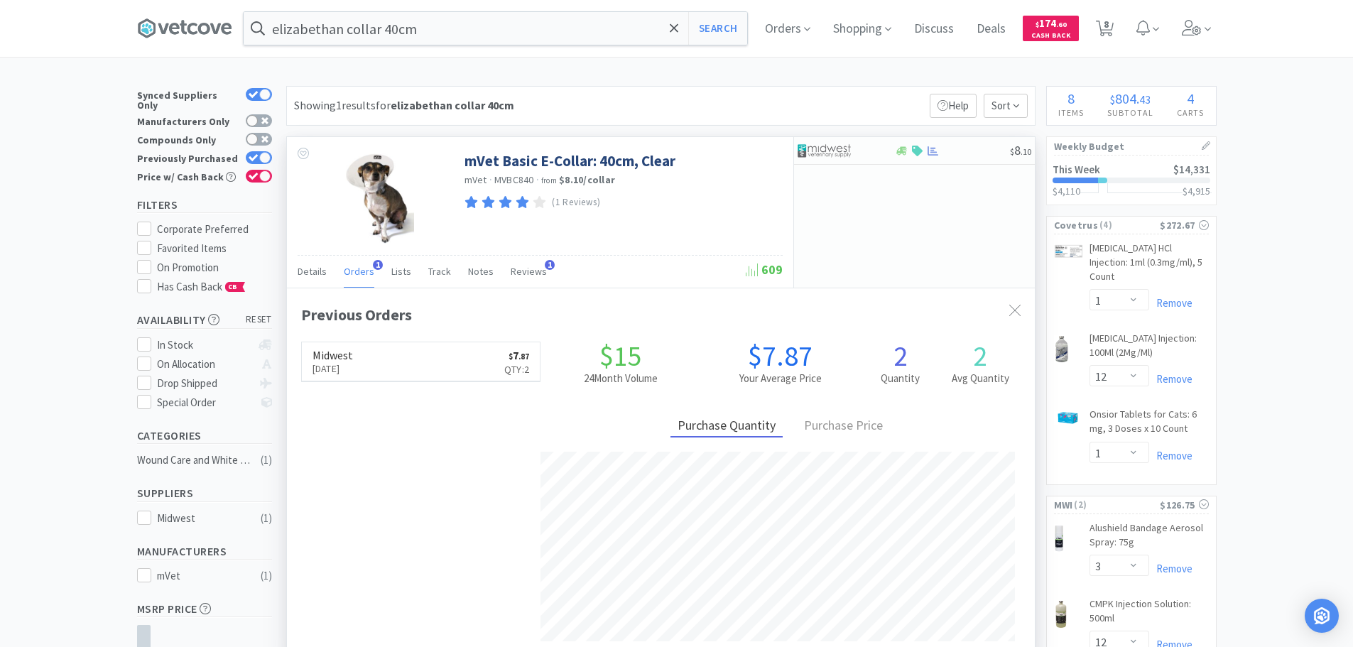
click at [356, 267] on span "Orders" at bounding box center [359, 271] width 31 height 13
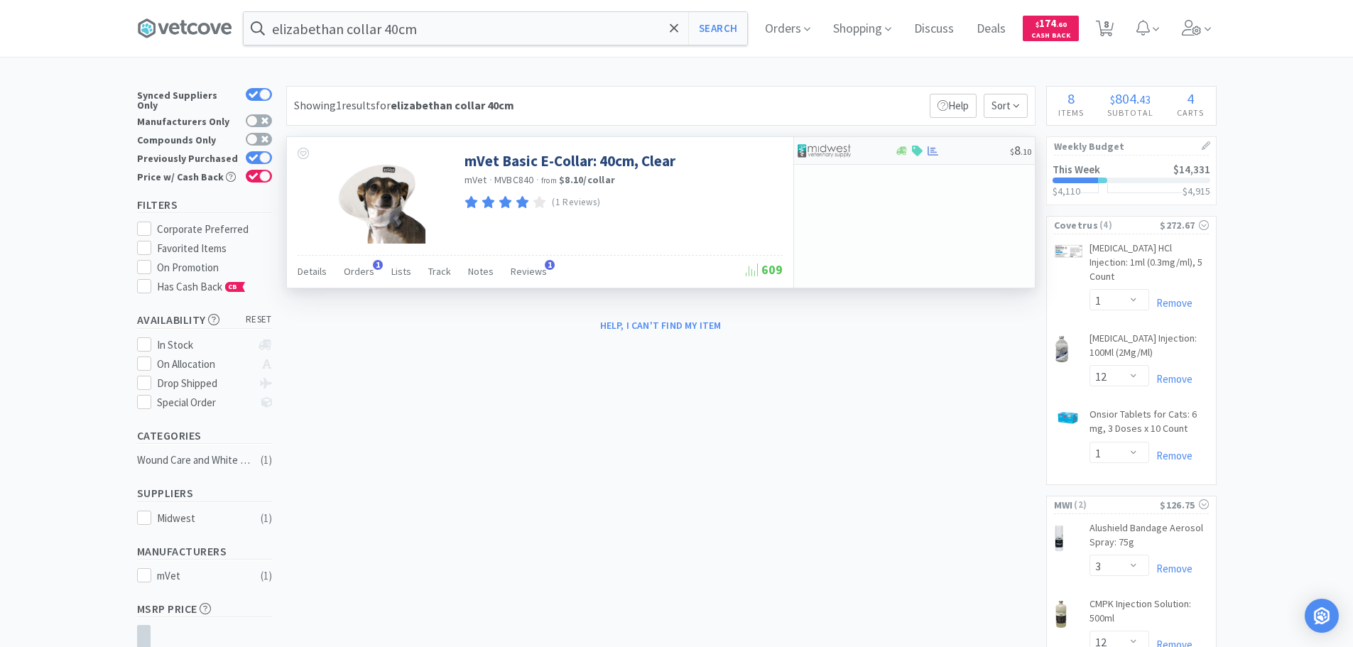
click at [835, 153] on img at bounding box center [823, 150] width 53 height 21
select select "1"
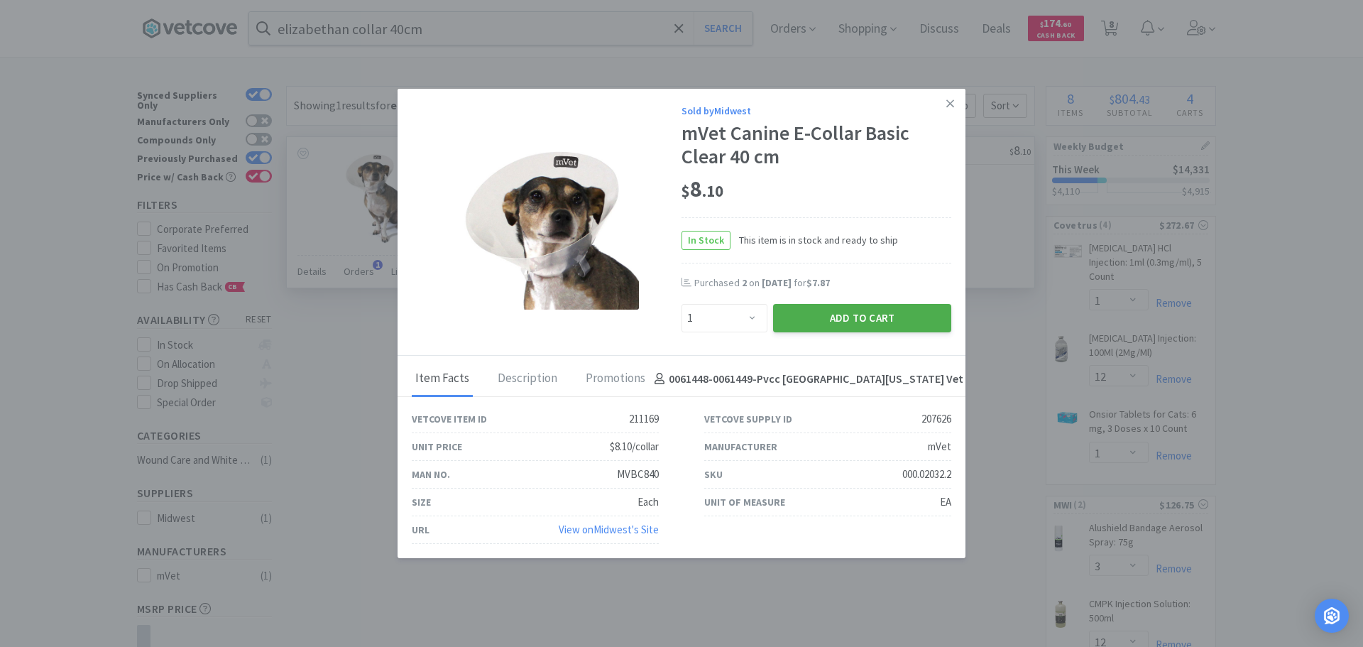
click at [848, 322] on button "Add to Cart" at bounding box center [862, 318] width 178 height 28
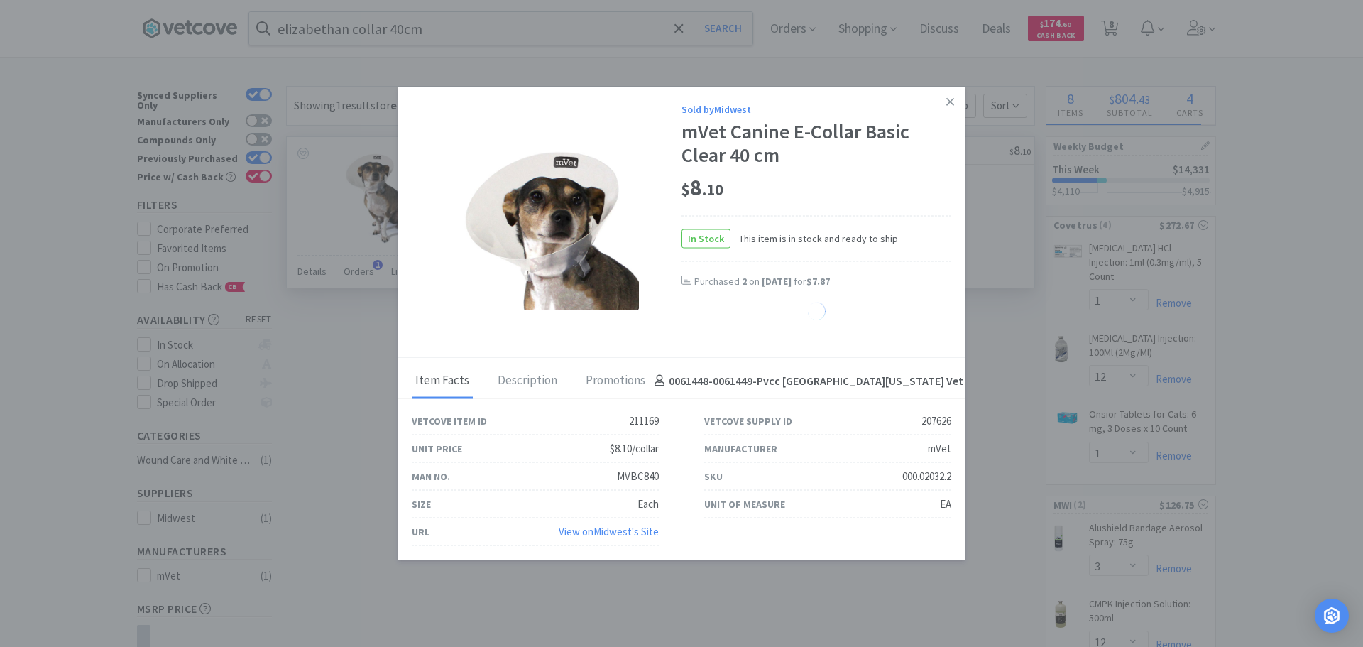
select select "1"
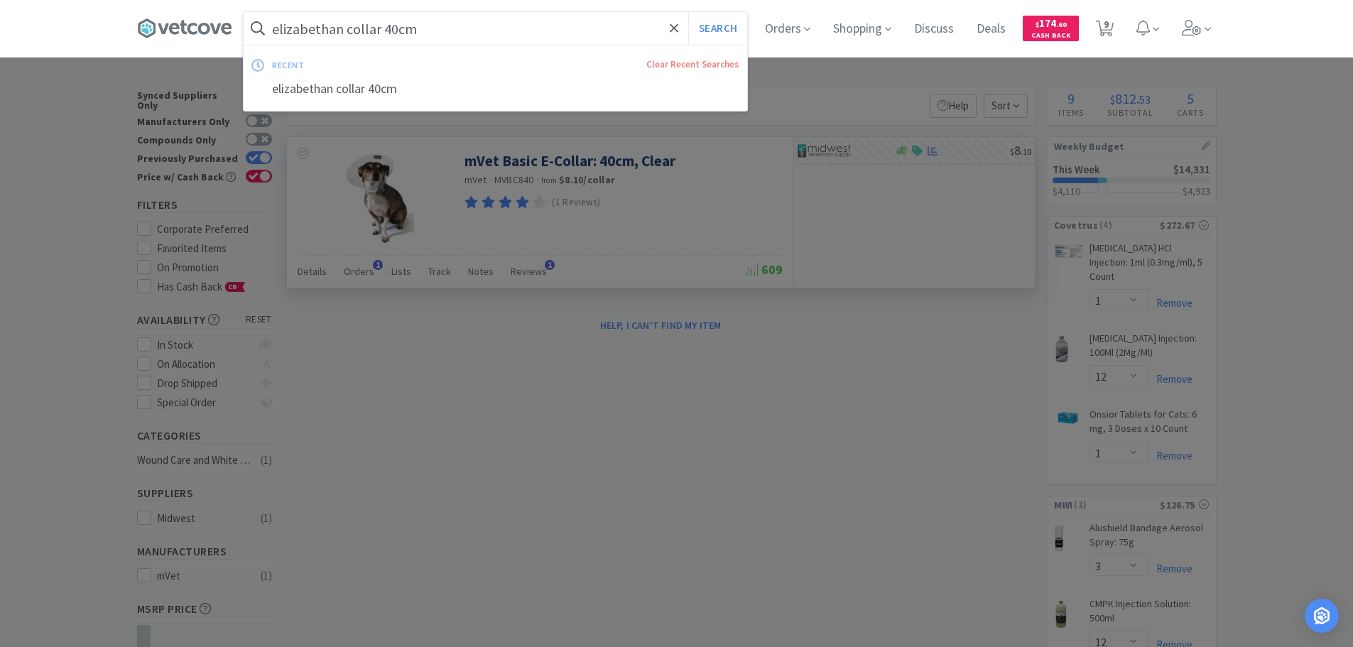
click at [442, 23] on input "elizabethan collar 40cm" at bounding box center [495, 28] width 503 height 33
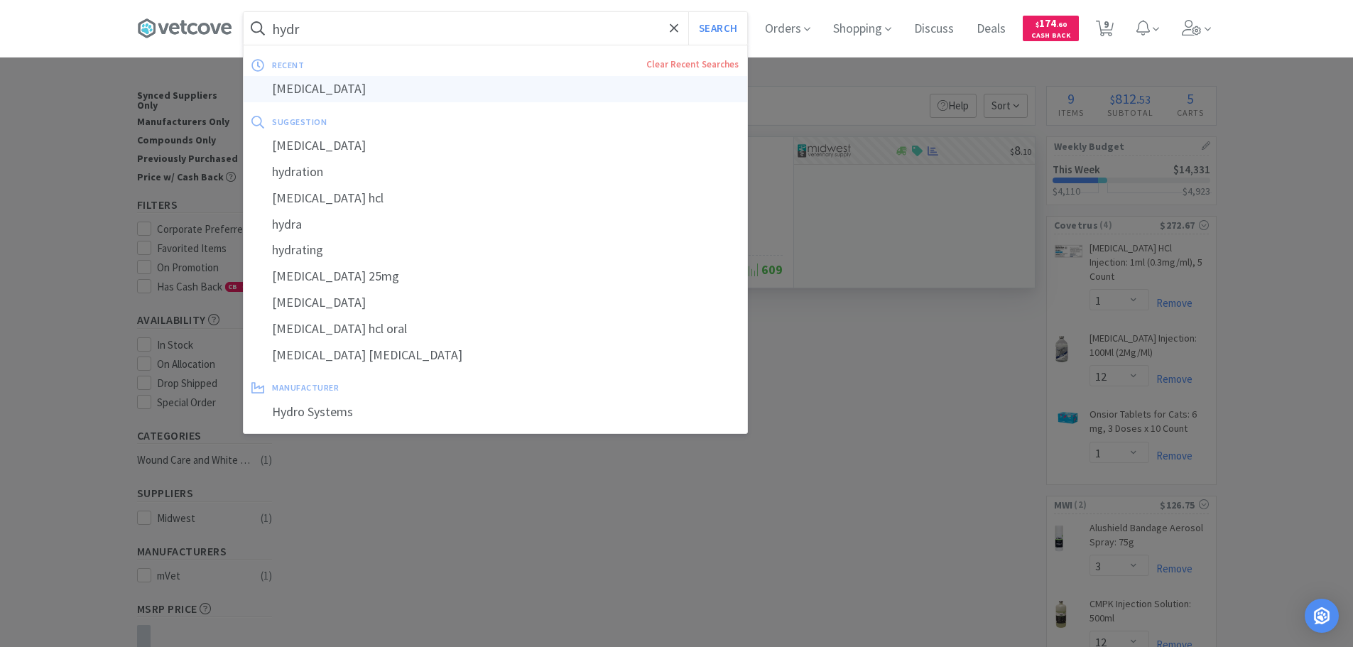
click at [297, 88] on div "[MEDICAL_DATA]" at bounding box center [495, 89] width 503 height 26
type input "[MEDICAL_DATA]"
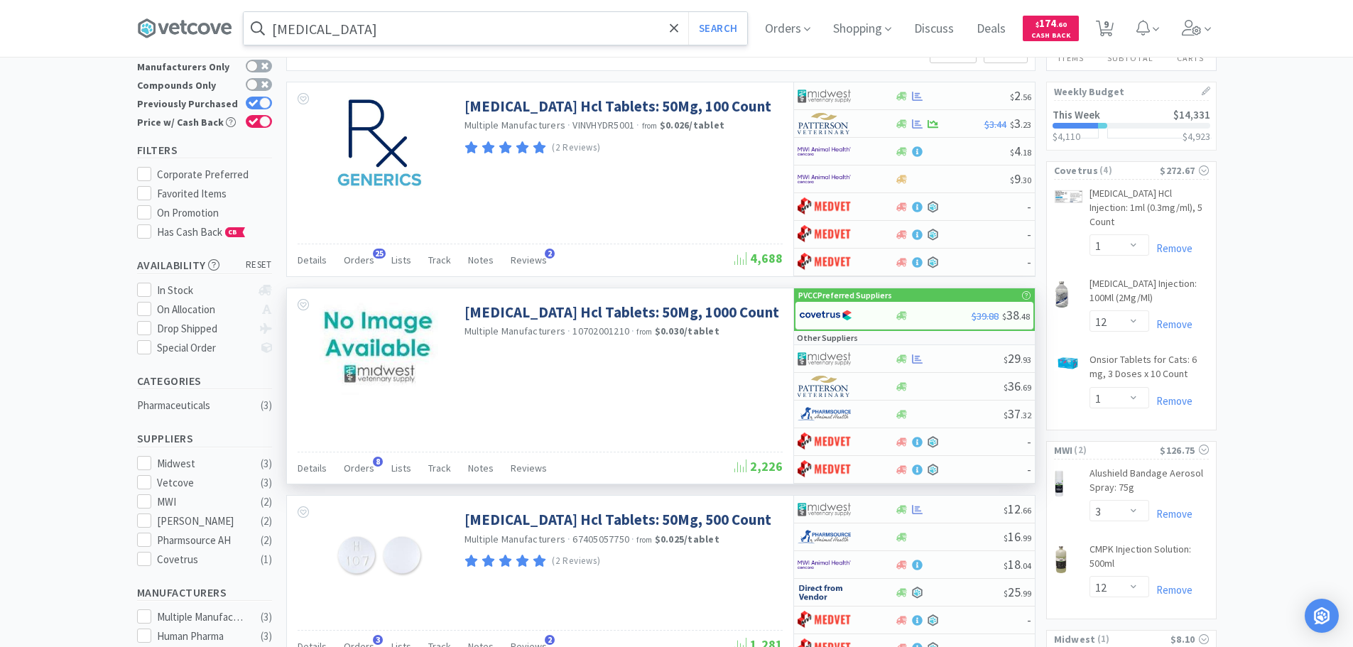
scroll to position [142, 0]
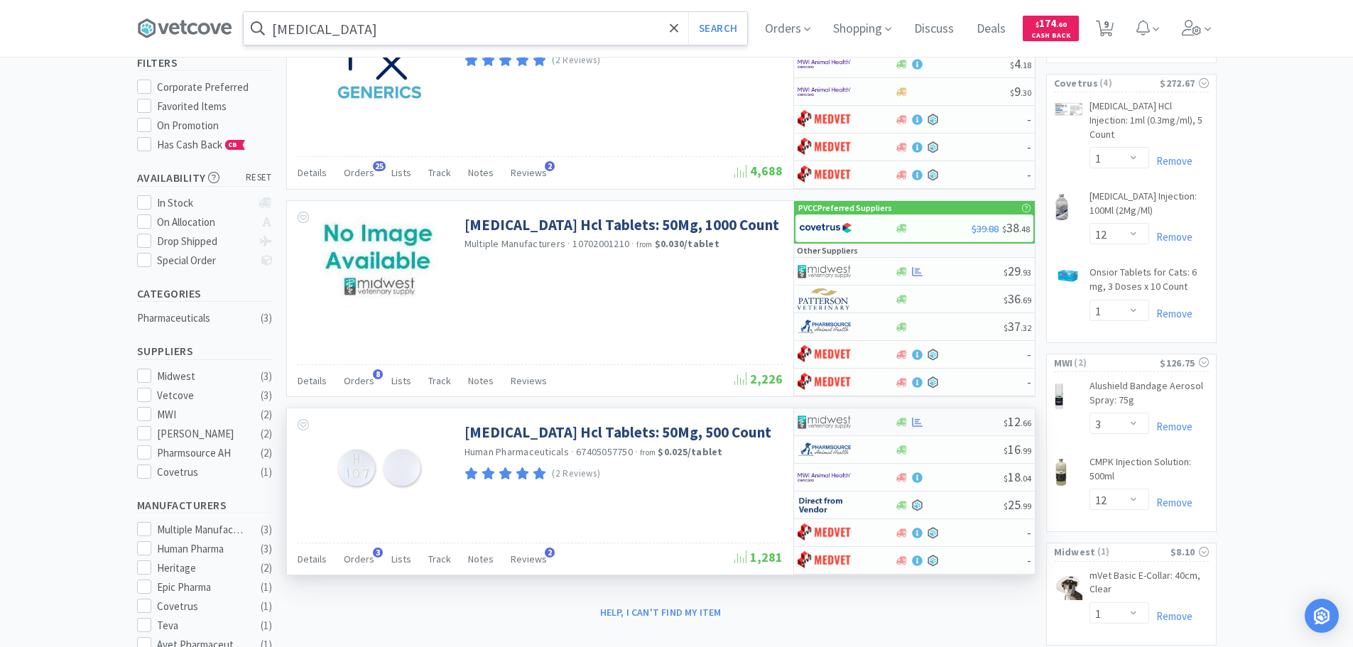
click at [837, 421] on img at bounding box center [823, 421] width 53 height 21
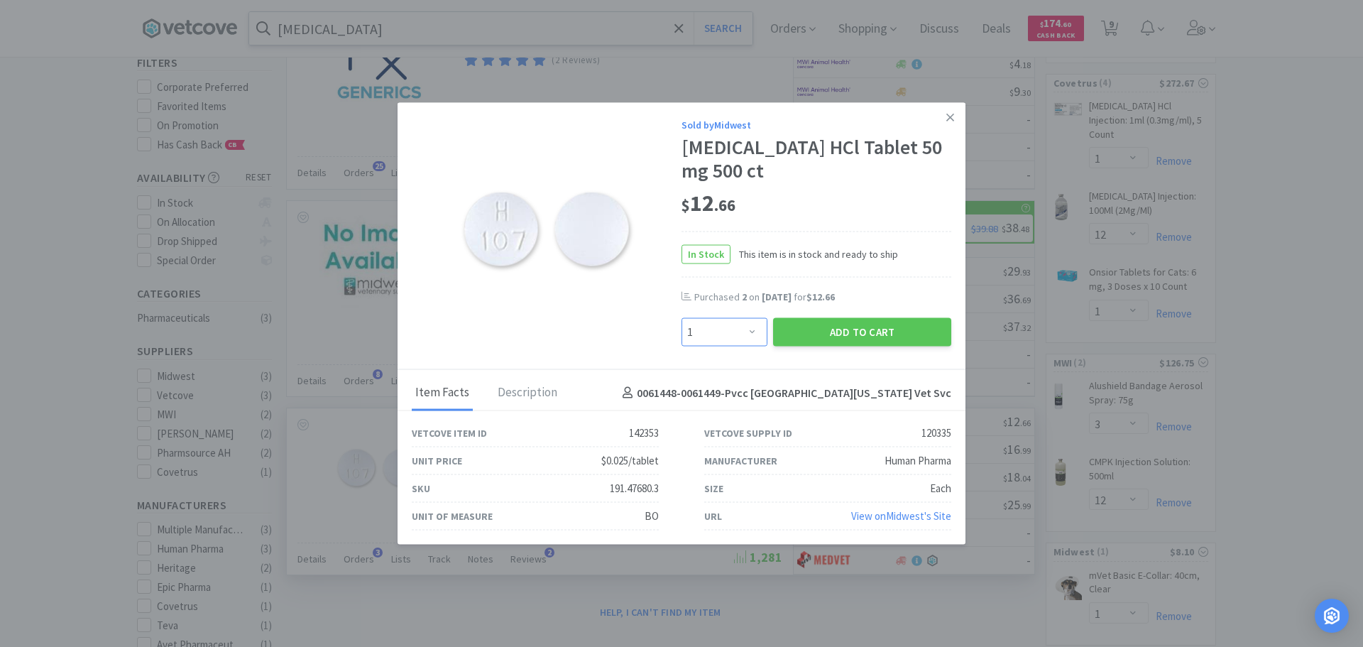
click at [753, 331] on select "Enter Quantity 1 2 3 4 5 6 7 8 9 10 11 12 13 14 15 16 17 18 19 20 Enter Quantity" at bounding box center [725, 332] width 86 height 28
select select "2"
click at [682, 318] on select "Enter Quantity 1 2 3 4 5 6 7 8 9 10 11 12 13 14 15 16 17 18 19 20 Enter Quantity" at bounding box center [725, 332] width 86 height 28
click at [856, 330] on button "Add to Cart" at bounding box center [862, 332] width 178 height 28
select select "2"
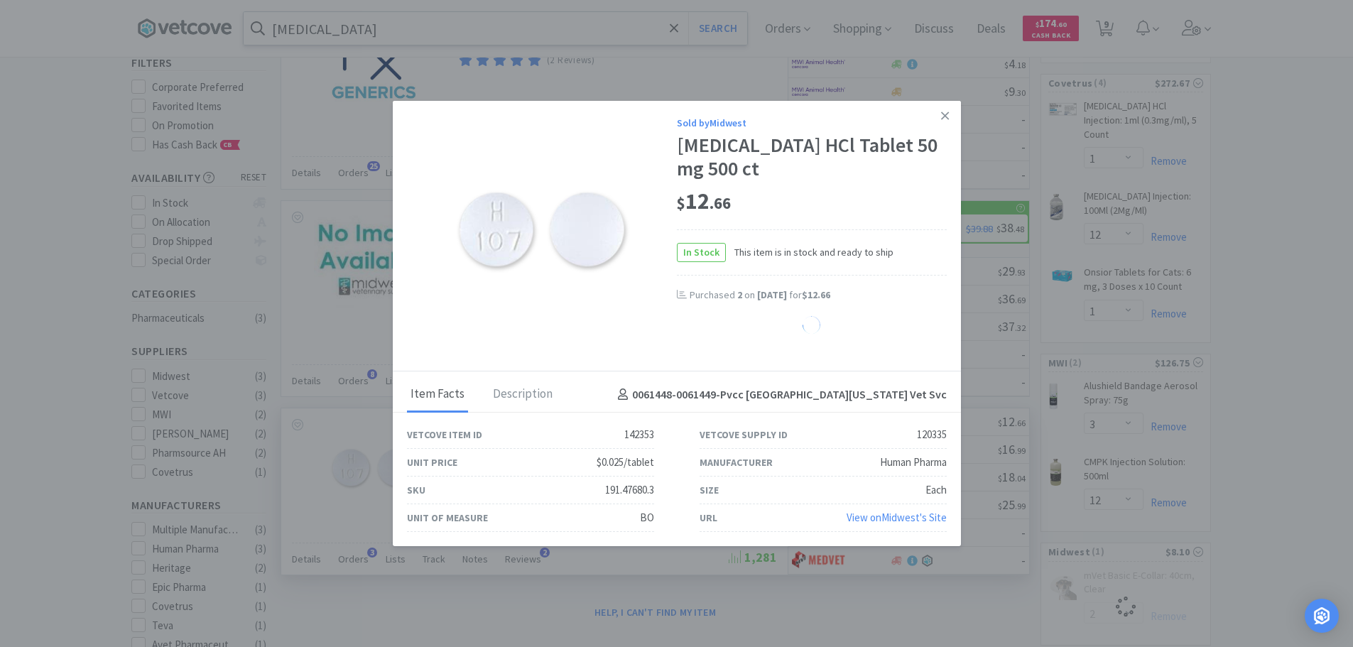
select select "1"
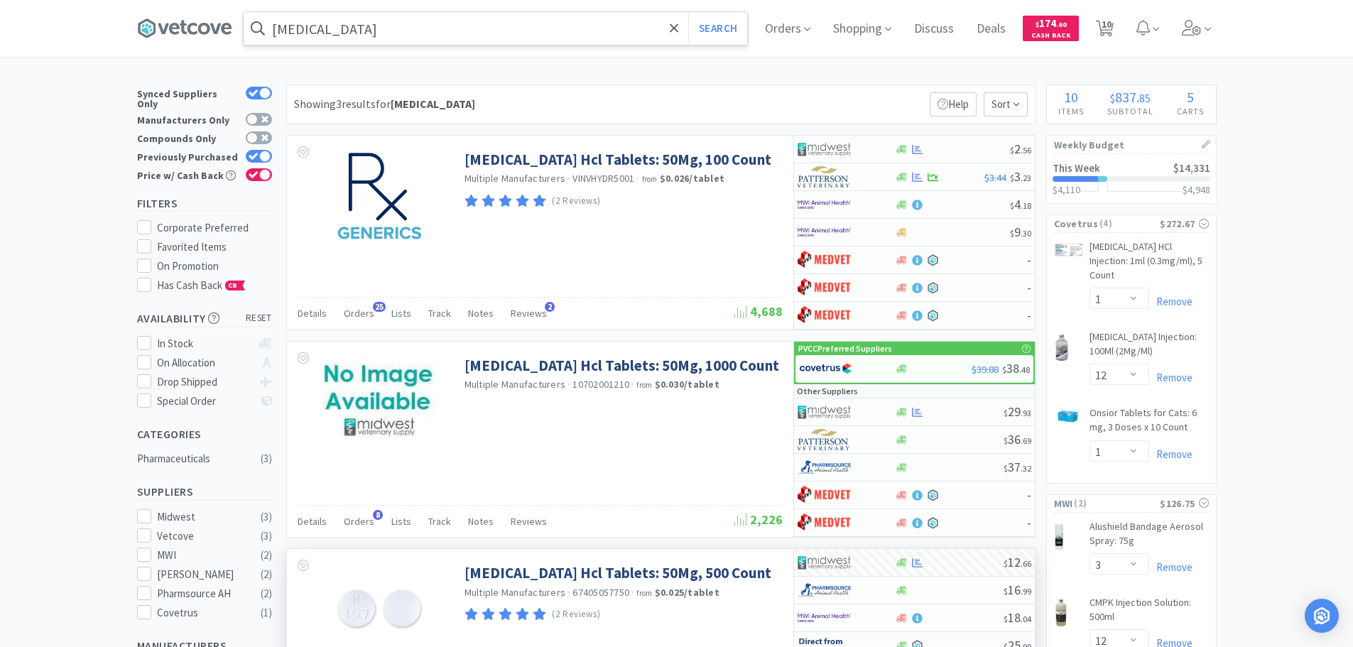
scroll to position [0, 0]
click at [1111, 21] on span "10" at bounding box center [1106, 24] width 10 height 57
select select "1"
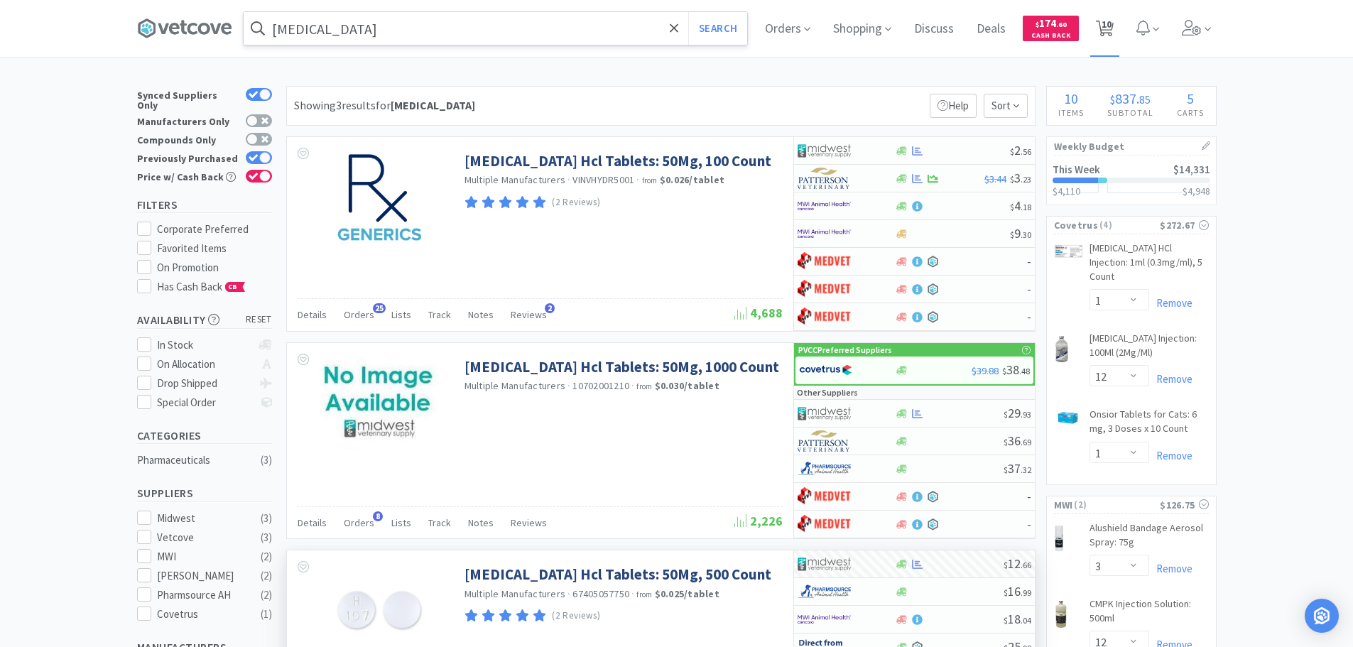
select select "12"
select select "1"
select select "3"
select select "12"
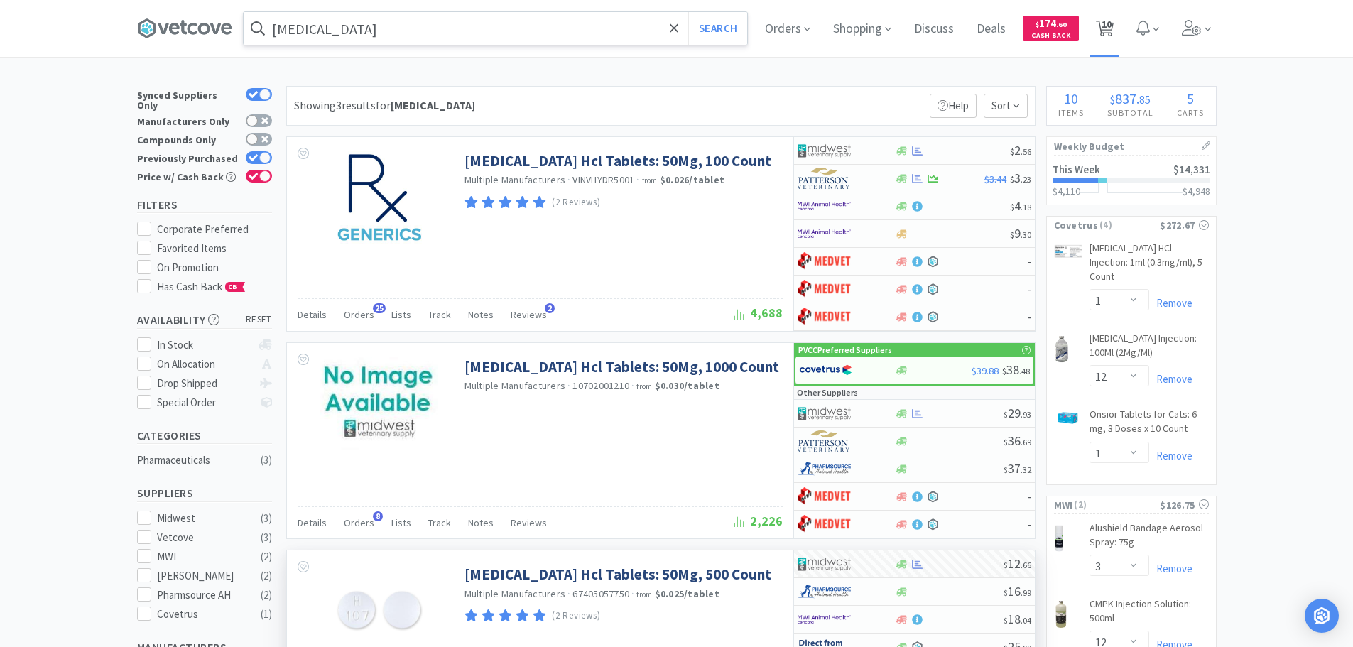
select select "2"
select select "1"
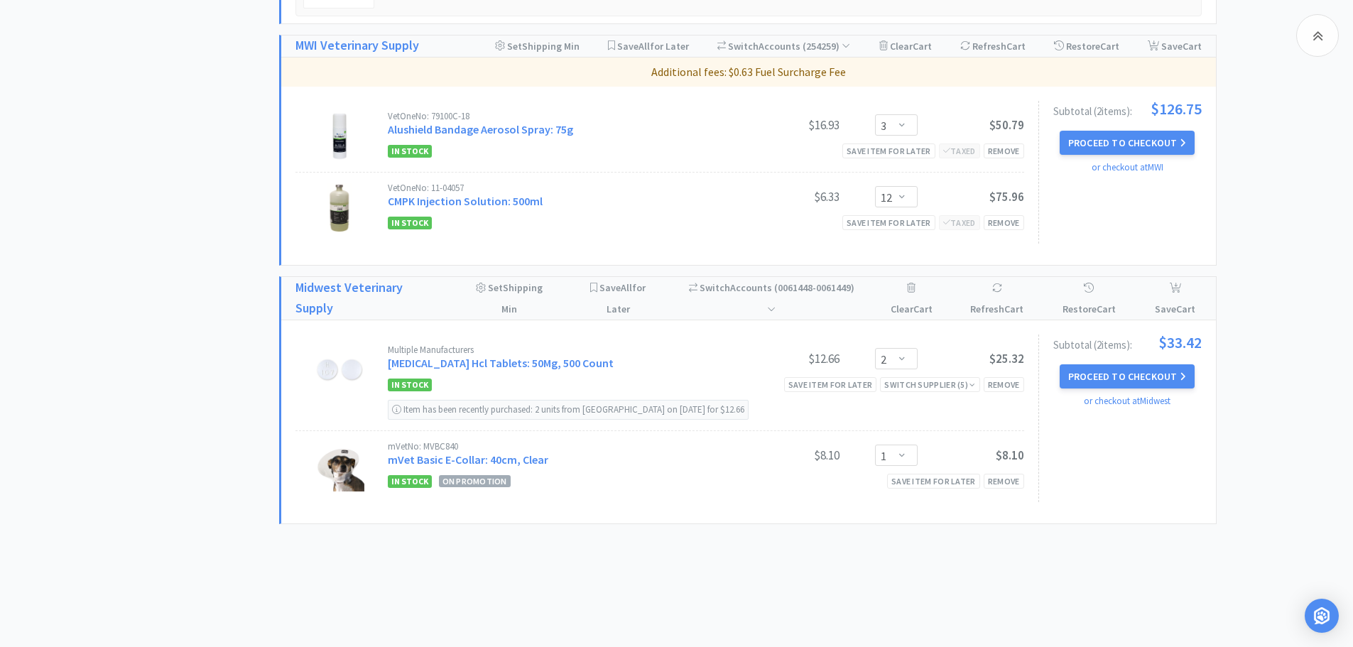
scroll to position [974, 0]
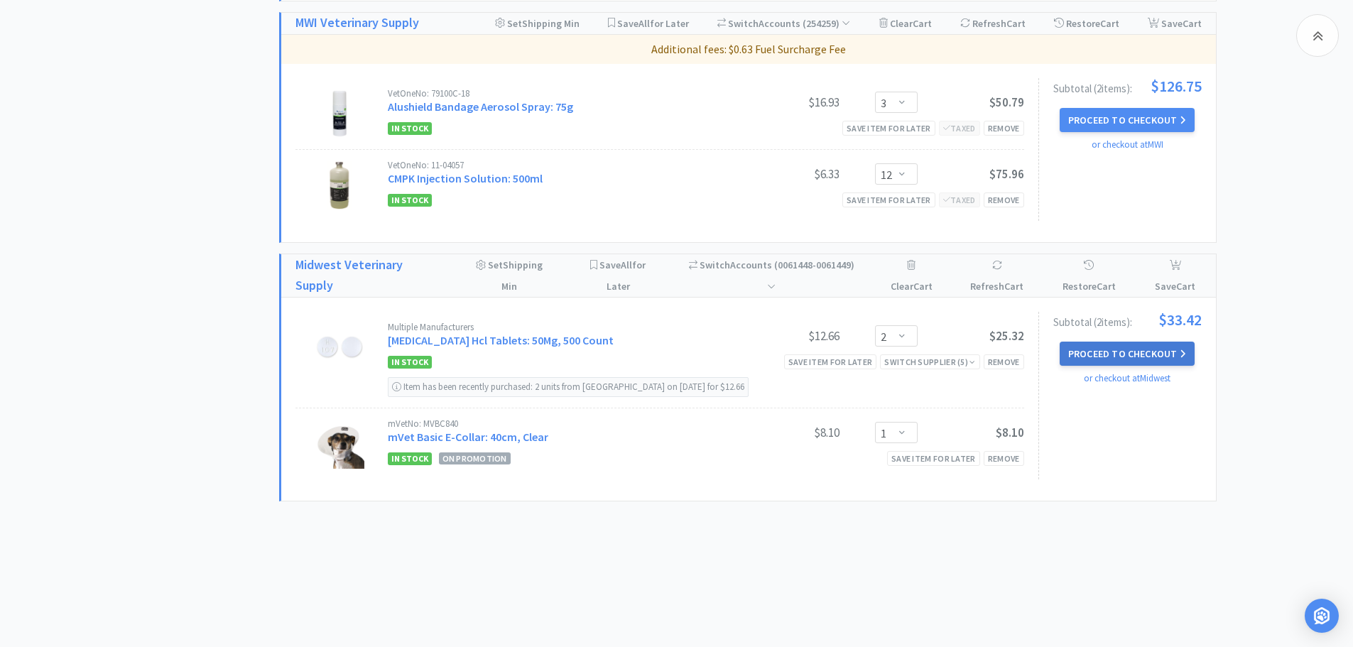
click at [1121, 359] on button "Proceed to Checkout" at bounding box center [1126, 354] width 135 height 24
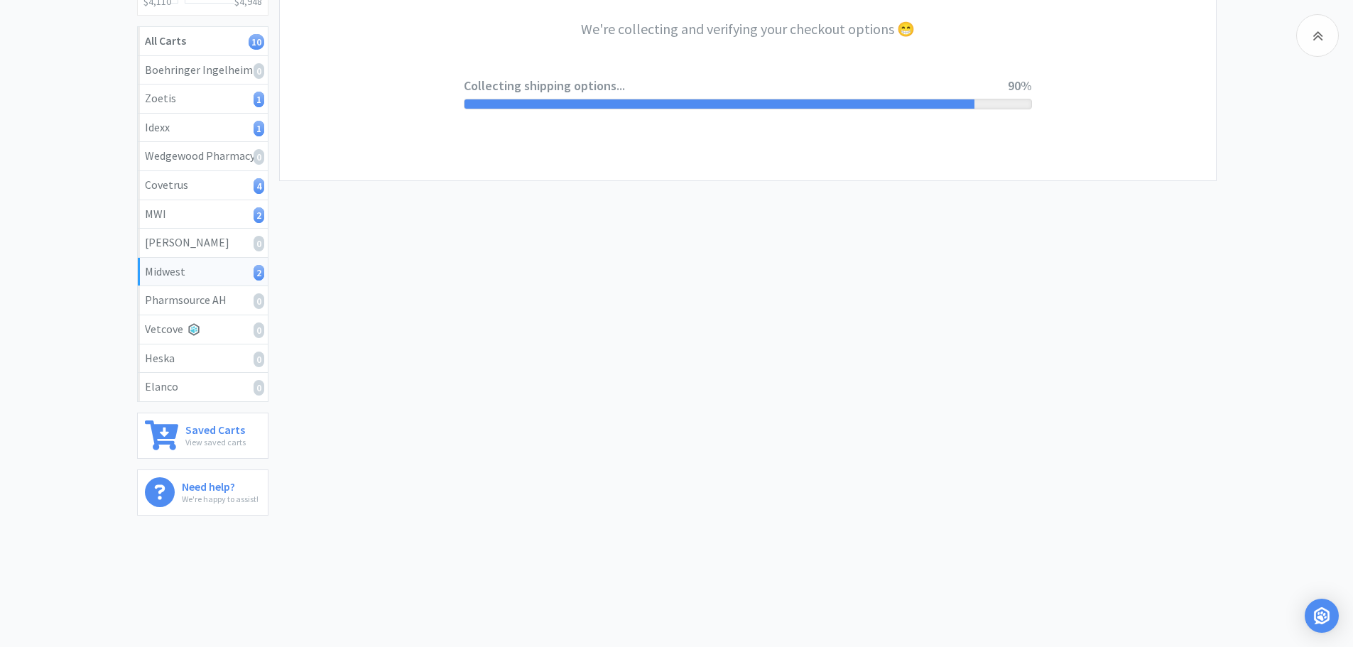
select select "0"
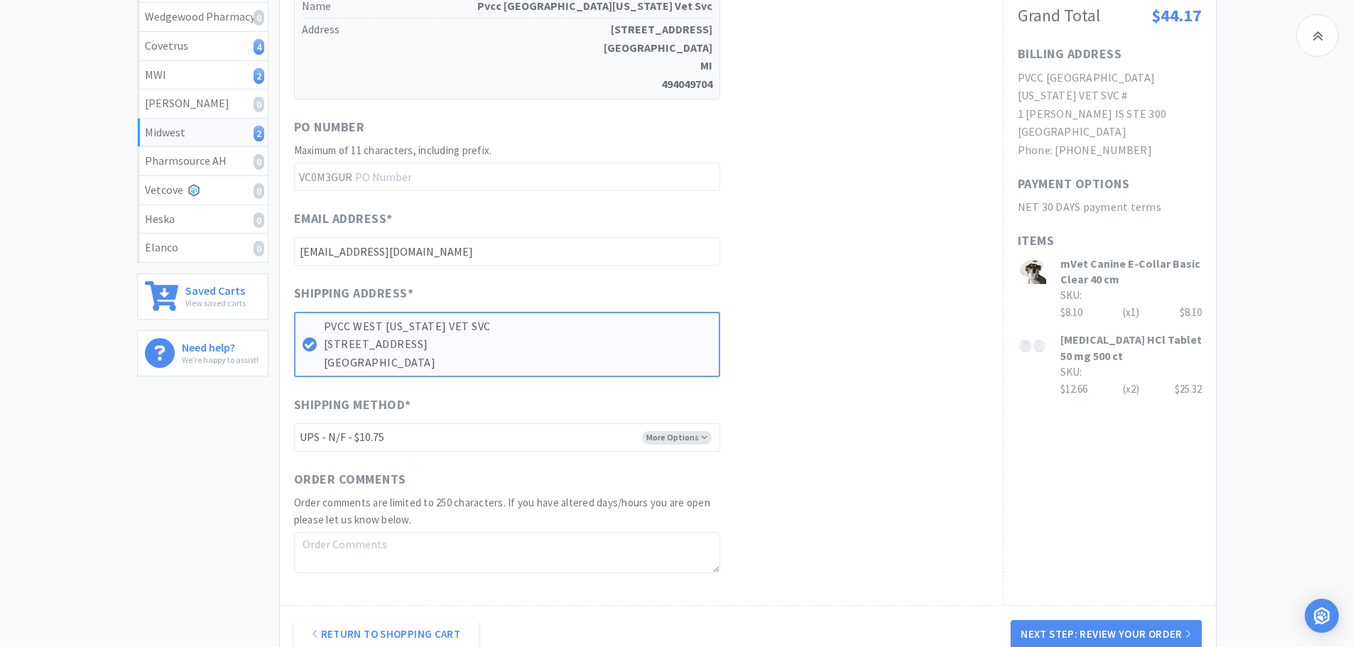
scroll to position [497, 0]
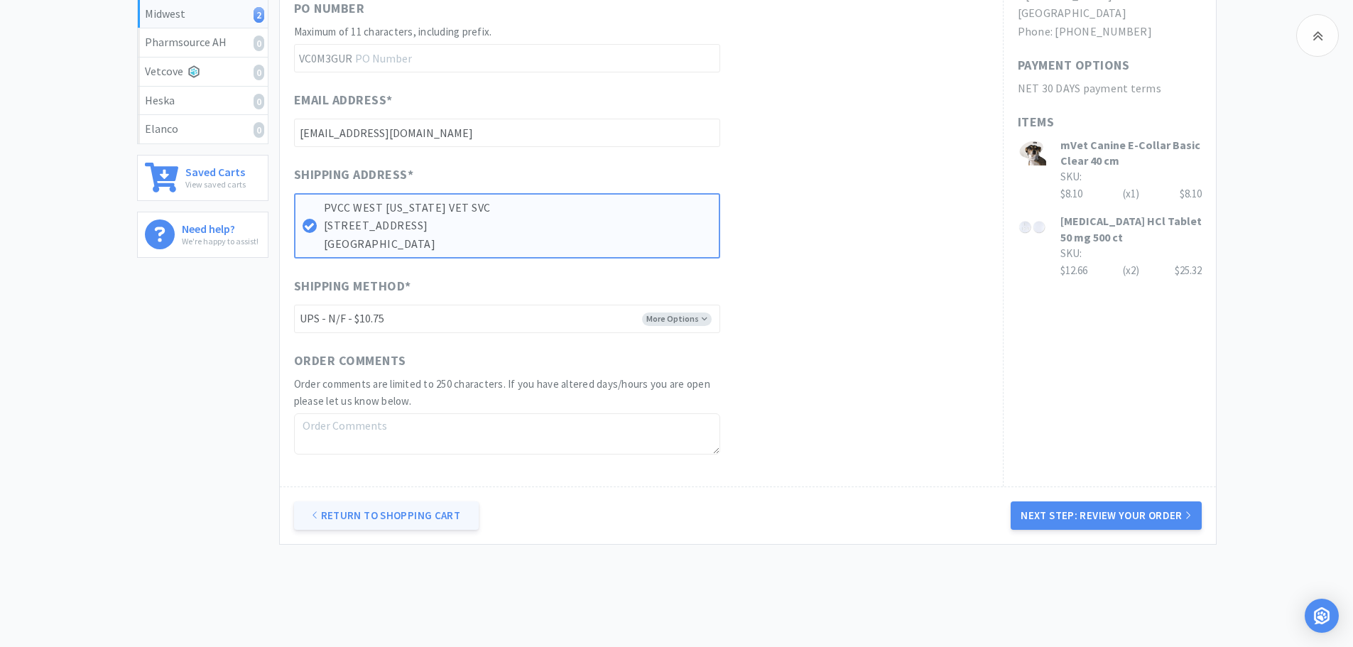
click at [376, 517] on link "Return to Shopping Cart" at bounding box center [386, 515] width 185 height 28
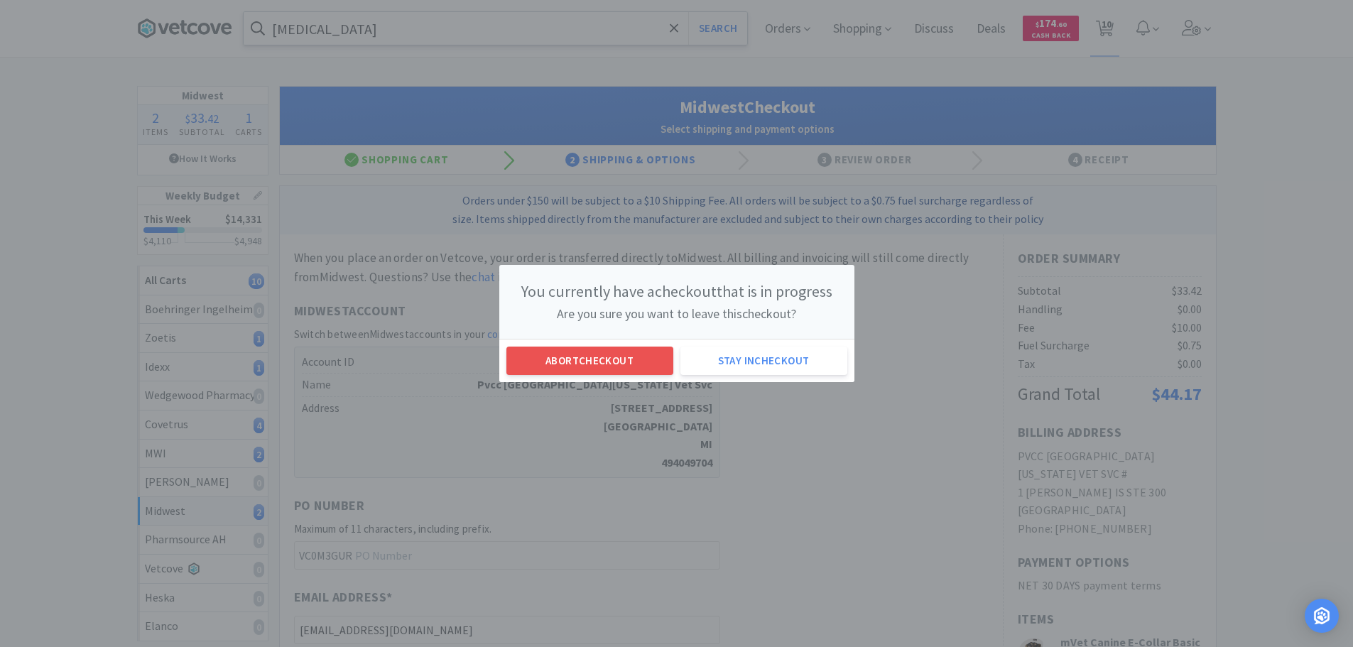
scroll to position [0, 0]
click at [599, 364] on button "Abort checkout" at bounding box center [594, 360] width 167 height 28
select select "2"
select select "1"
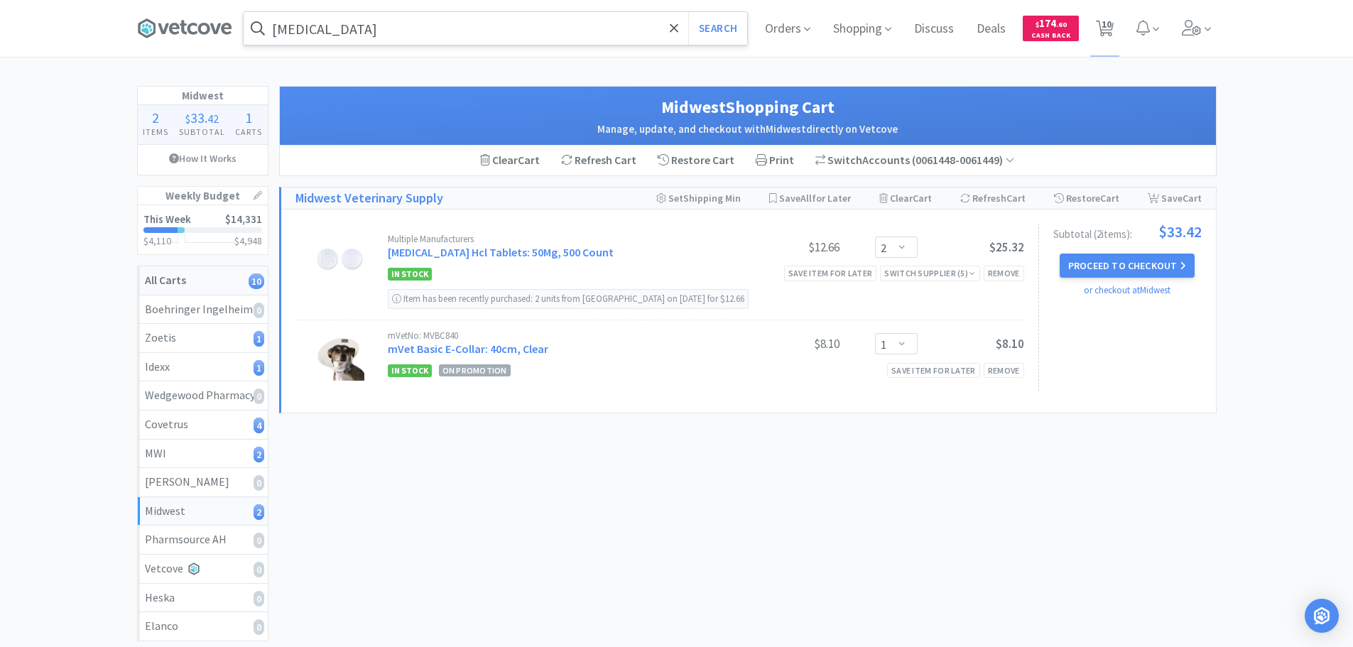
click at [173, 278] on strong "All Carts" at bounding box center [165, 280] width 41 height 14
select select "1"
select select "12"
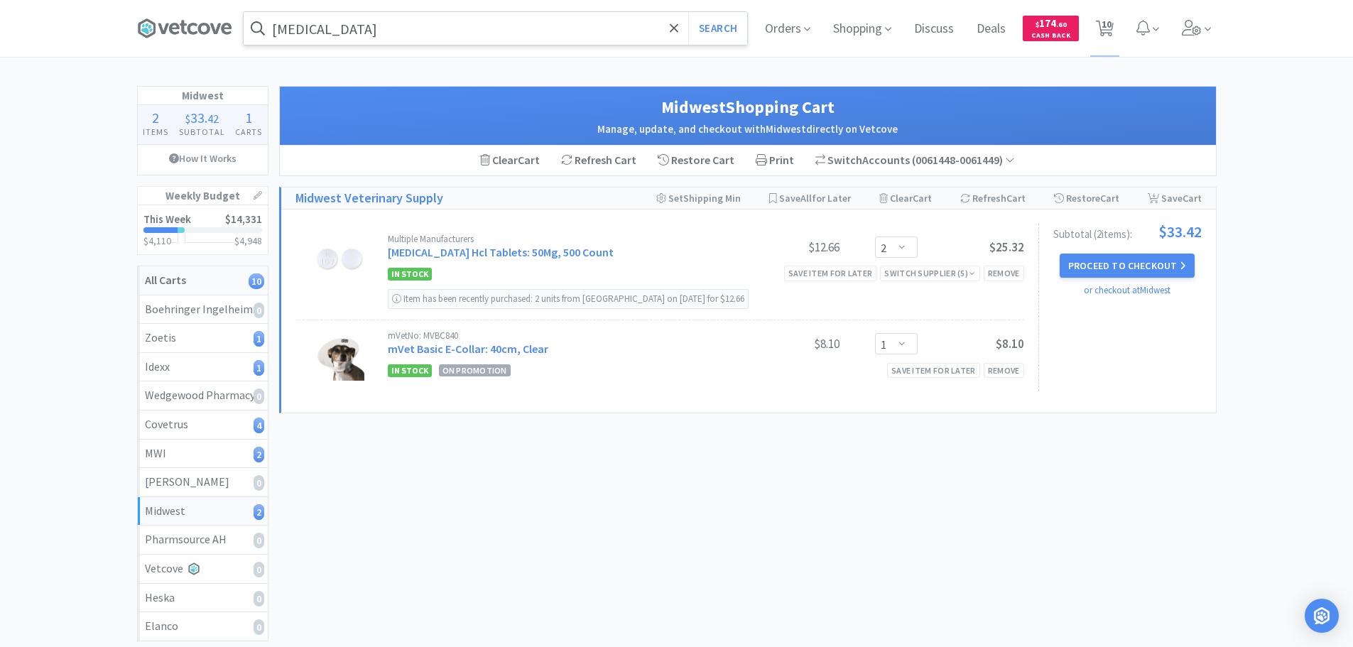
select select "1"
select select "3"
select select "12"
select select "2"
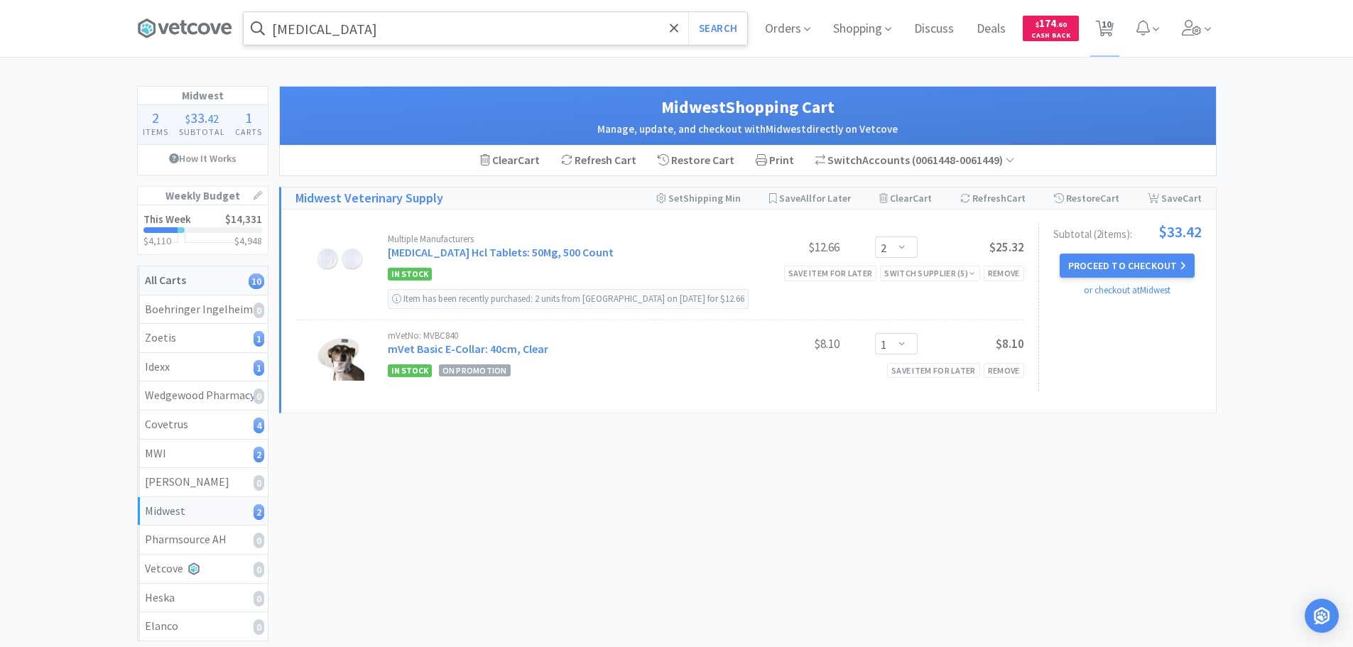
select select "1"
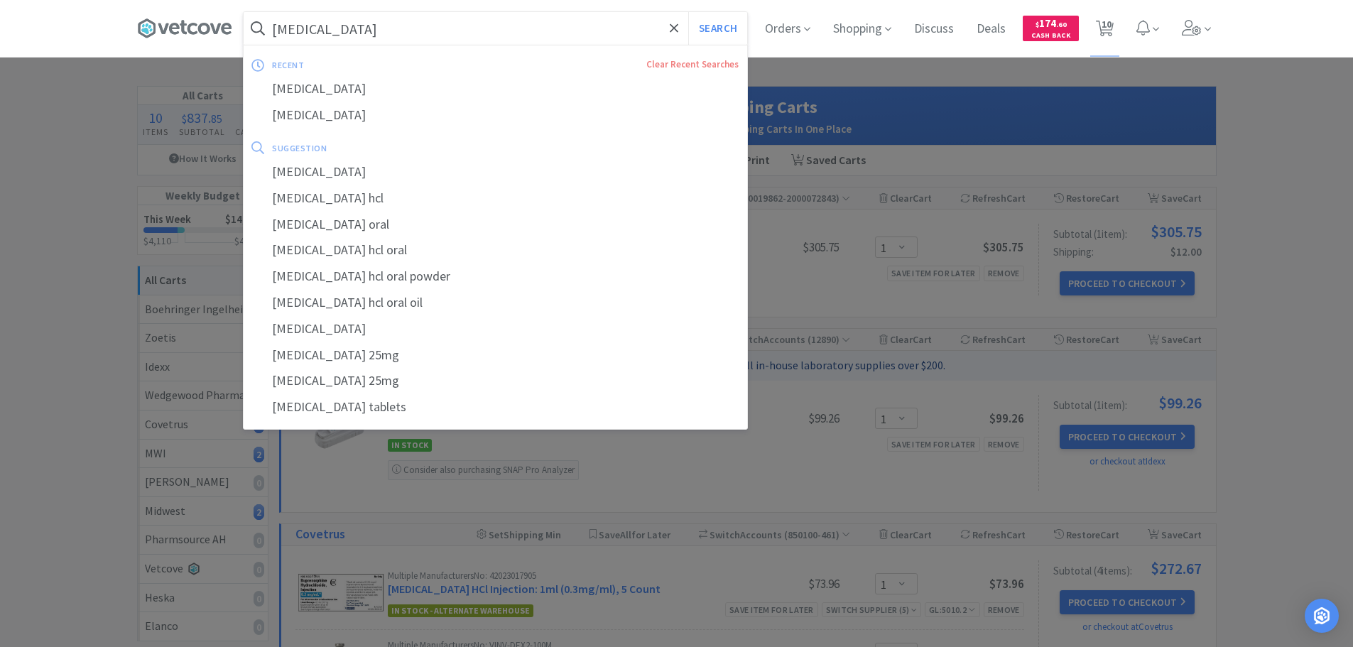
click at [389, 32] on input "[MEDICAL_DATA]" at bounding box center [495, 28] width 503 height 33
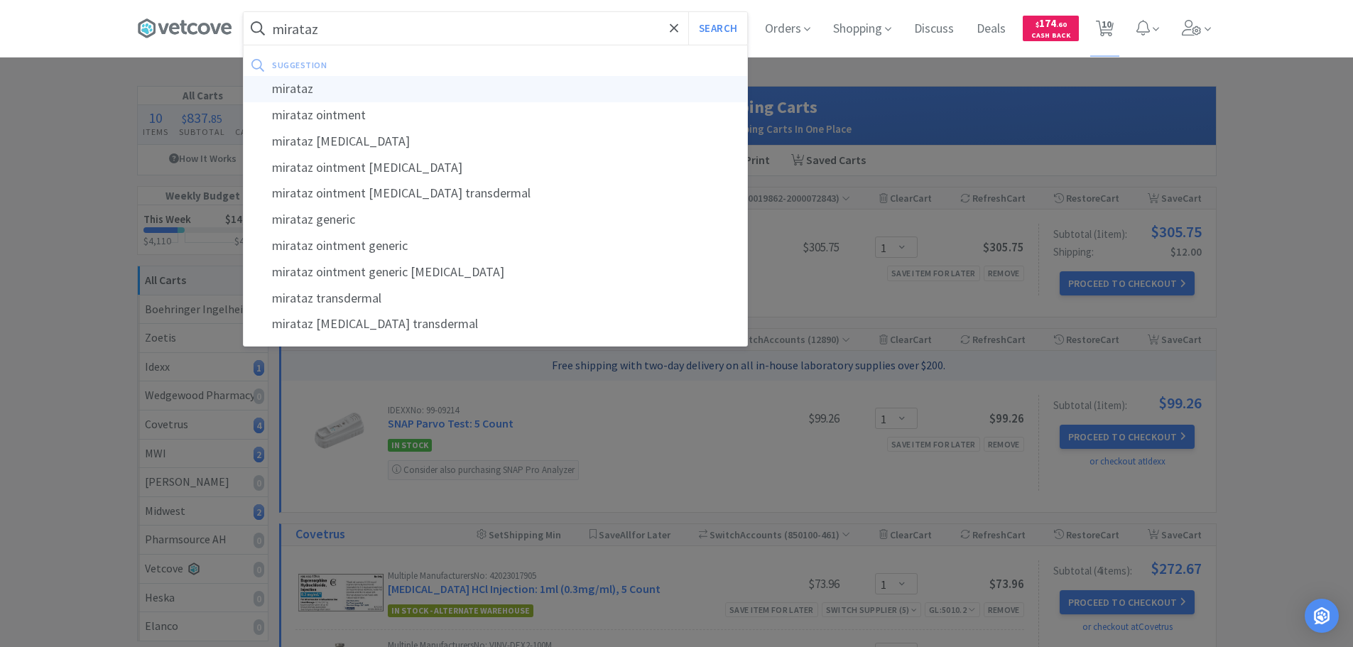
type input "mirataz"
click at [285, 90] on div "mirataz" at bounding box center [495, 89] width 503 height 26
select select "1"
select select "12"
select select "1"
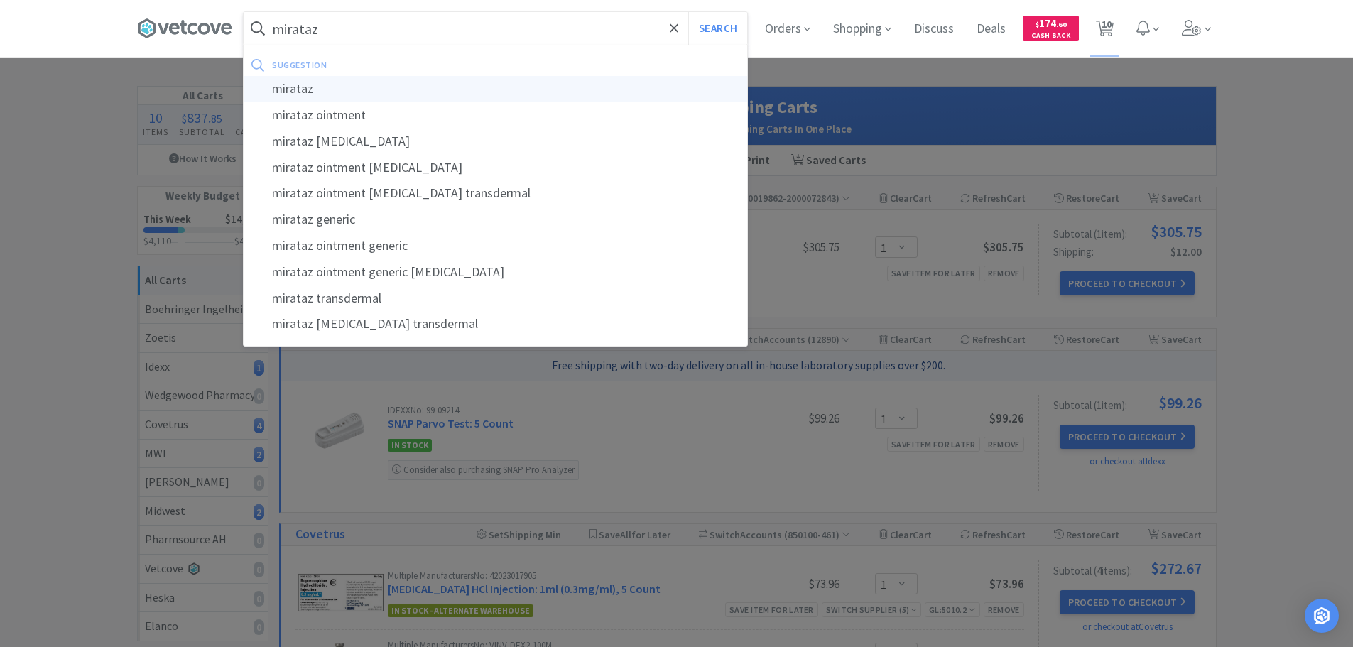
select select "3"
select select "12"
select select "2"
select select "1"
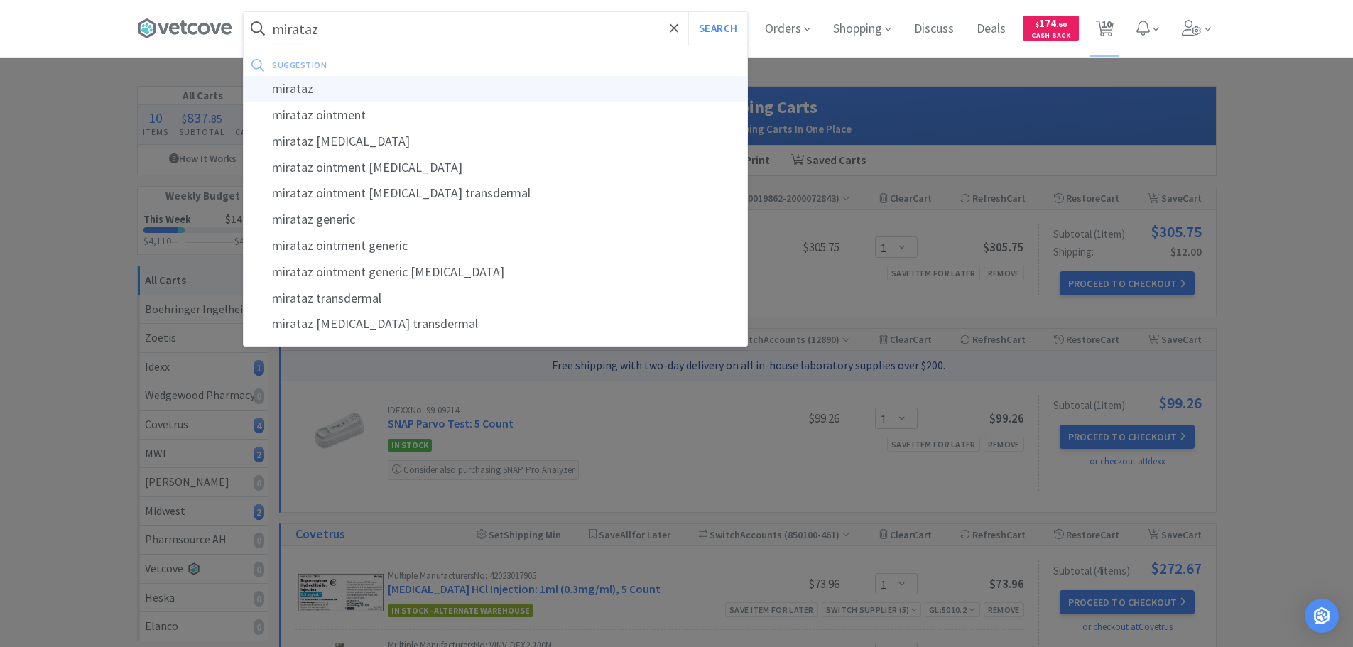
select select "1"
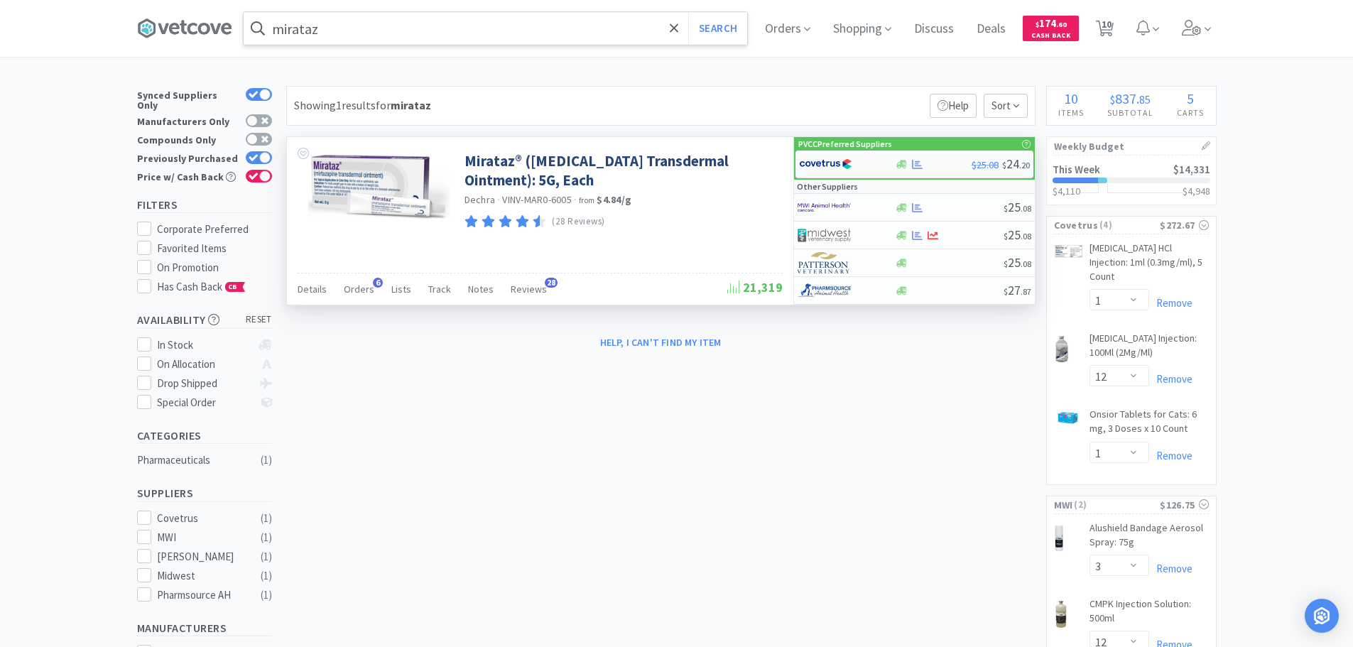
click at [838, 163] on img at bounding box center [825, 163] width 53 height 21
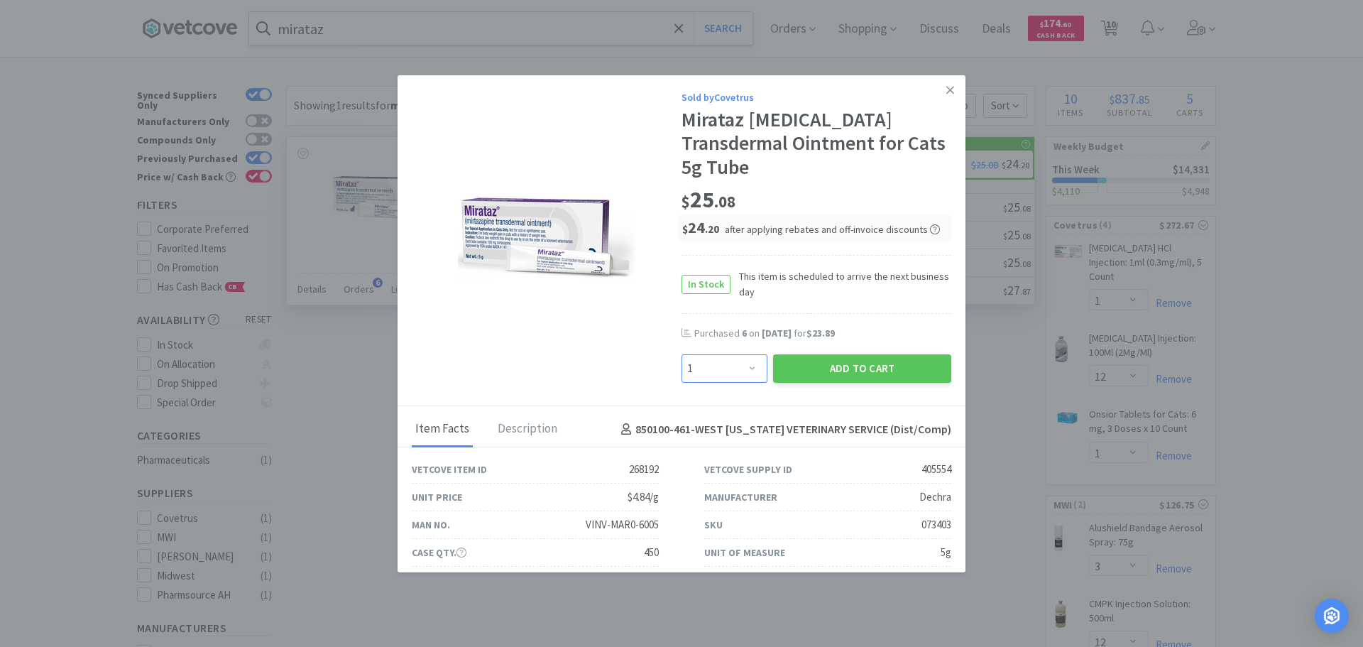
click at [746, 365] on select "Enter Quantity 1 2 3 4 5 6 7 8 9 10 11 12 13 14 15 16 17 18 19 20 Enter Quantity" at bounding box center [725, 368] width 86 height 28
select select "3"
click at [682, 354] on select "Enter Quantity 1 2 3 4 5 6 7 8 9 10 11 12 13 14 15 16 17 18 19 20 Enter Quantity" at bounding box center [725, 368] width 86 height 28
click at [863, 370] on button "Add to Cart" at bounding box center [862, 368] width 178 height 28
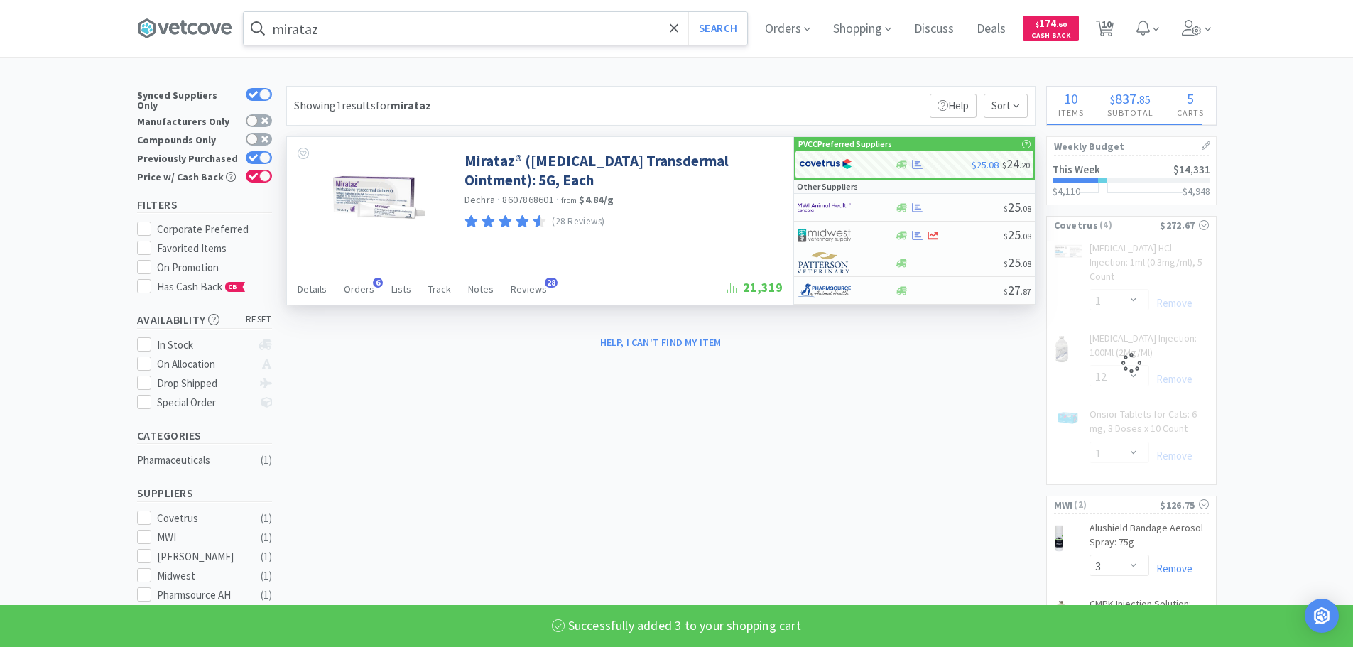
select select "3"
select select "1"
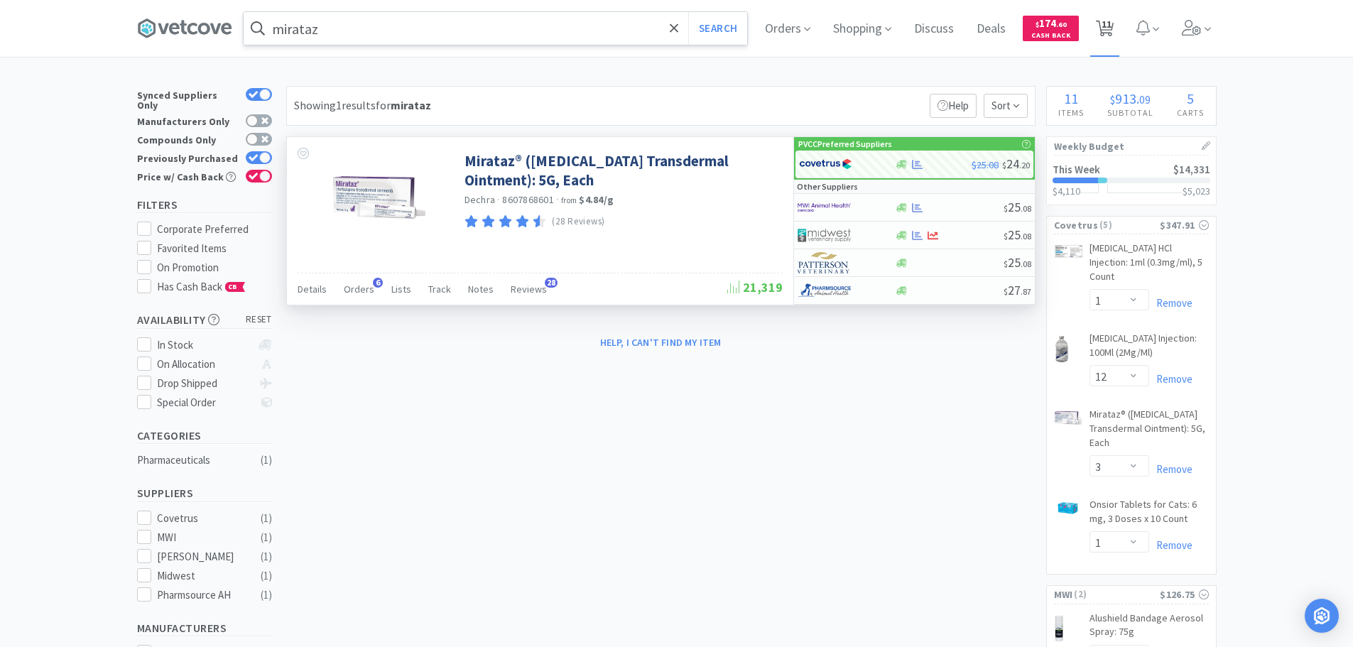
click at [1111, 25] on span "11" at bounding box center [1106, 24] width 10 height 57
select select "1"
select select "12"
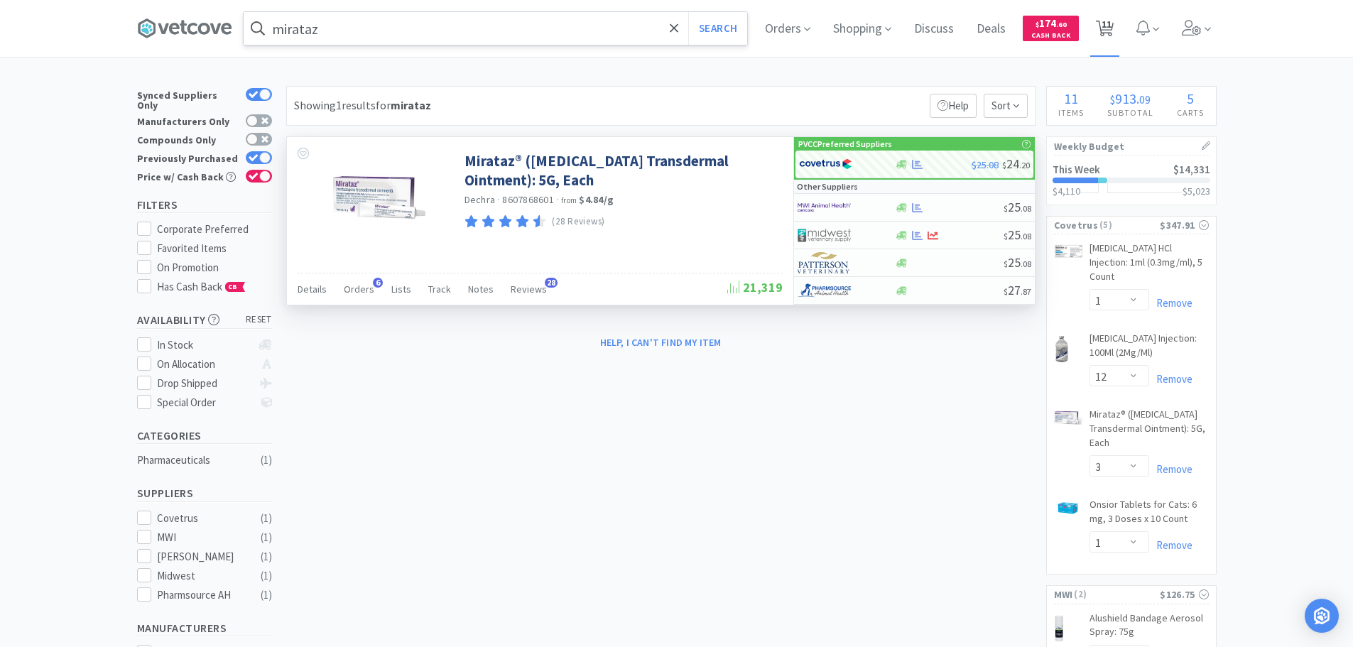
select select "3"
select select "1"
select select "3"
select select "12"
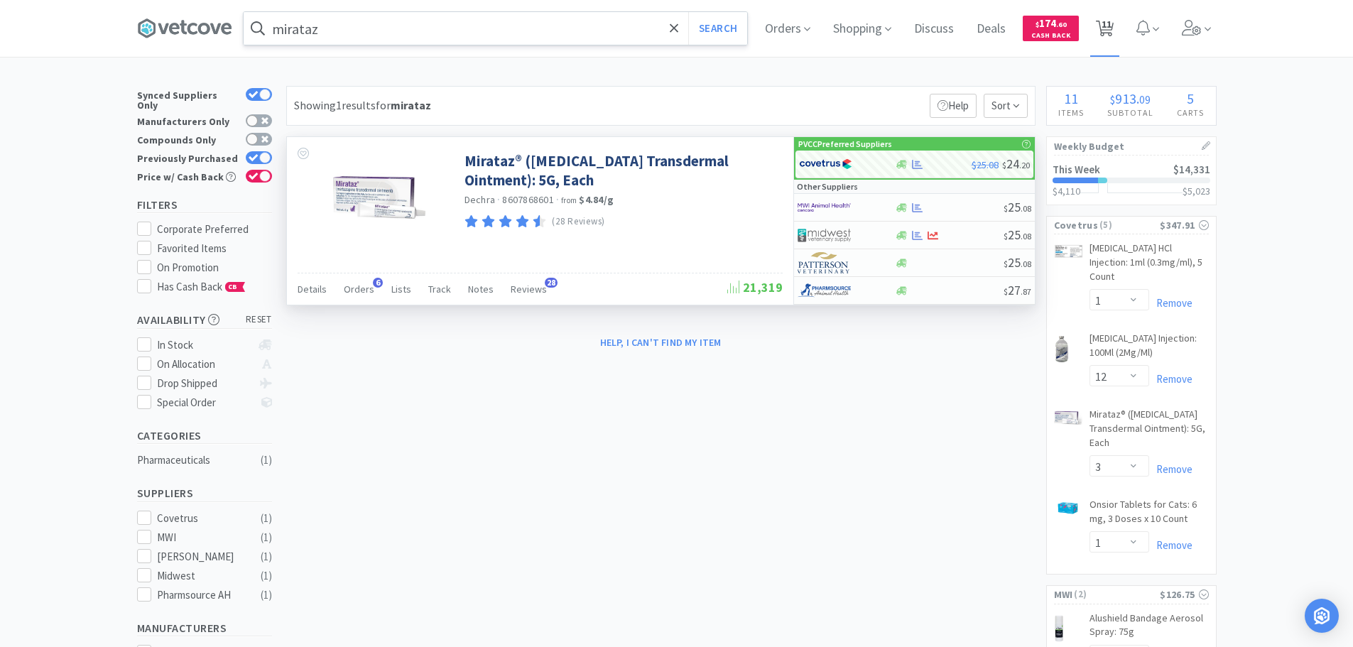
select select "2"
select select "1"
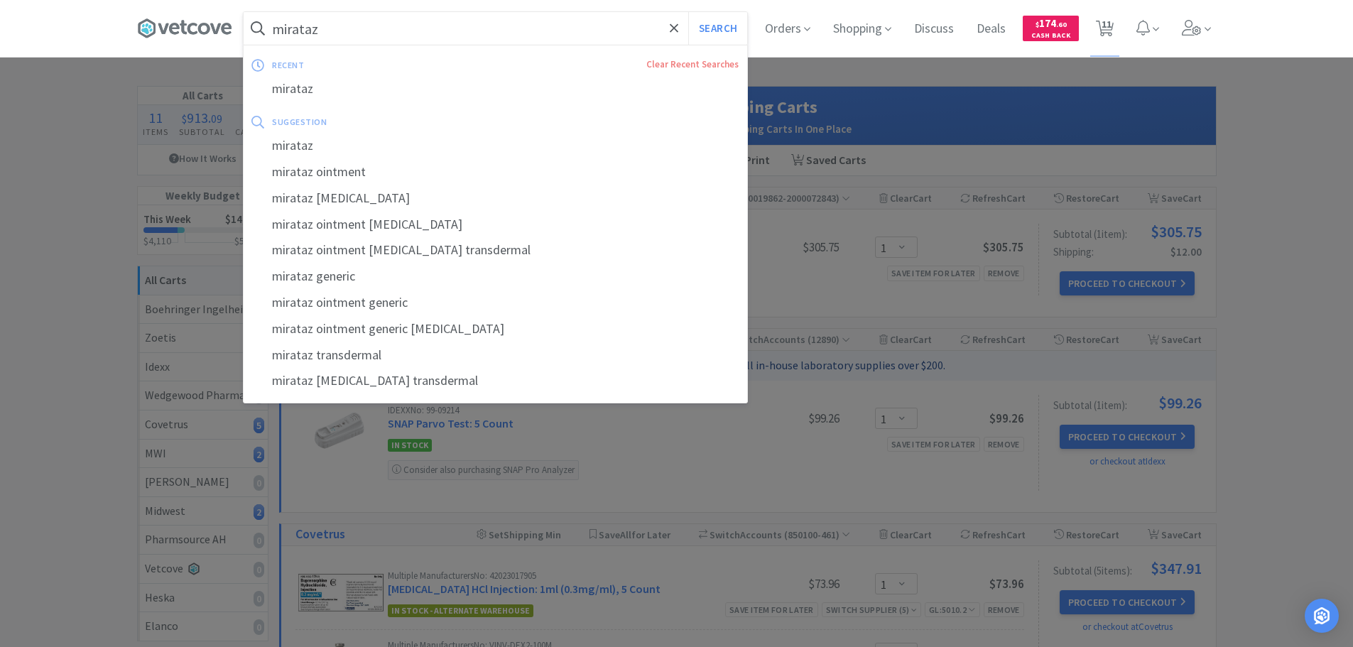
click at [412, 29] on input "mirataz" at bounding box center [495, 28] width 503 height 33
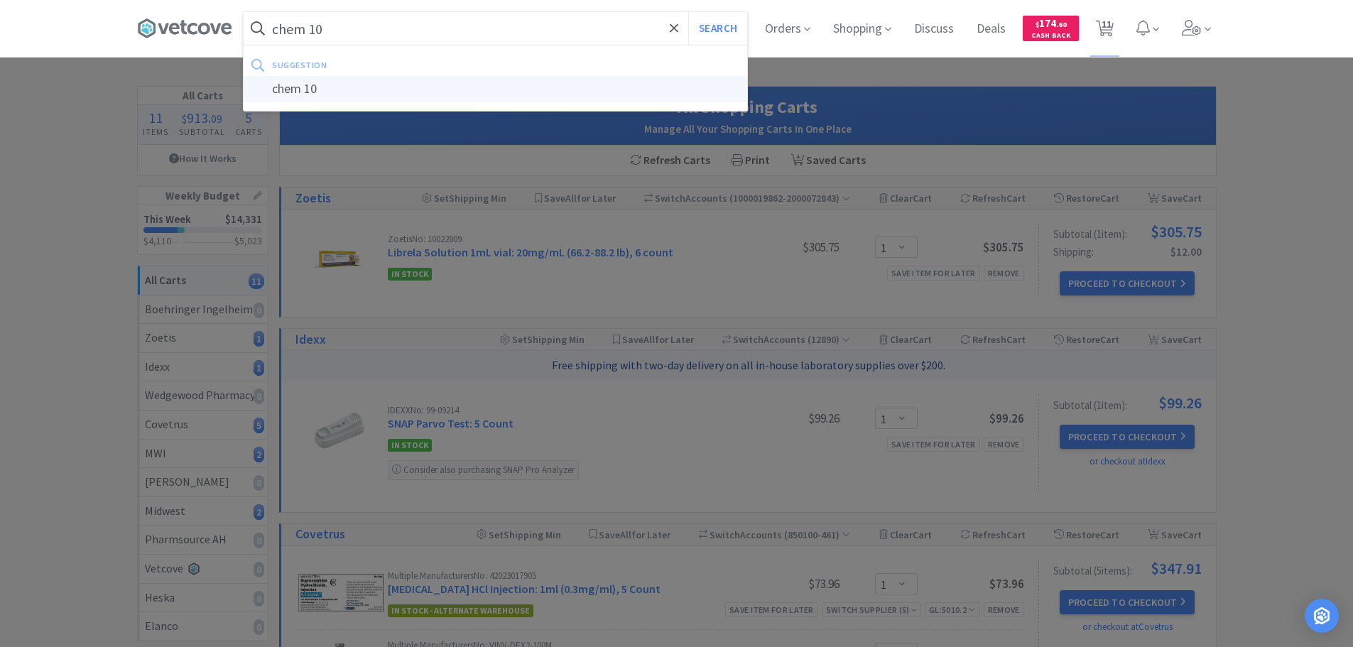
type input "chem 10"
click at [296, 84] on div "chem 10" at bounding box center [495, 89] width 503 height 26
select select "1"
select select "12"
select select "3"
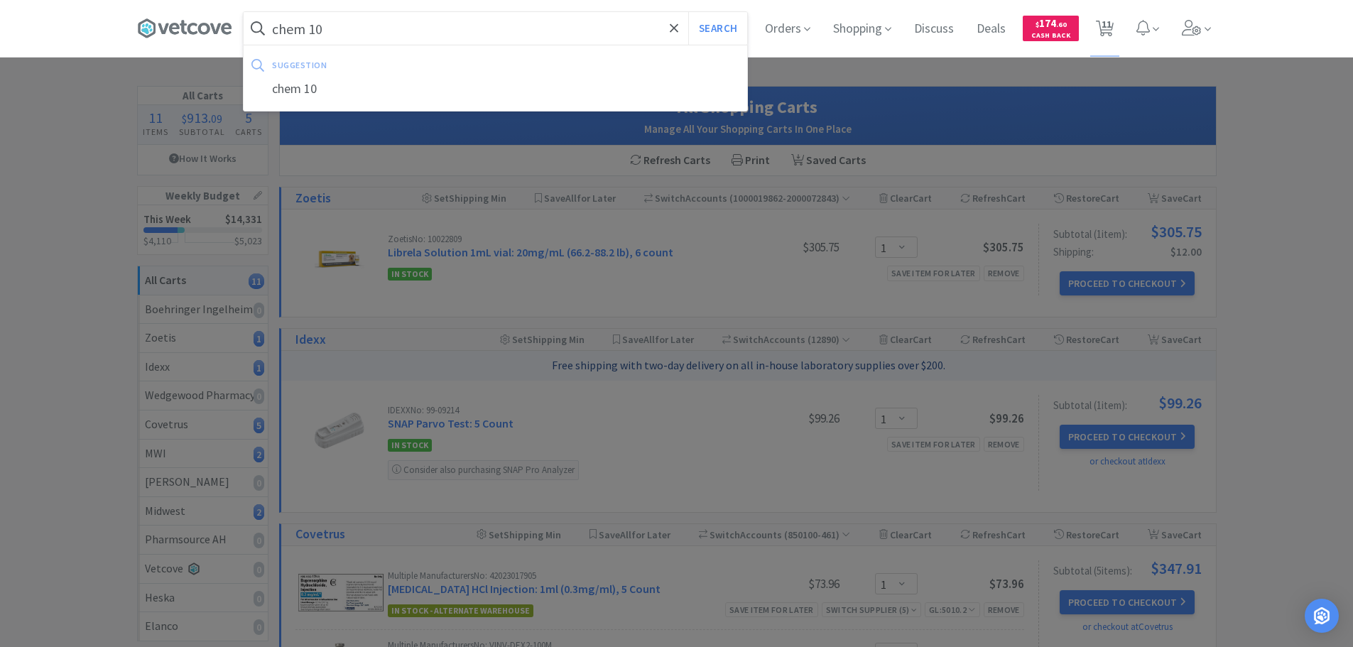
select select "1"
select select "3"
select select "12"
select select "2"
select select "1"
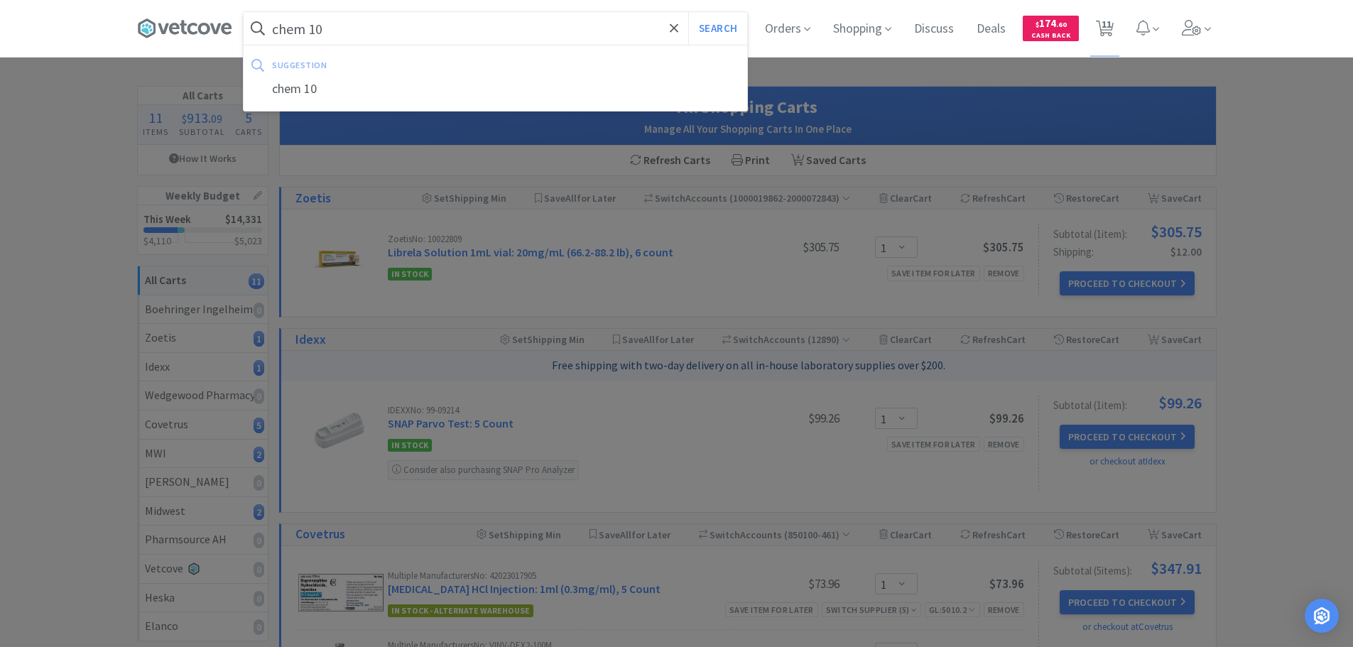
select select "1"
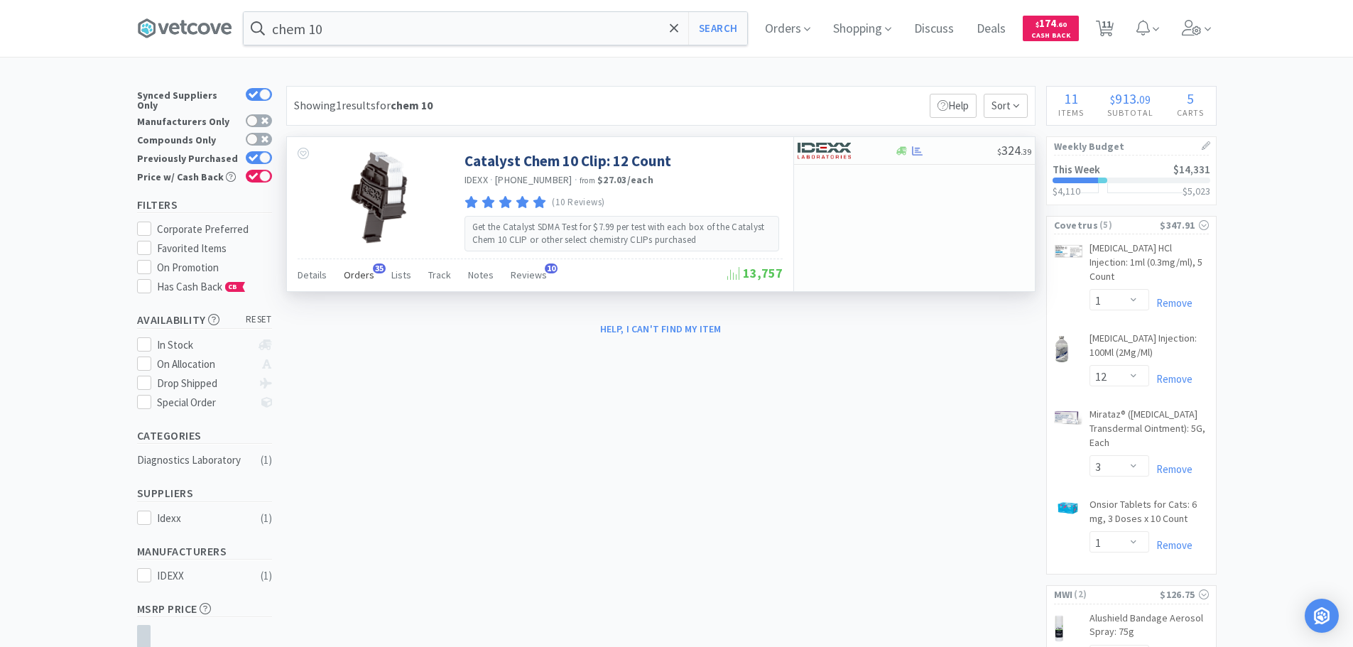
click at [366, 278] on span "Orders" at bounding box center [359, 274] width 31 height 13
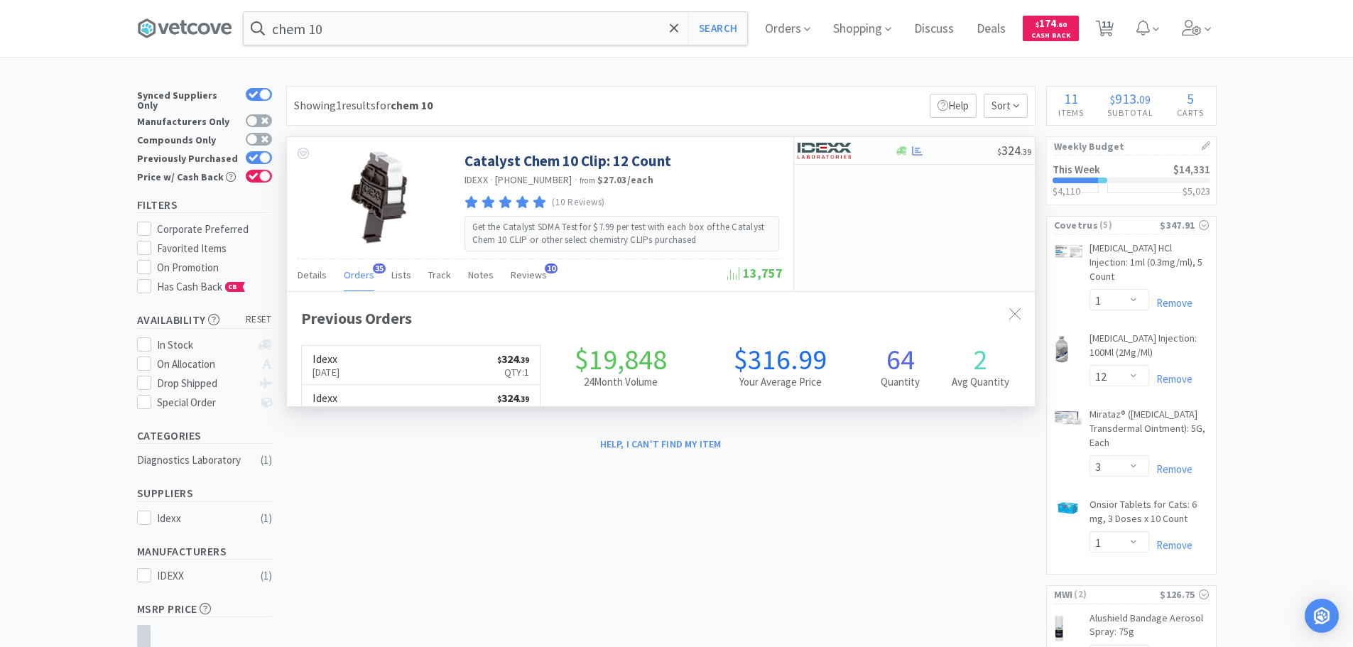
scroll to position [381, 748]
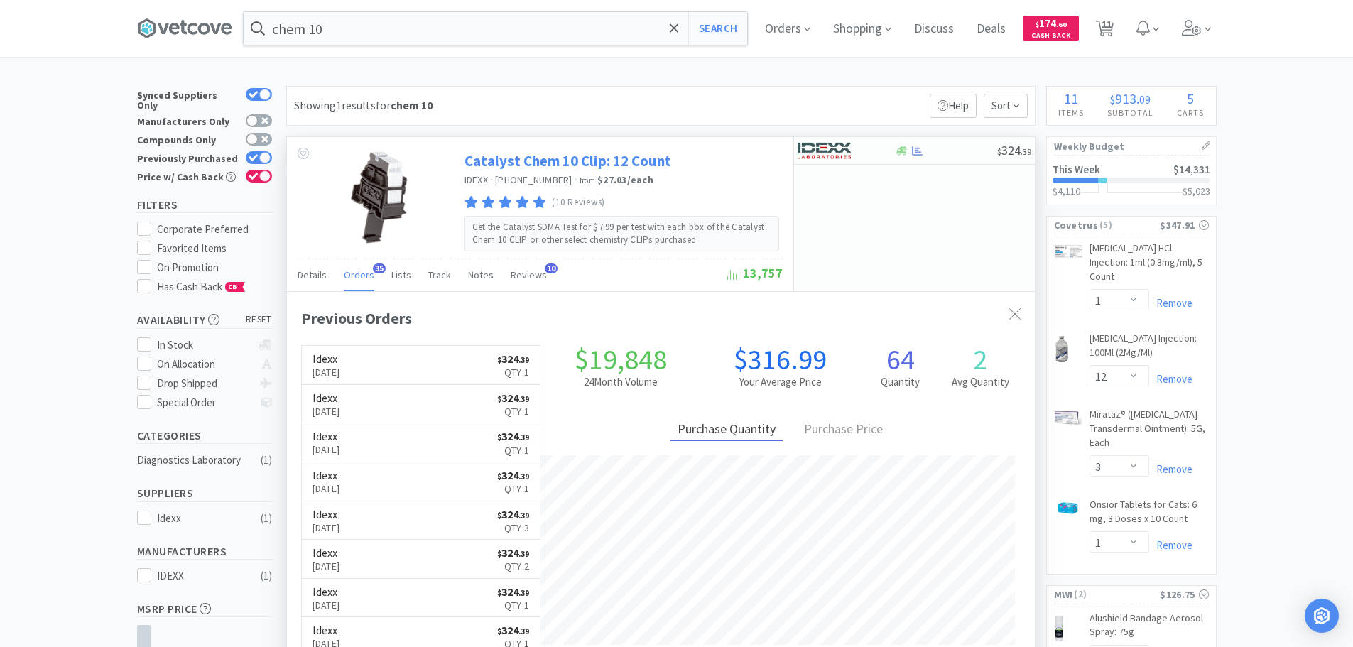
click at [579, 161] on link "Catalyst Chem 10 Clip: 12 Count" at bounding box center [567, 160] width 207 height 19
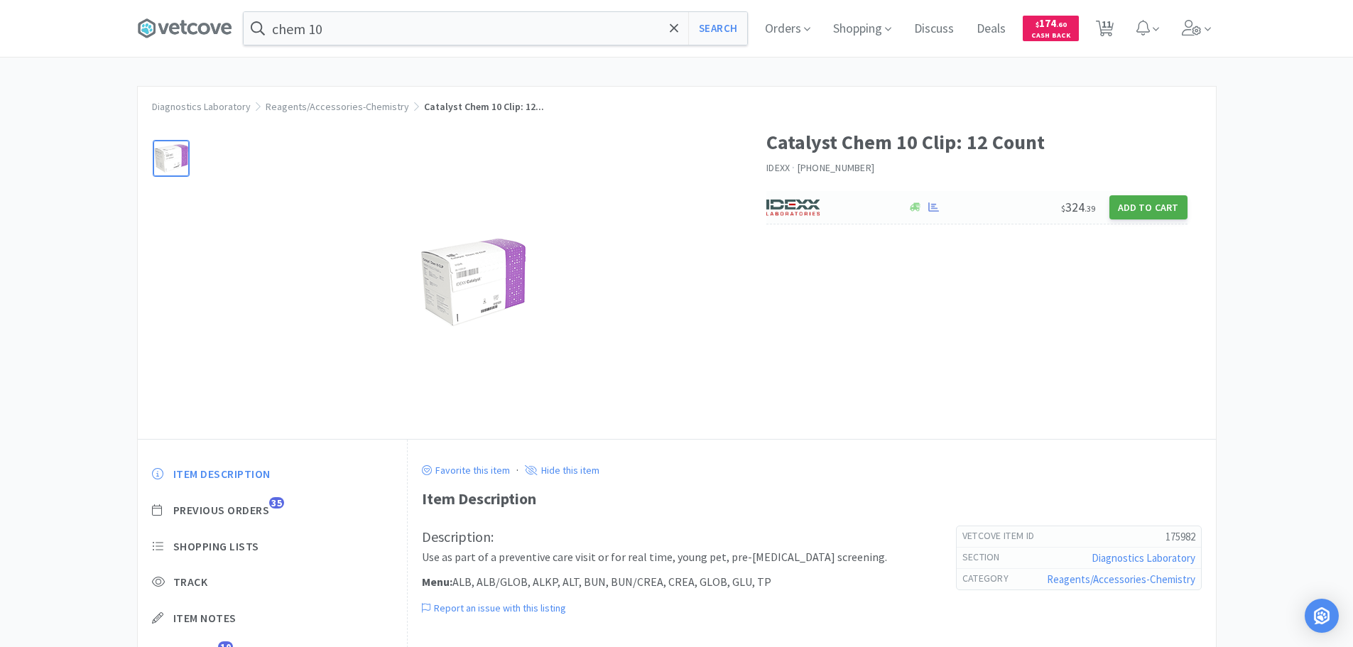
click at [1154, 202] on button "Add to Cart" at bounding box center [1148, 207] width 78 height 24
select select "1"
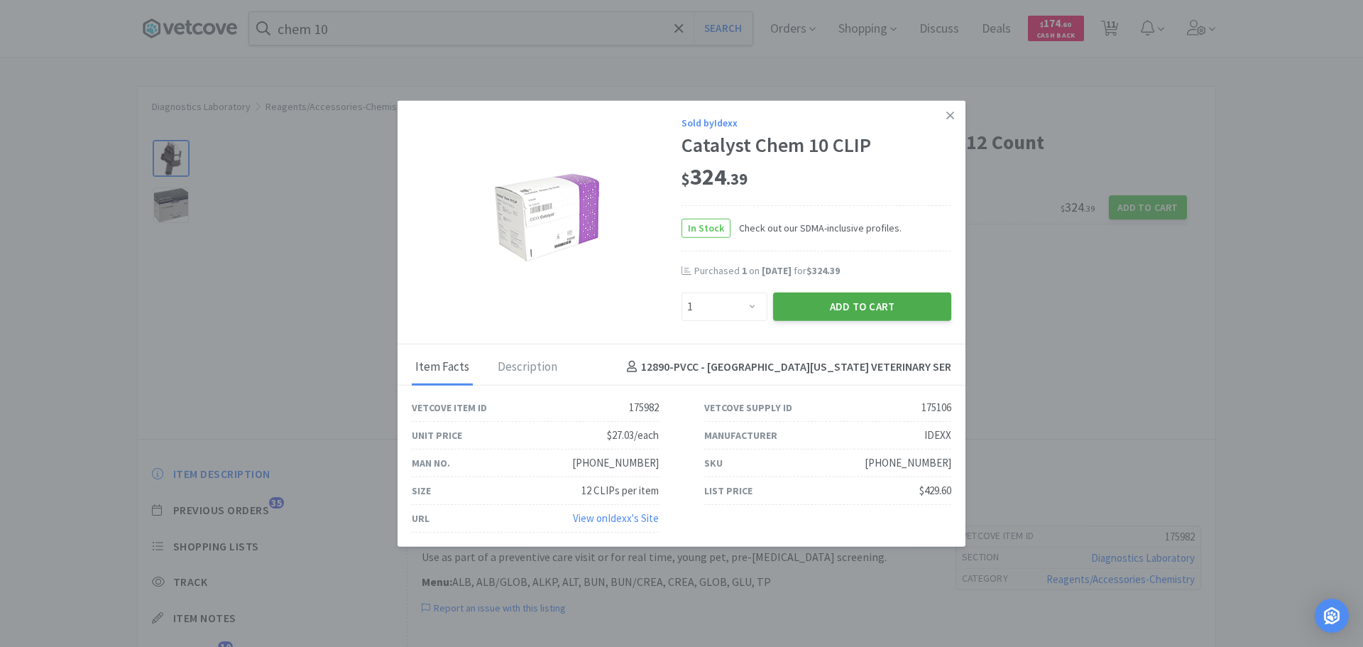
click at [875, 305] on button "Add to Cart" at bounding box center [862, 306] width 178 height 28
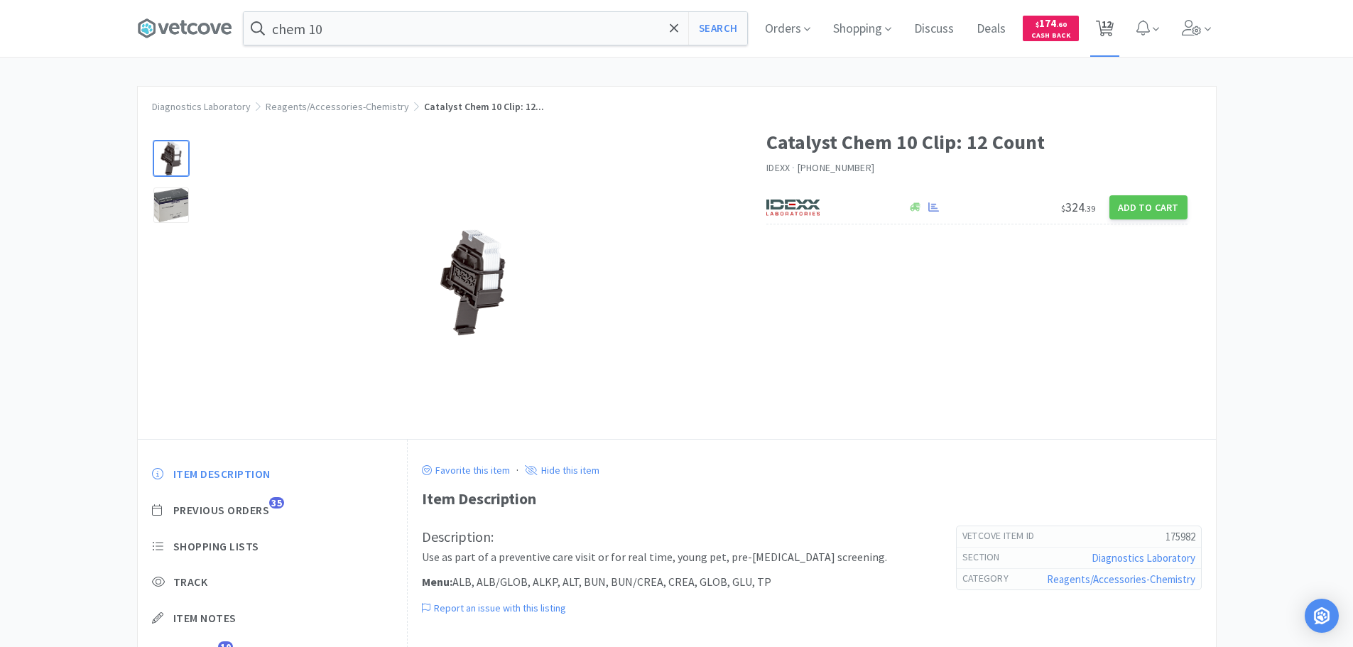
click at [1119, 23] on span "12" at bounding box center [1104, 28] width 29 height 57
select select "1"
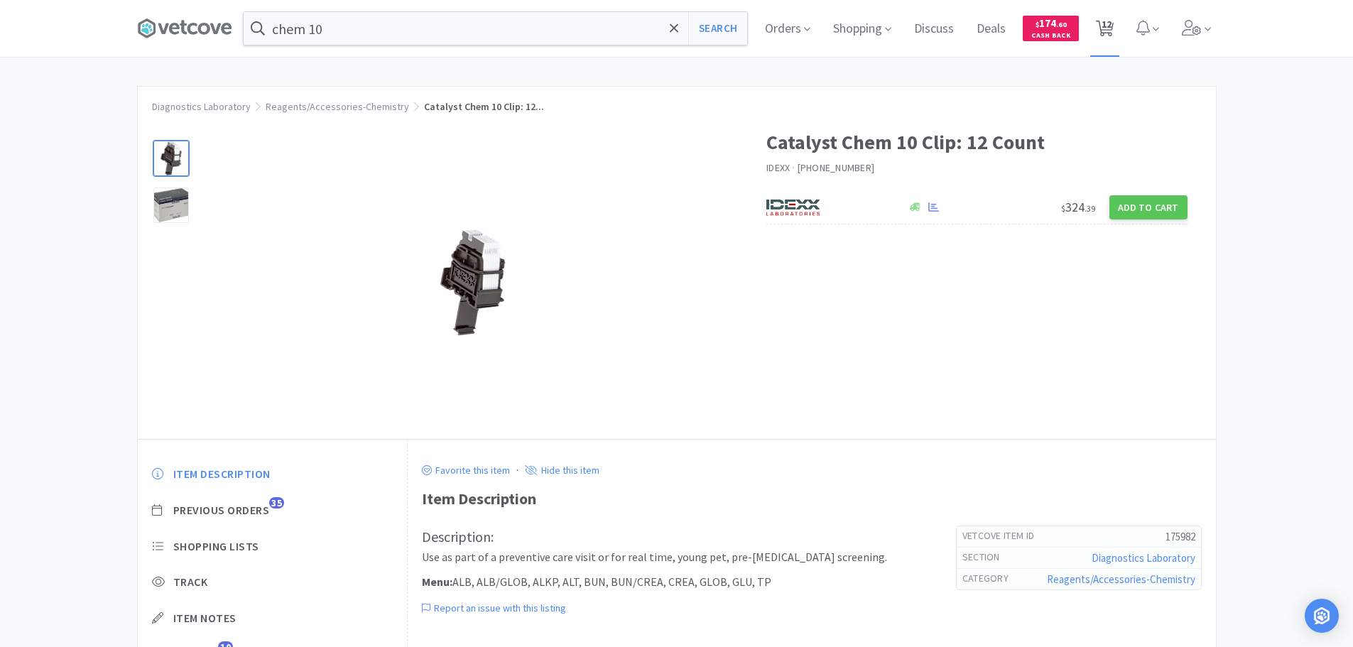
select select "12"
select select "3"
select select "1"
select select "3"
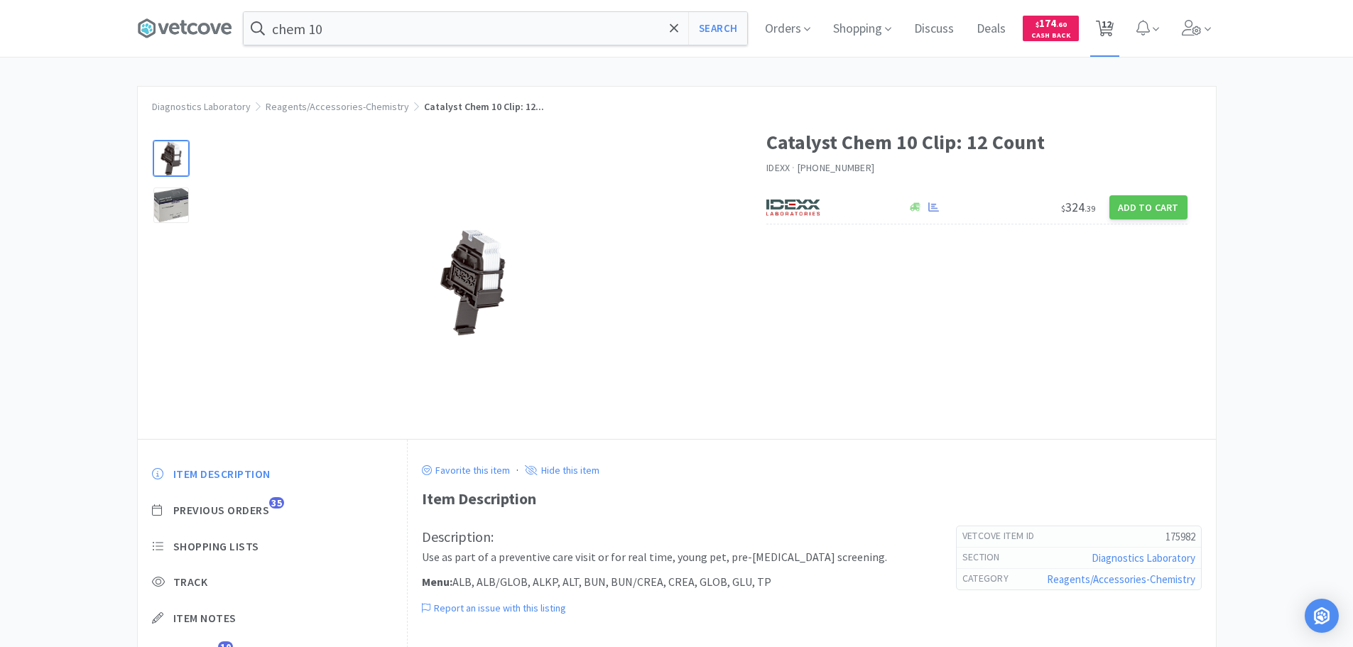
select select "12"
select select "2"
select select "1"
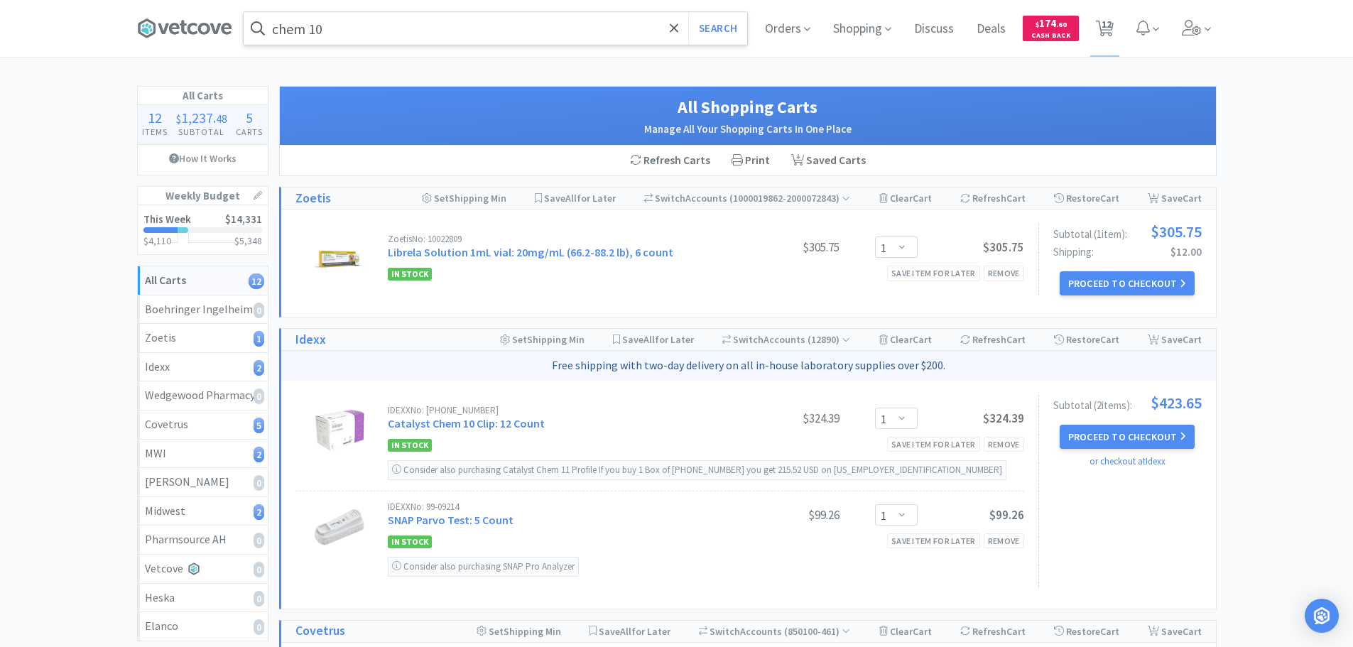
click at [354, 23] on input "chem 10" at bounding box center [495, 28] width 503 height 33
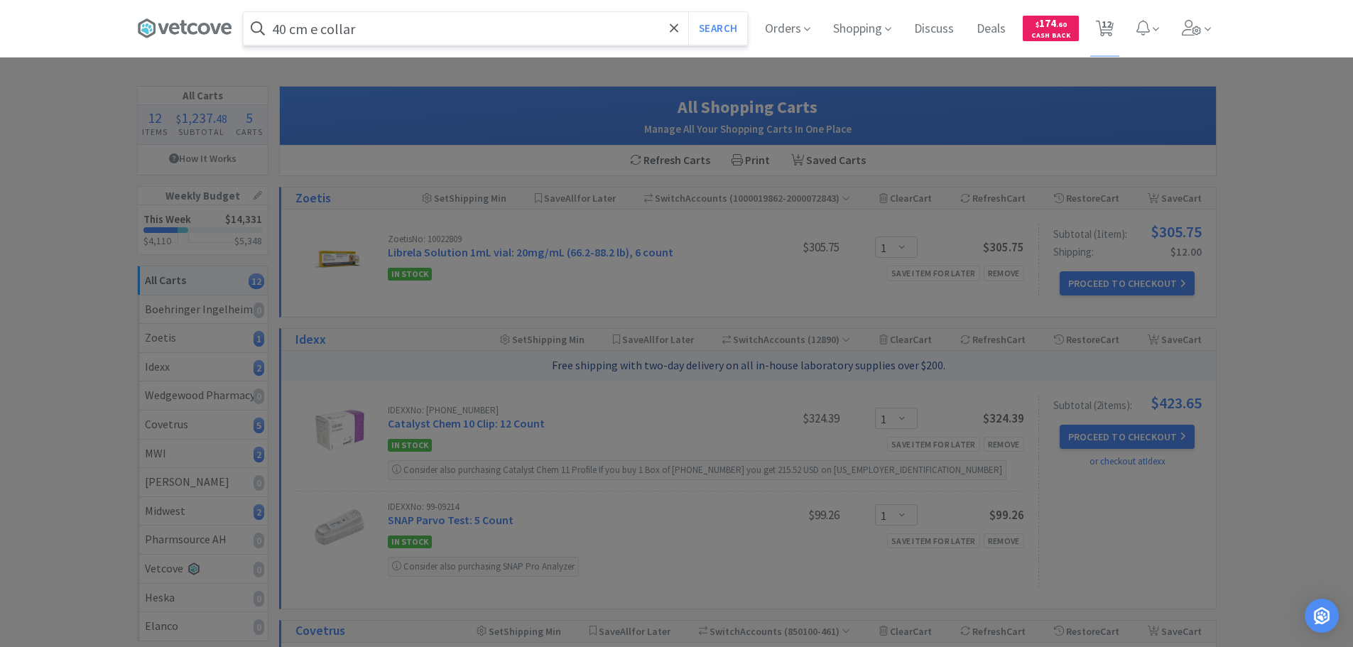
type input "40 cm e collar"
click at [688, 12] on button "Search" at bounding box center [717, 28] width 59 height 33
select select "1"
select select "12"
select select "3"
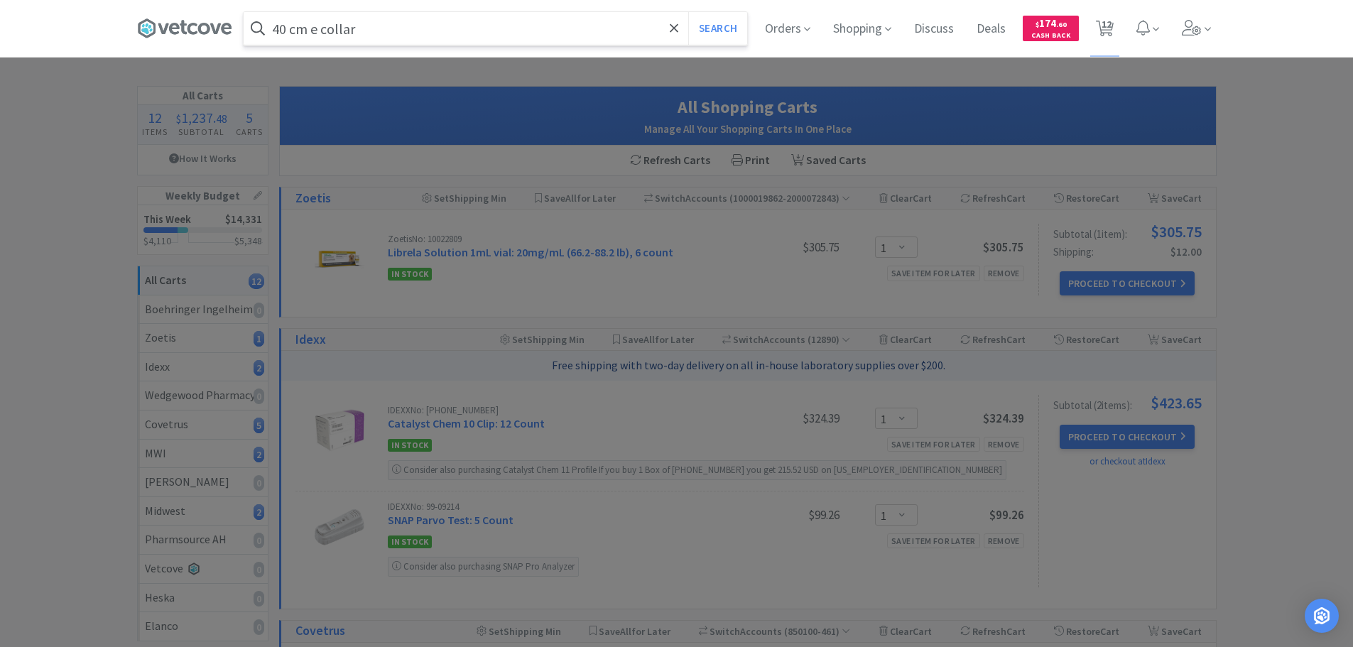
select select "1"
select select "3"
select select "12"
select select "2"
select select "1"
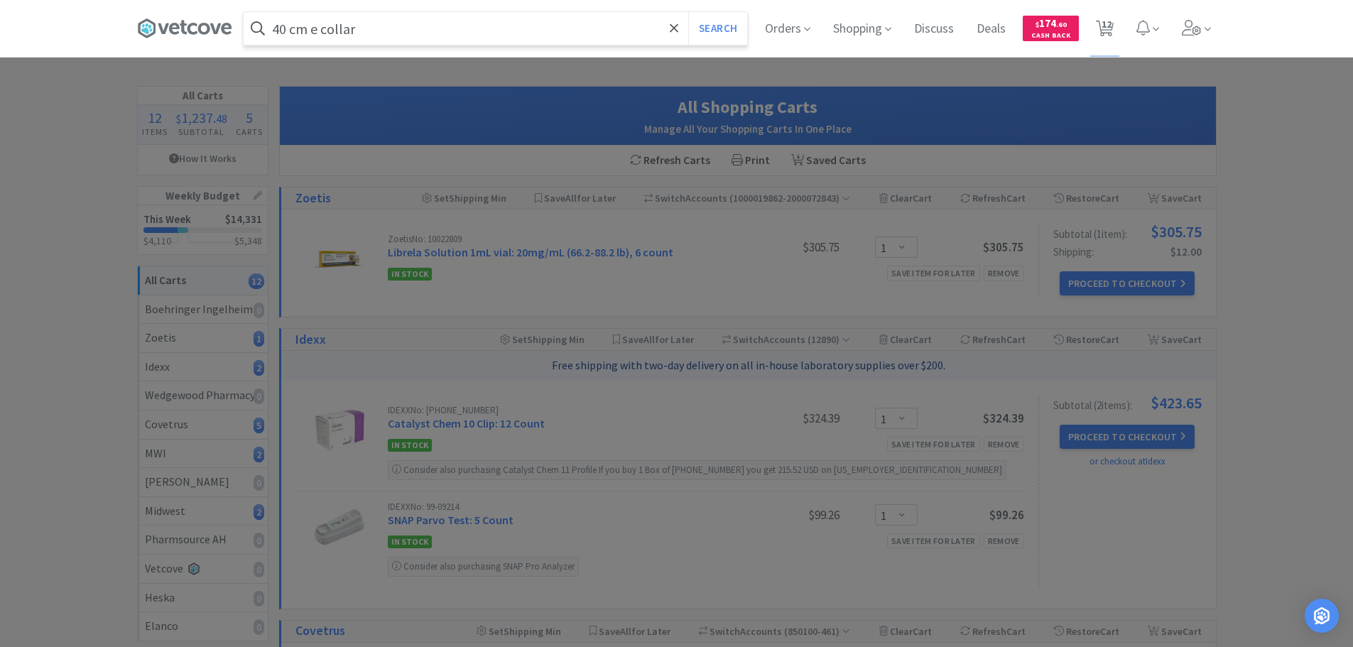
select select "1"
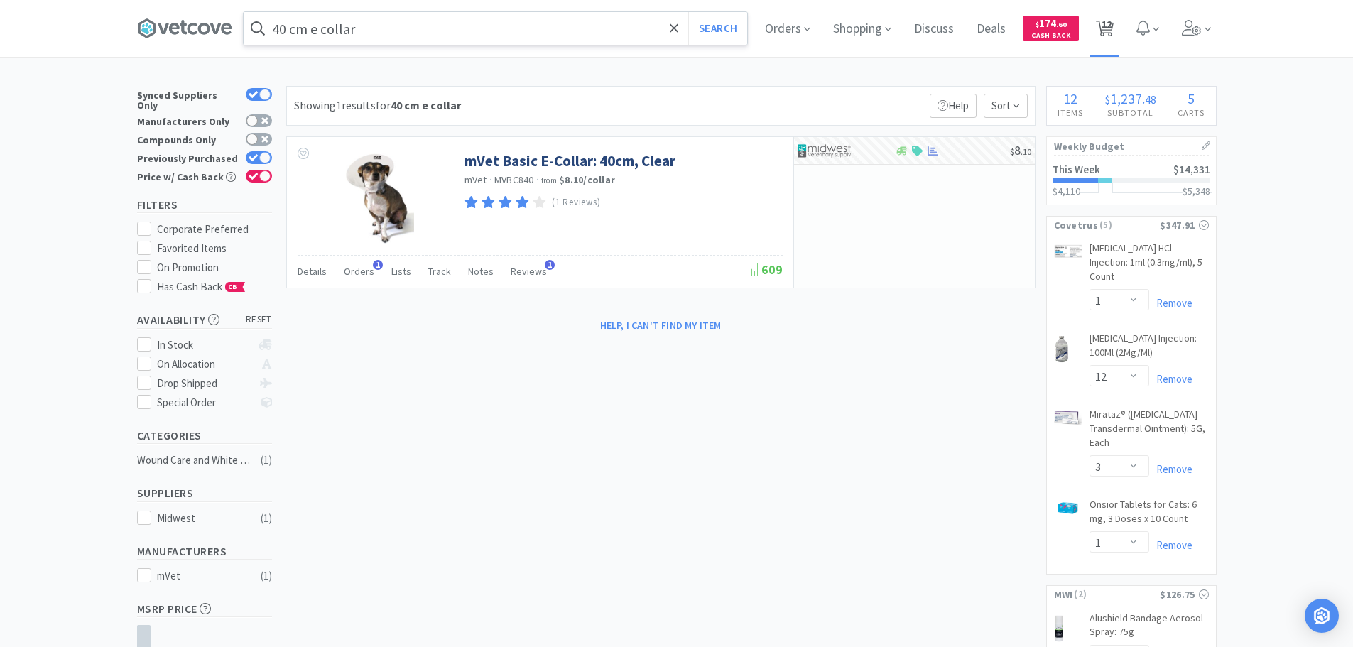
drag, startPoint x: 1113, startPoint y: 31, endPoint x: 1095, endPoint y: 31, distance: 17.8
click at [1111, 31] on span "12" at bounding box center [1106, 24] width 10 height 57
select select "1"
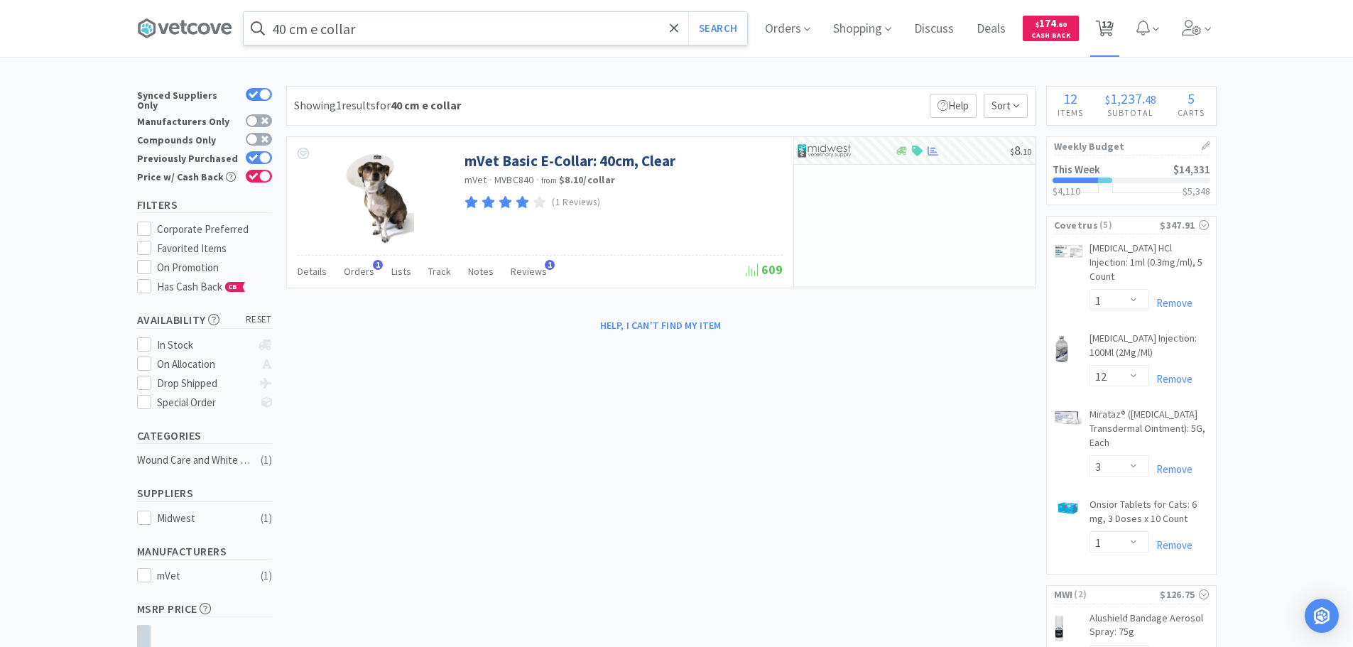
select select "1"
select select "12"
select select "3"
select select "1"
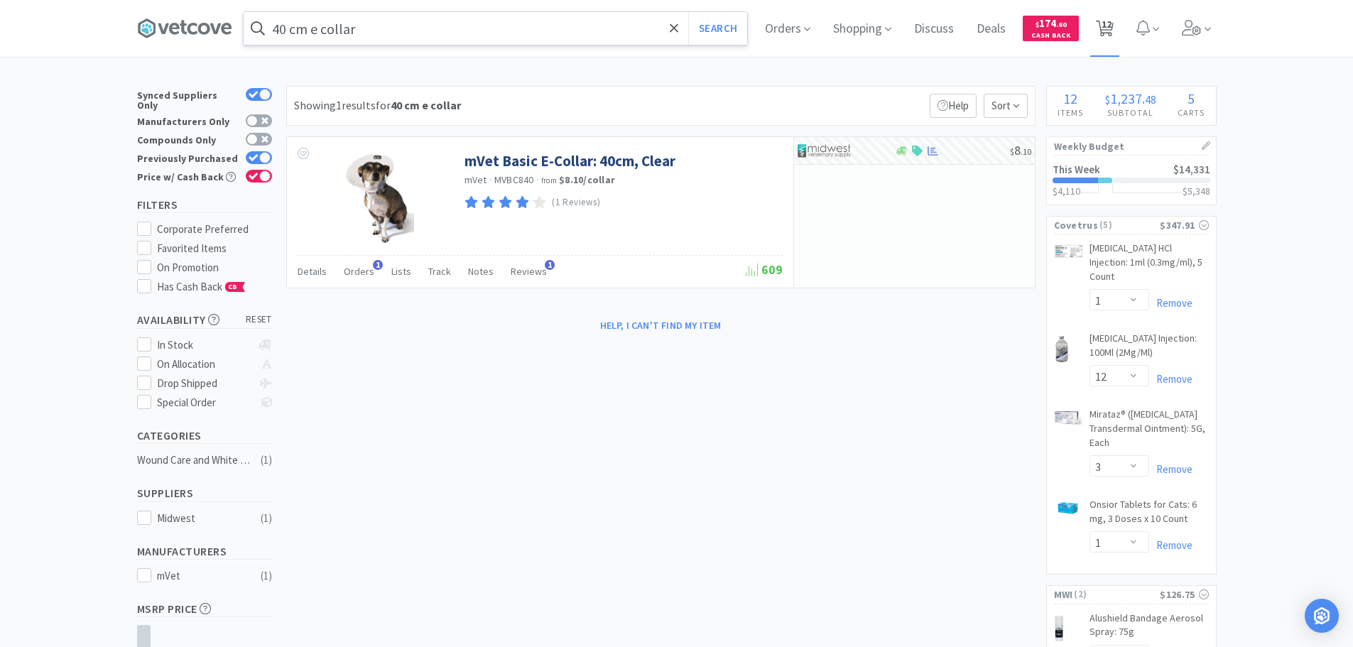
select select "3"
select select "12"
select select "2"
select select "1"
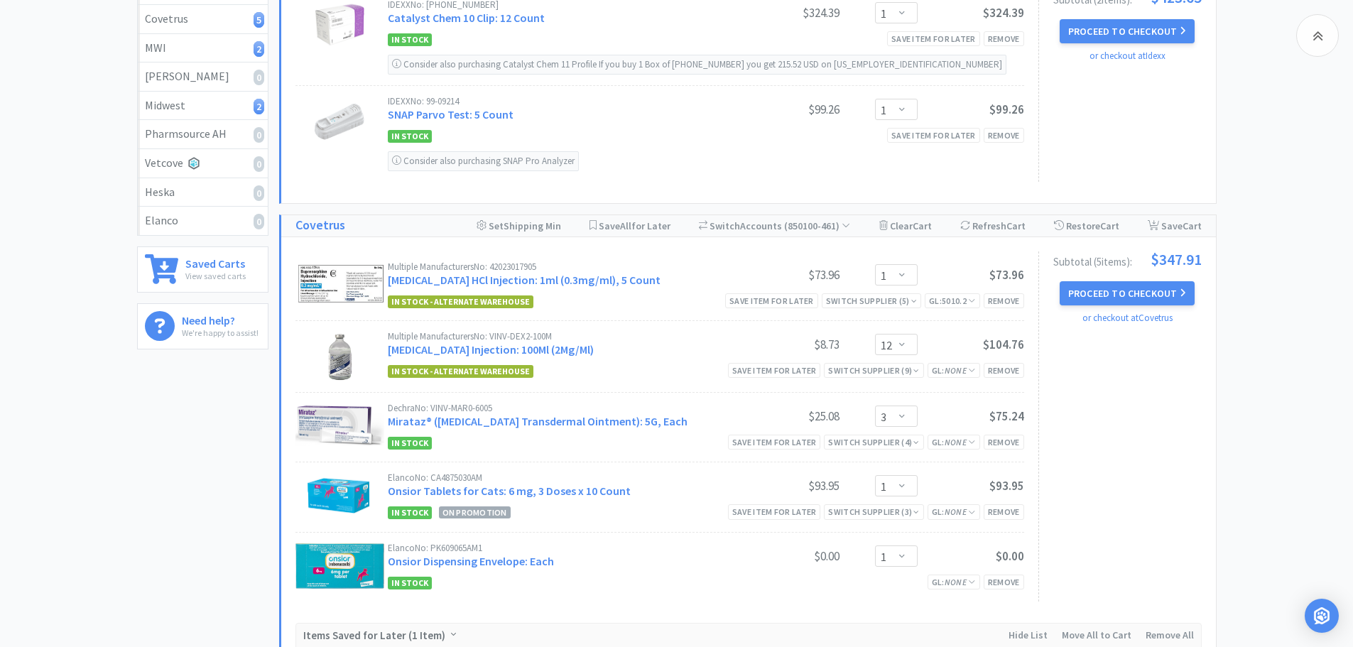
scroll to position [430, 0]
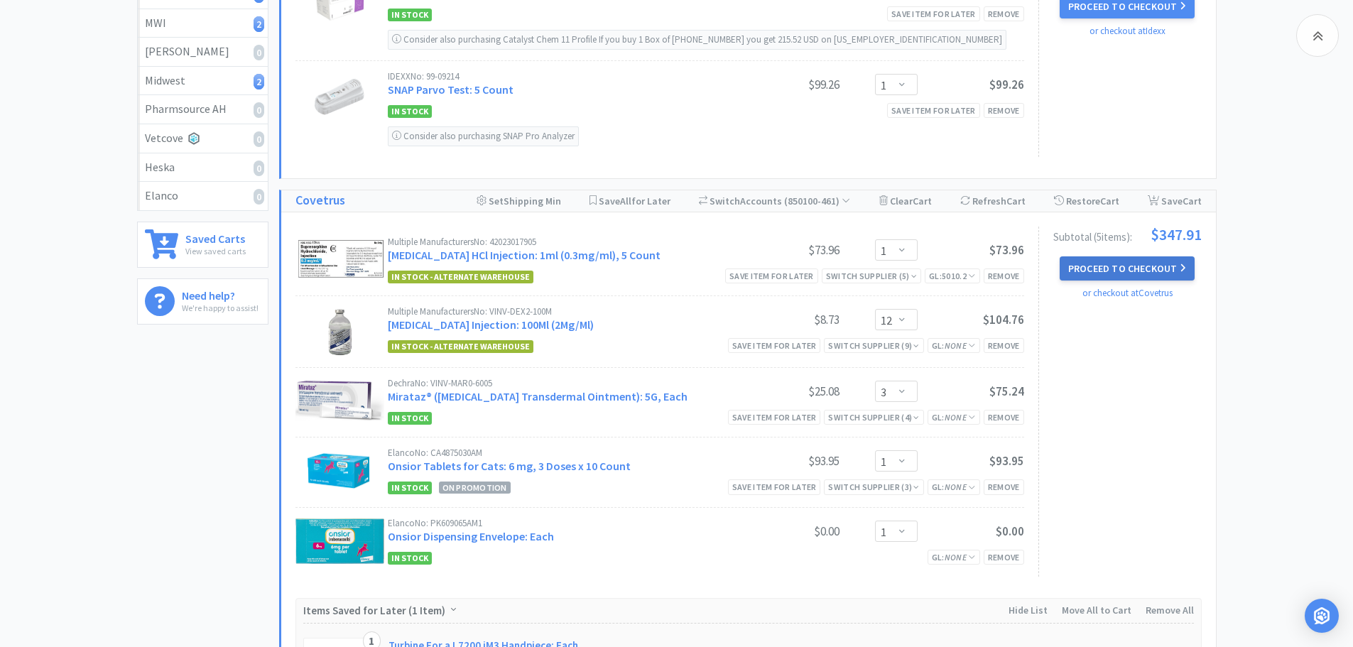
click at [1148, 267] on button "Proceed to Checkout" at bounding box center [1126, 268] width 135 height 24
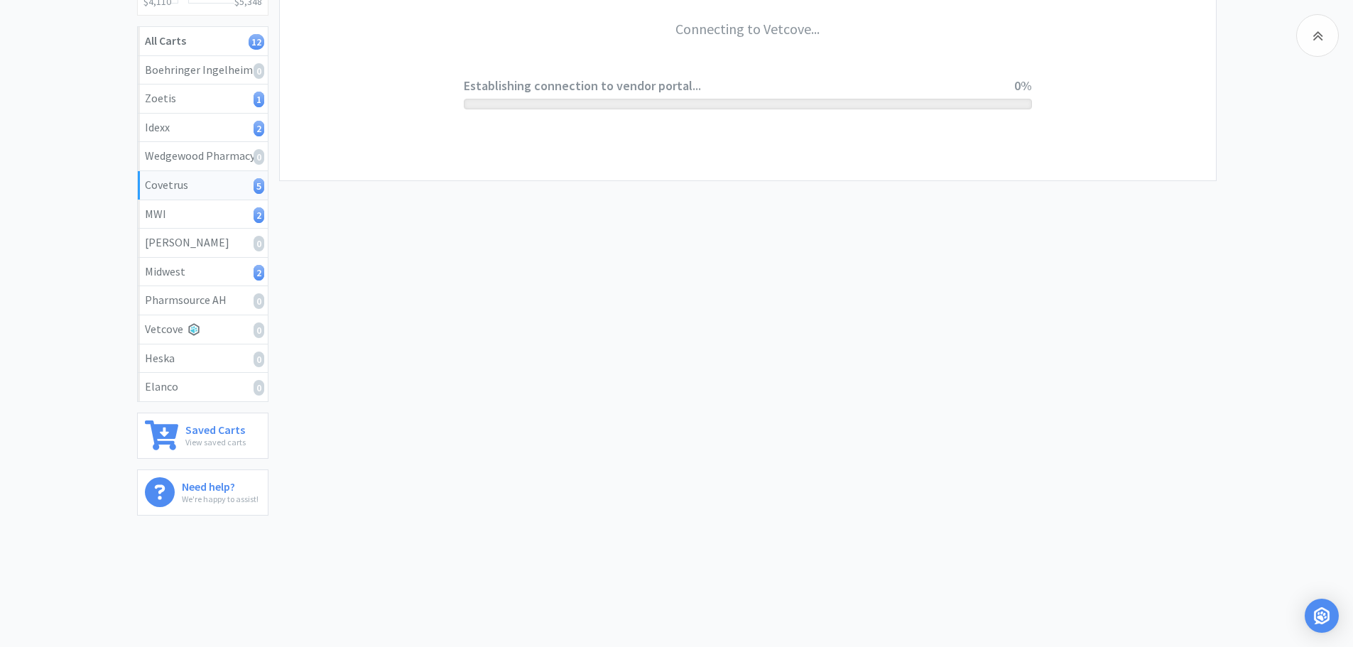
scroll to position [239, 0]
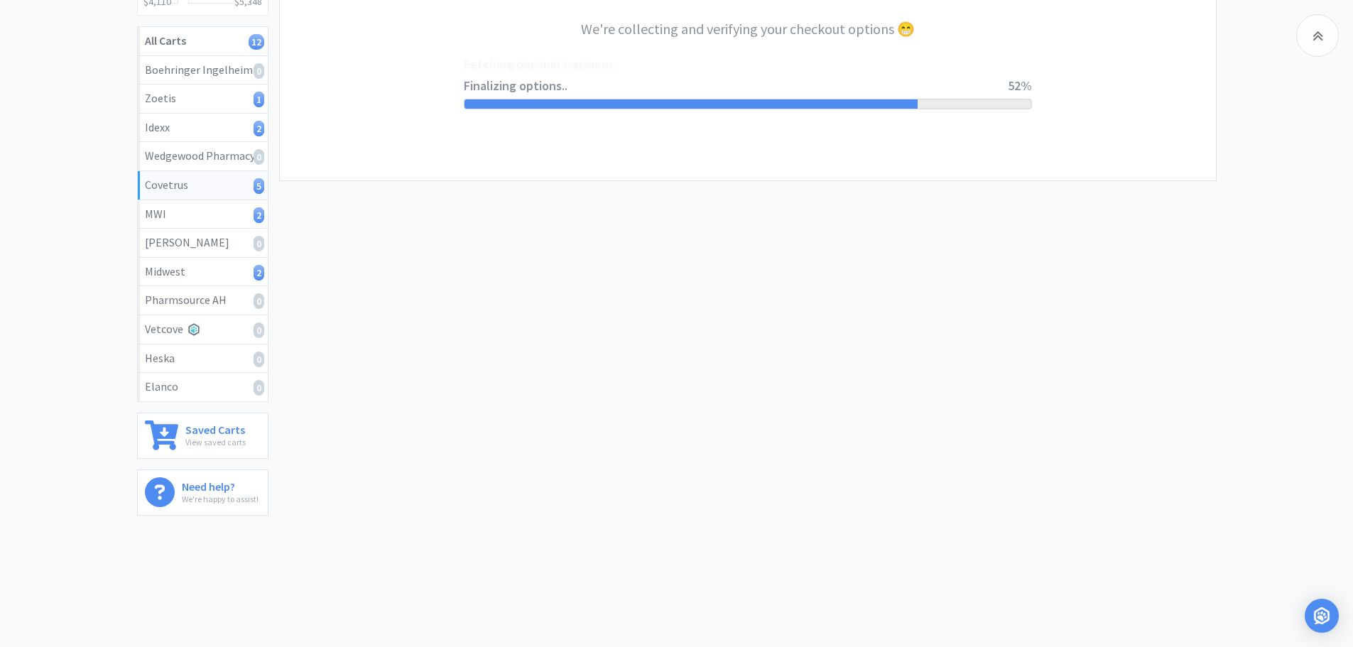
select select "ACCOUNT"
select select "cvt-standard-net"
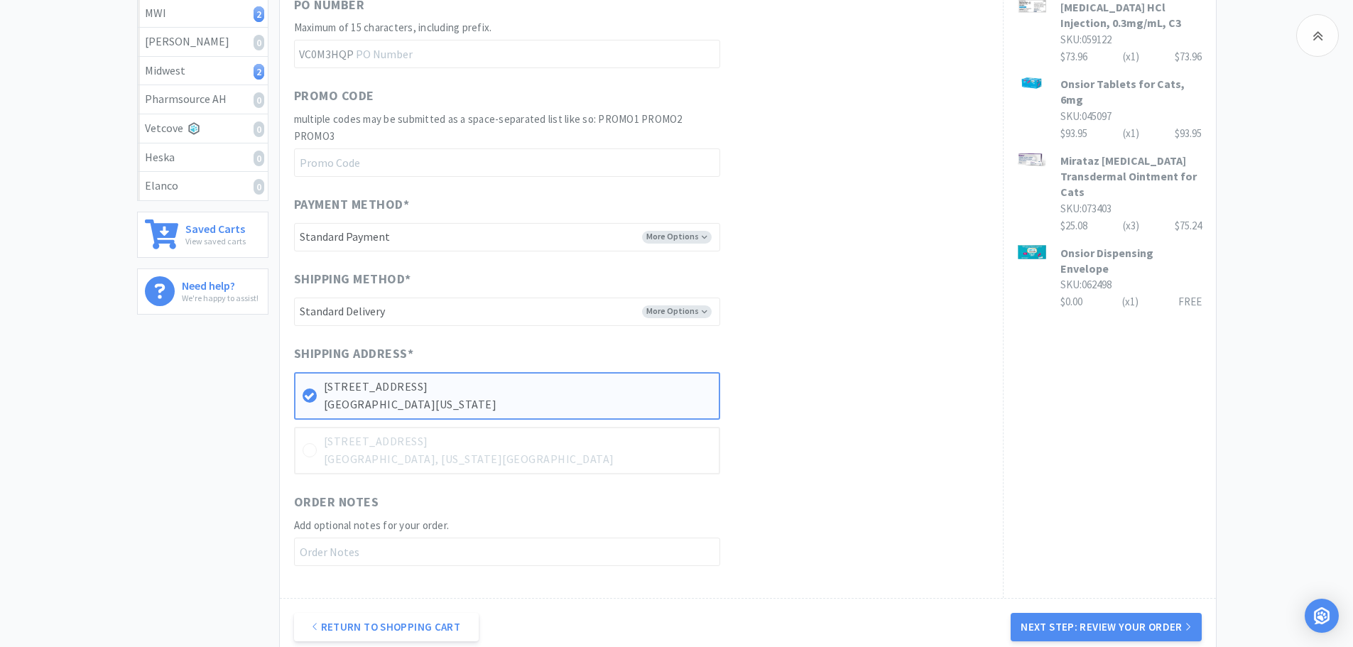
scroll to position [453, 0]
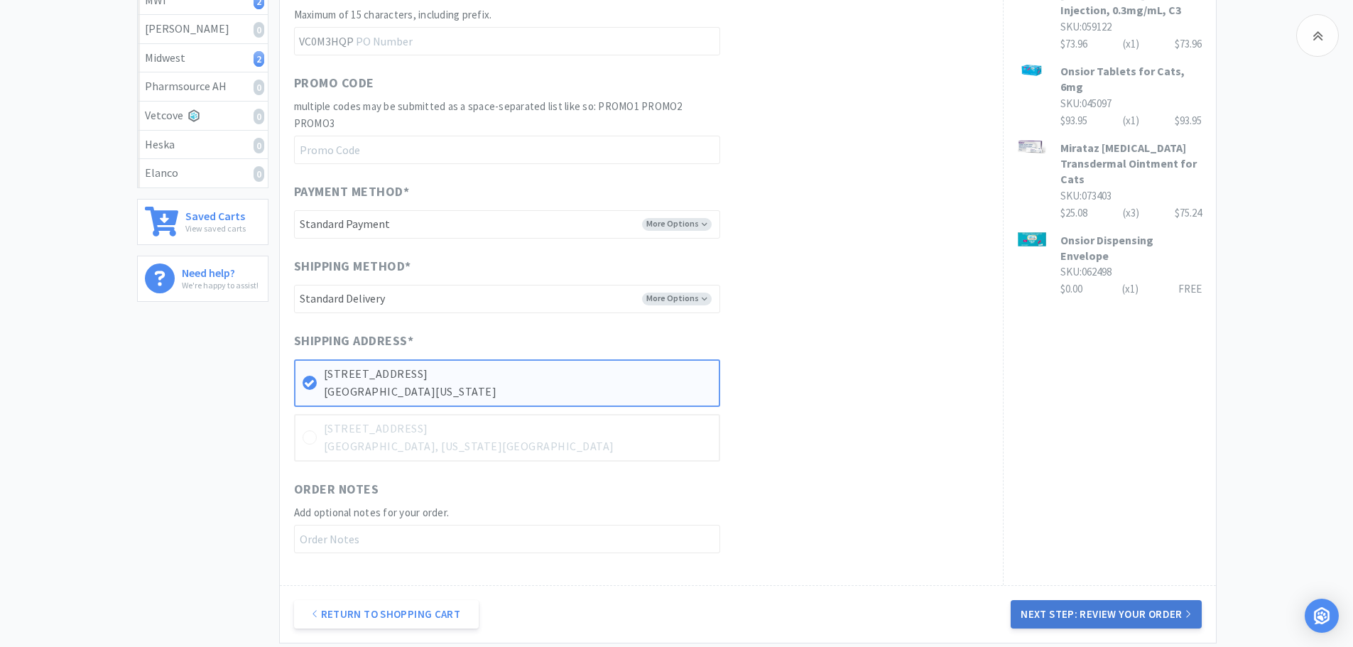
click at [1126, 618] on button "Next Step: Review Your Order" at bounding box center [1105, 614] width 190 height 28
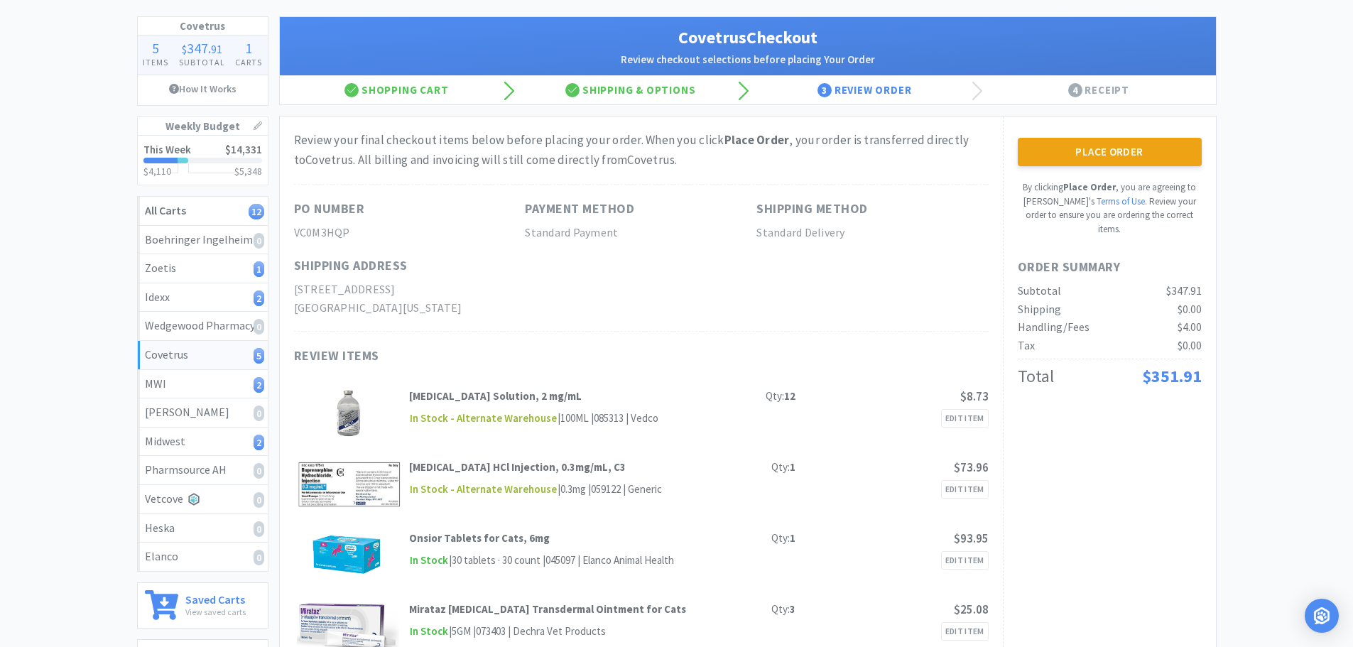
scroll to position [0, 0]
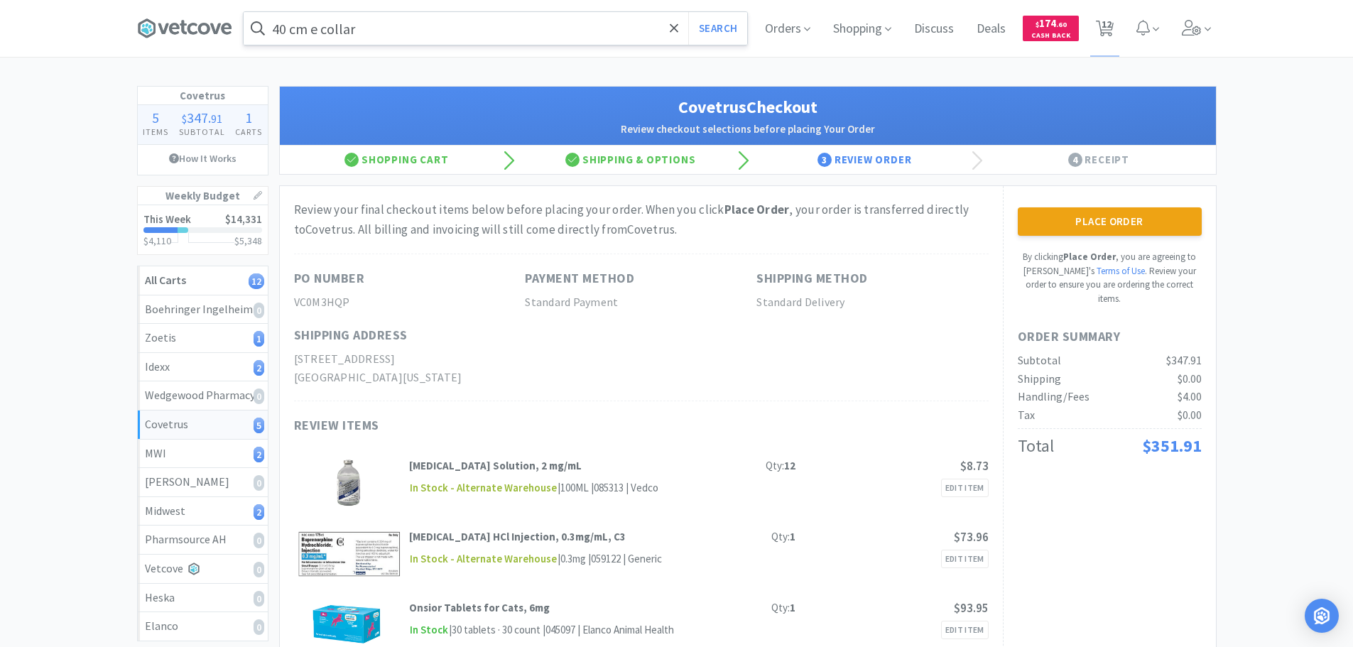
drag, startPoint x: 370, startPoint y: 31, endPoint x: 381, endPoint y: 31, distance: 10.7
click at [371, 31] on input "40 cm e collar" at bounding box center [495, 28] width 503 height 33
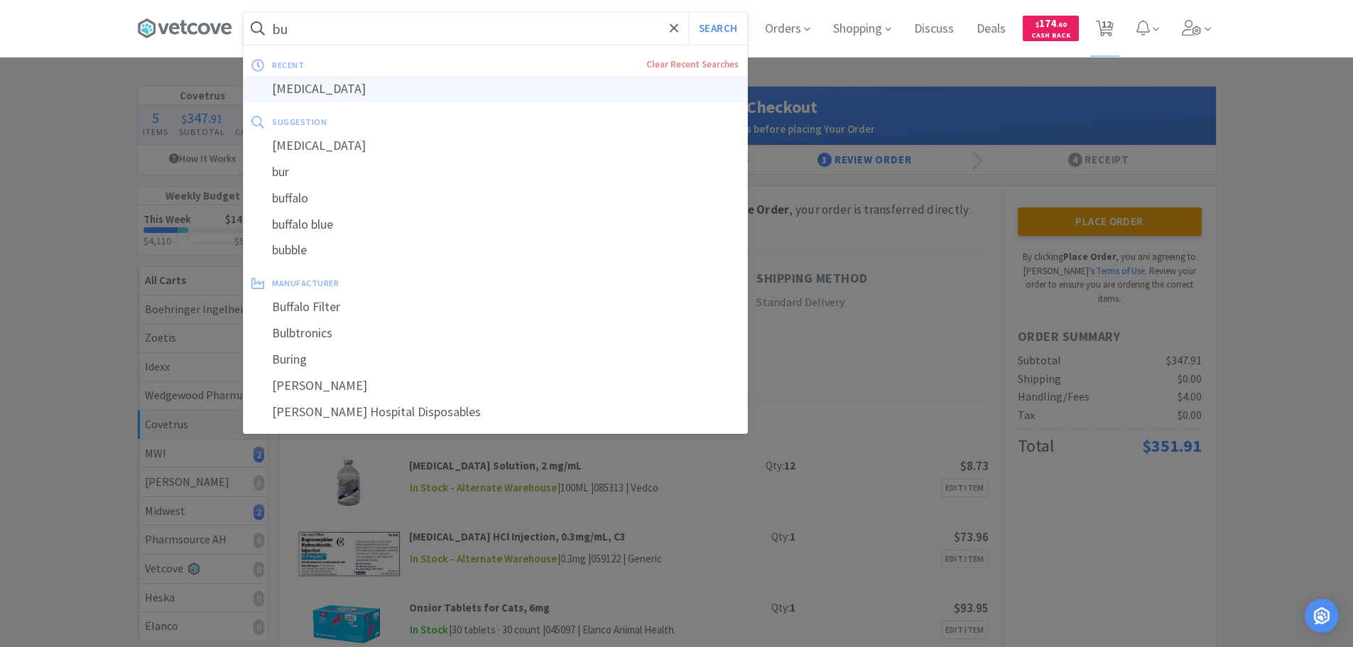
click at [359, 94] on div "[MEDICAL_DATA]" at bounding box center [495, 89] width 503 height 26
type input "[MEDICAL_DATA]"
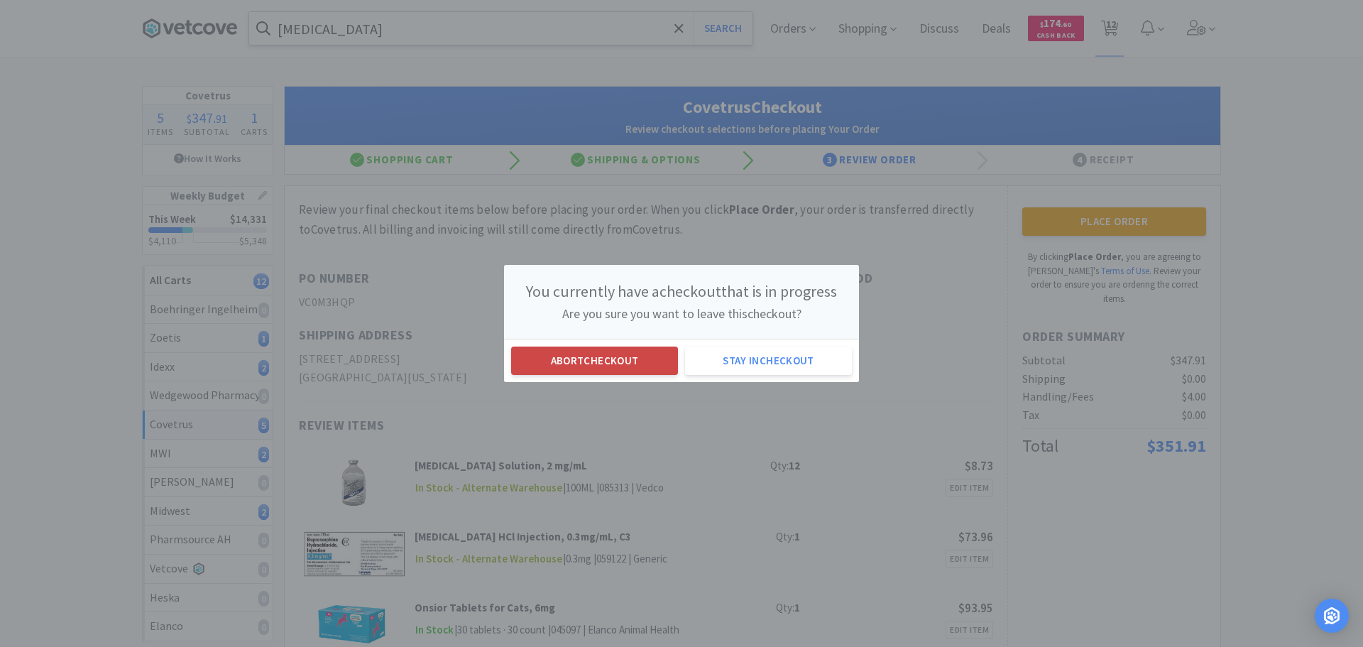
click at [626, 358] on button "Abort checkout" at bounding box center [594, 360] width 167 height 28
select select "1"
select select "12"
select select "3"
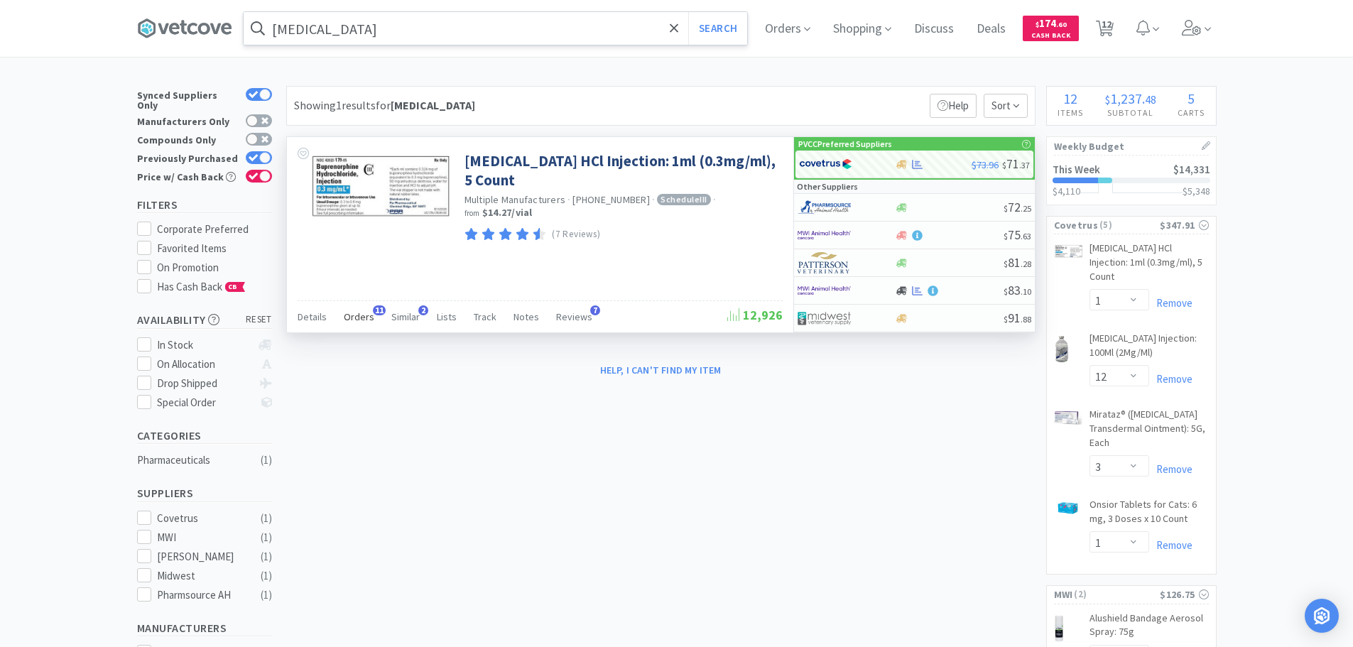
click at [358, 317] on span "Orders" at bounding box center [359, 316] width 31 height 13
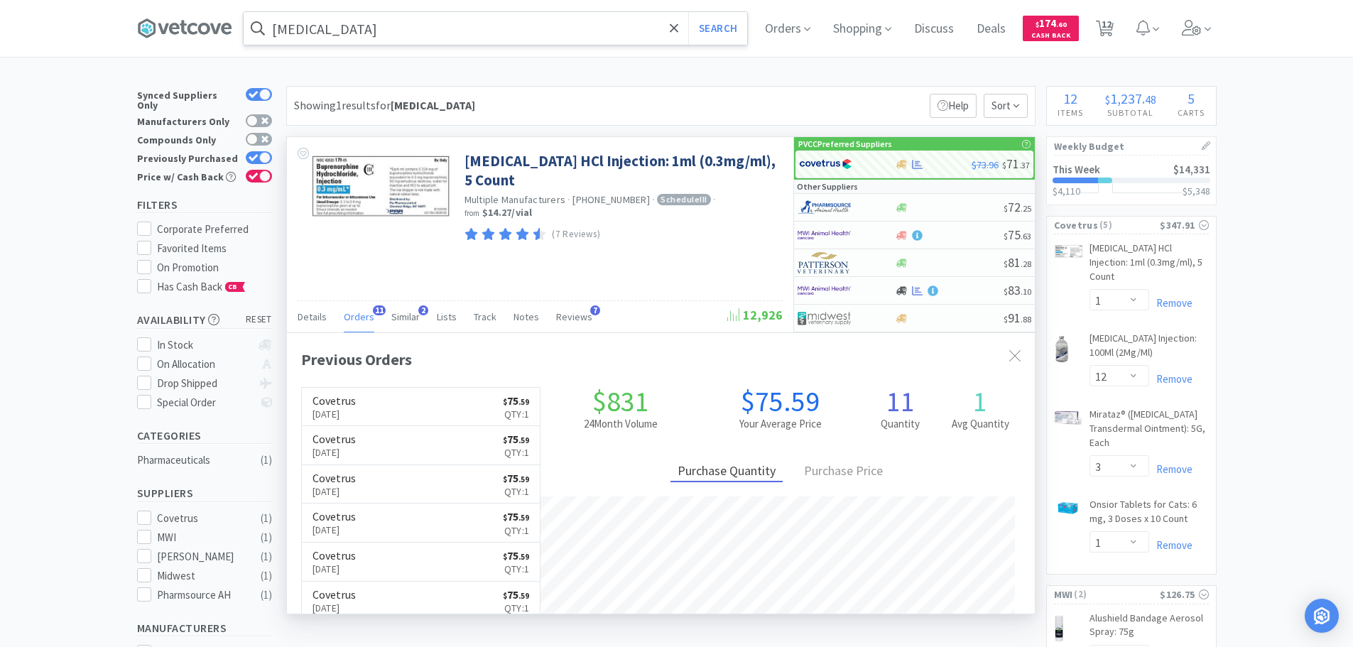
scroll to position [381, 748]
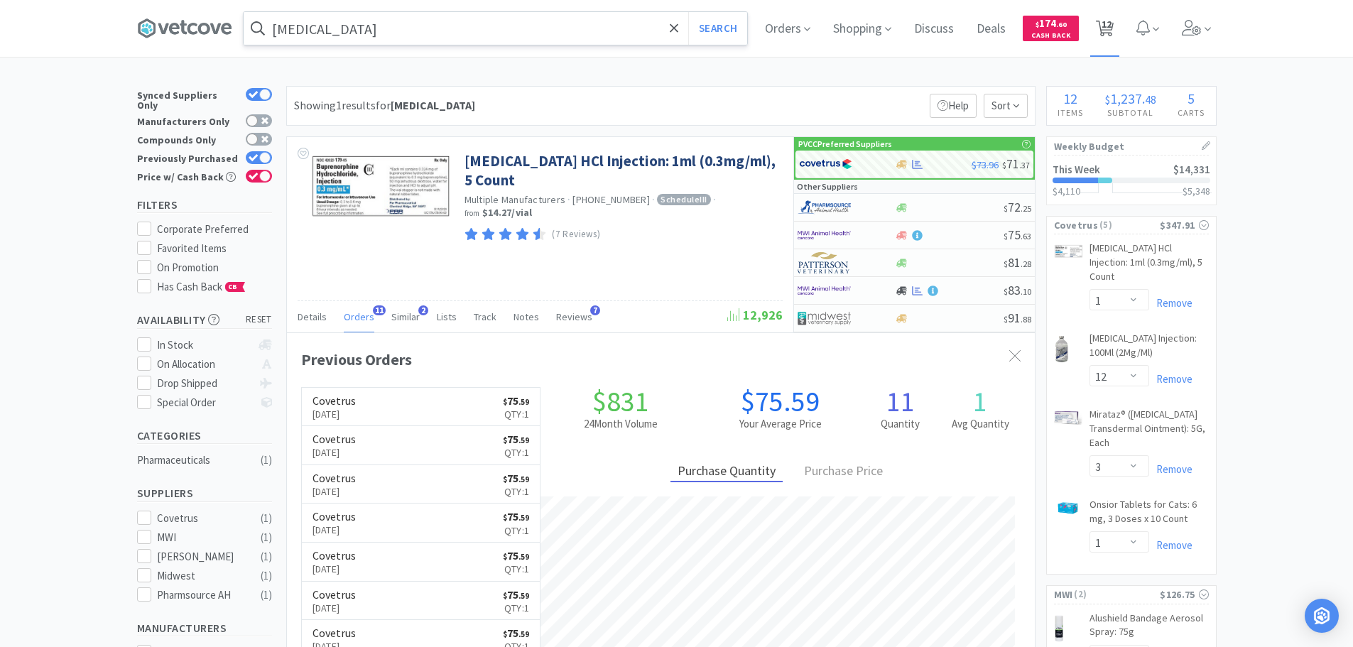
click at [1111, 28] on span "12" at bounding box center [1106, 24] width 10 height 57
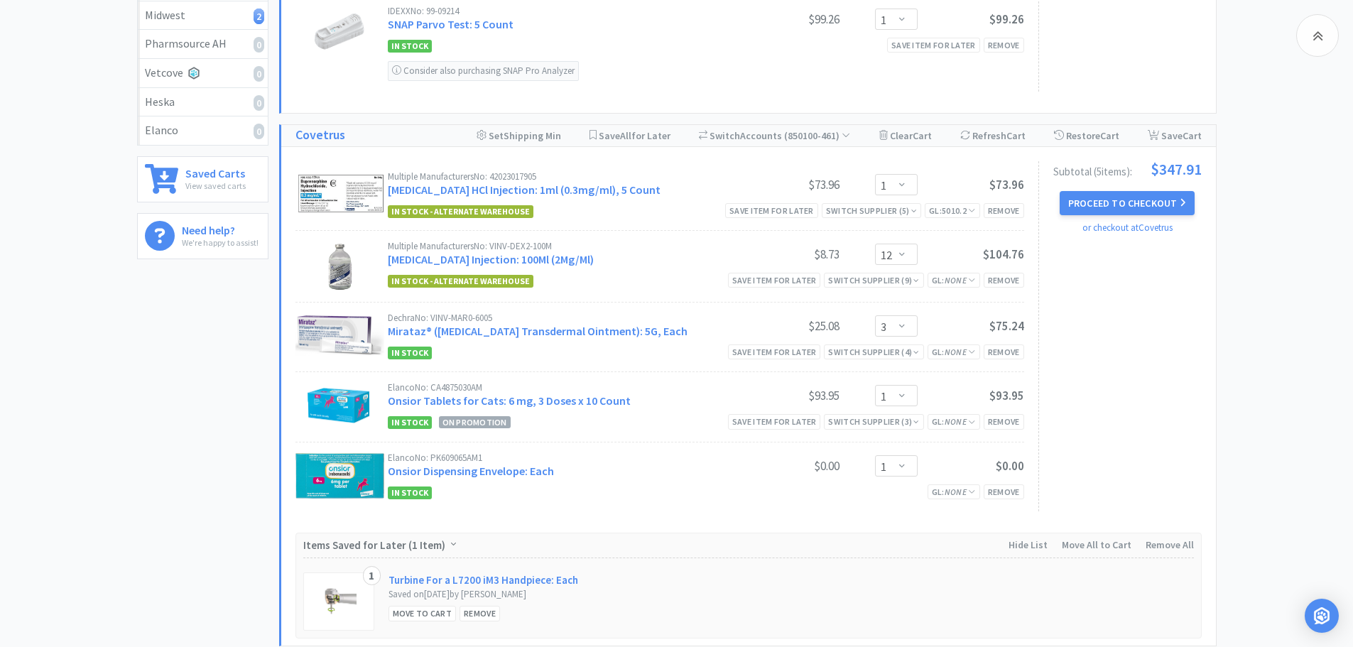
scroll to position [497, 0]
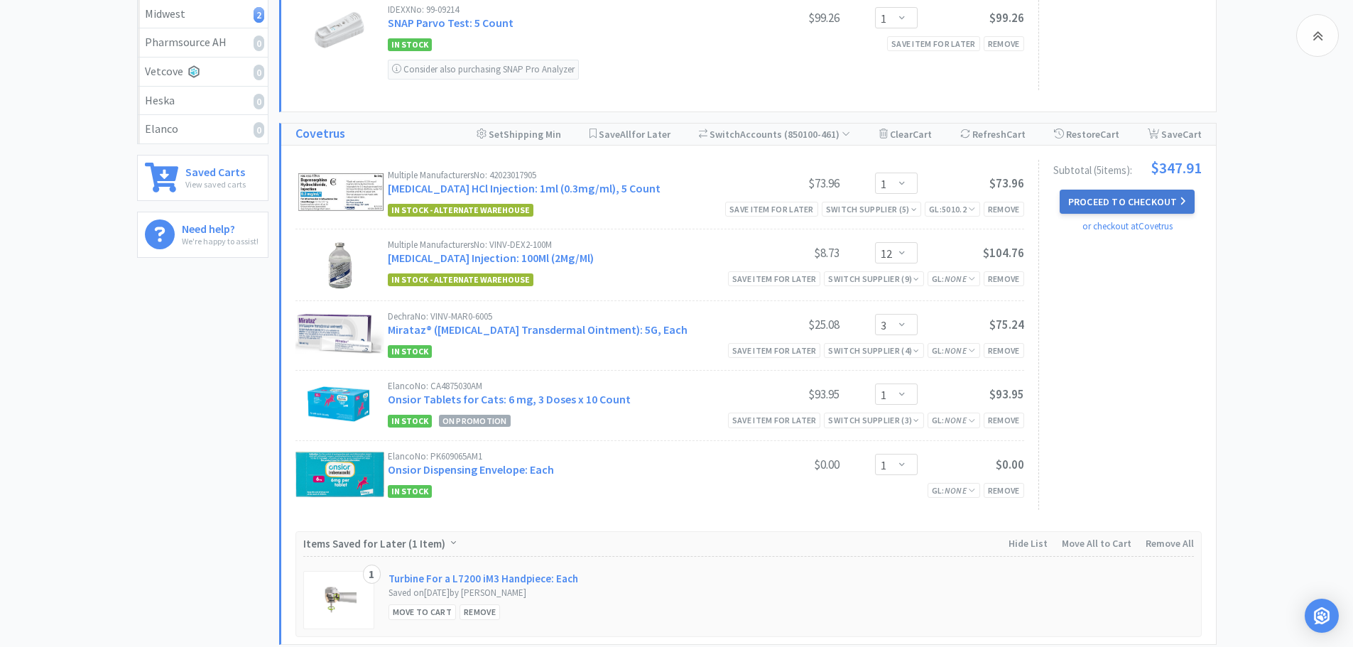
click at [1137, 209] on button "Proceed to Checkout" at bounding box center [1126, 202] width 135 height 24
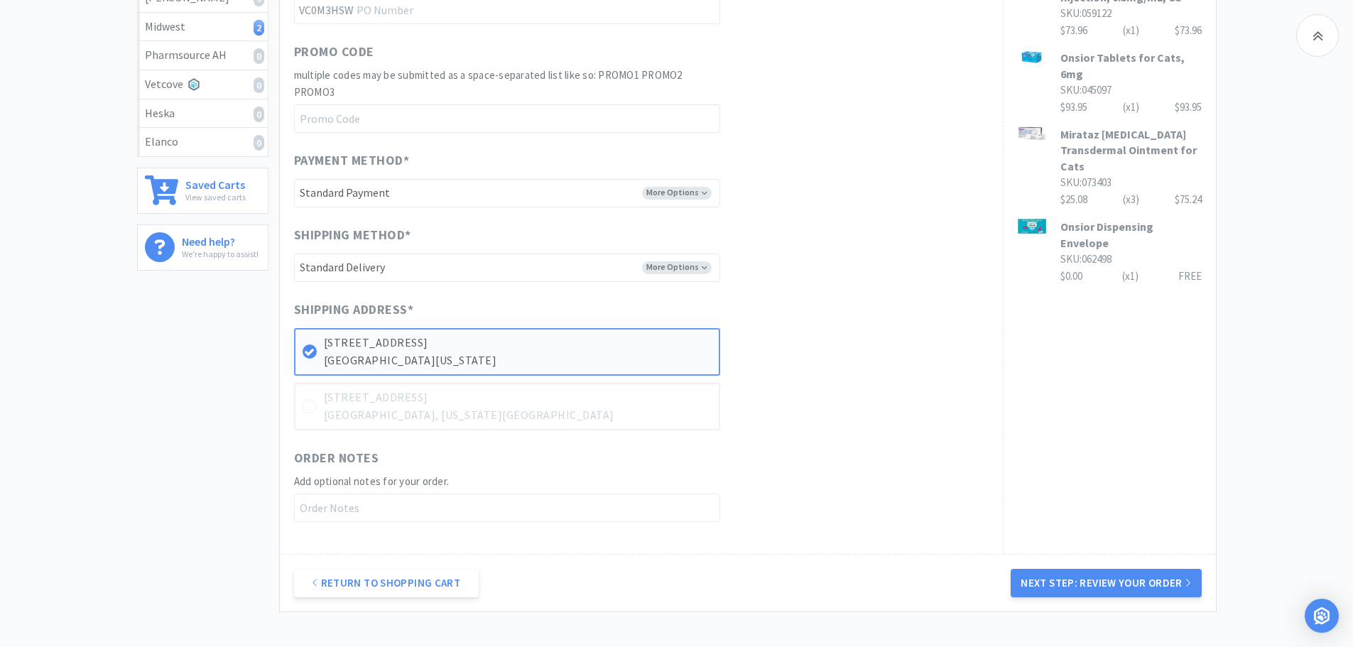
scroll to position [568, 0]
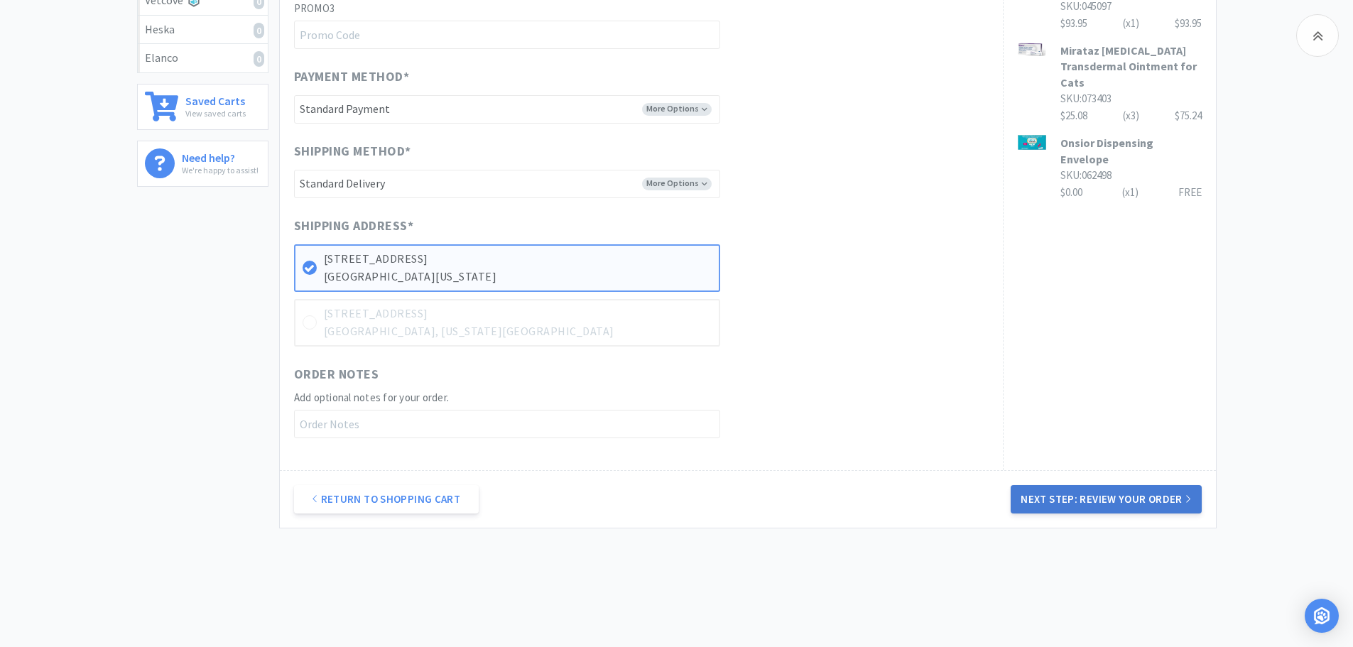
click at [1123, 505] on button "Next Step: Review Your Order" at bounding box center [1105, 499] width 190 height 28
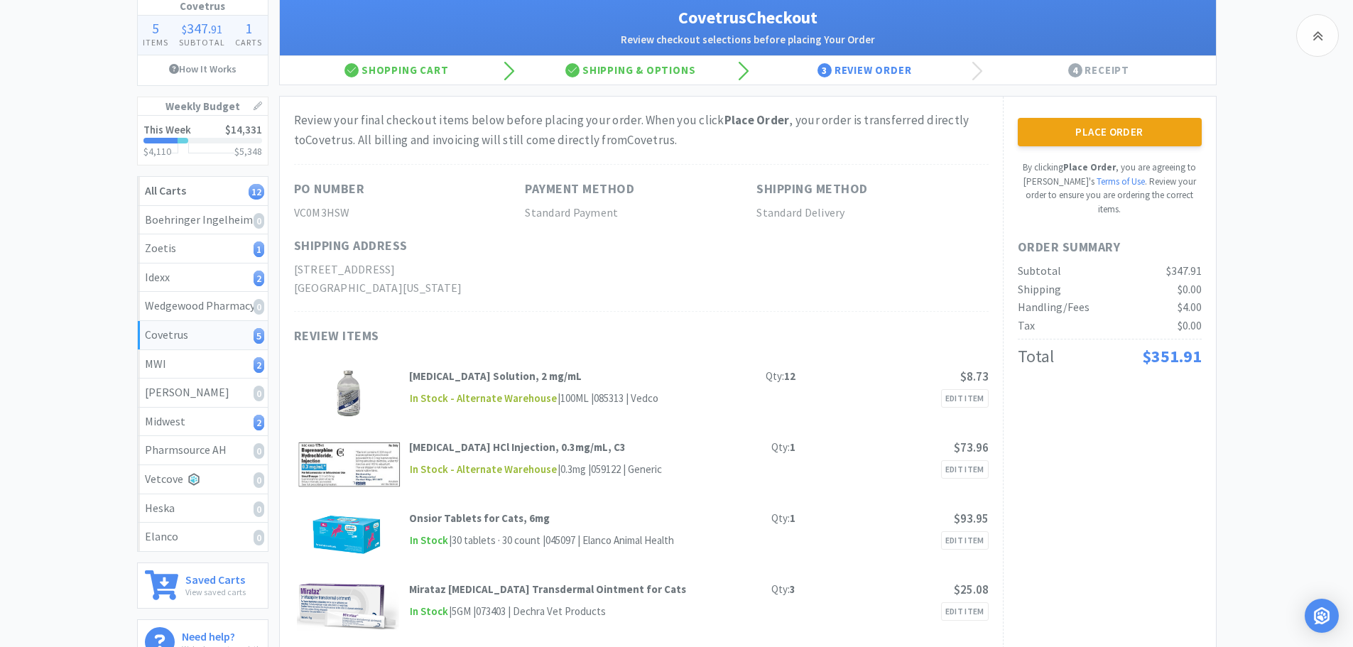
scroll to position [89, 0]
click at [1123, 137] on button "Place Order" at bounding box center [1109, 133] width 184 height 28
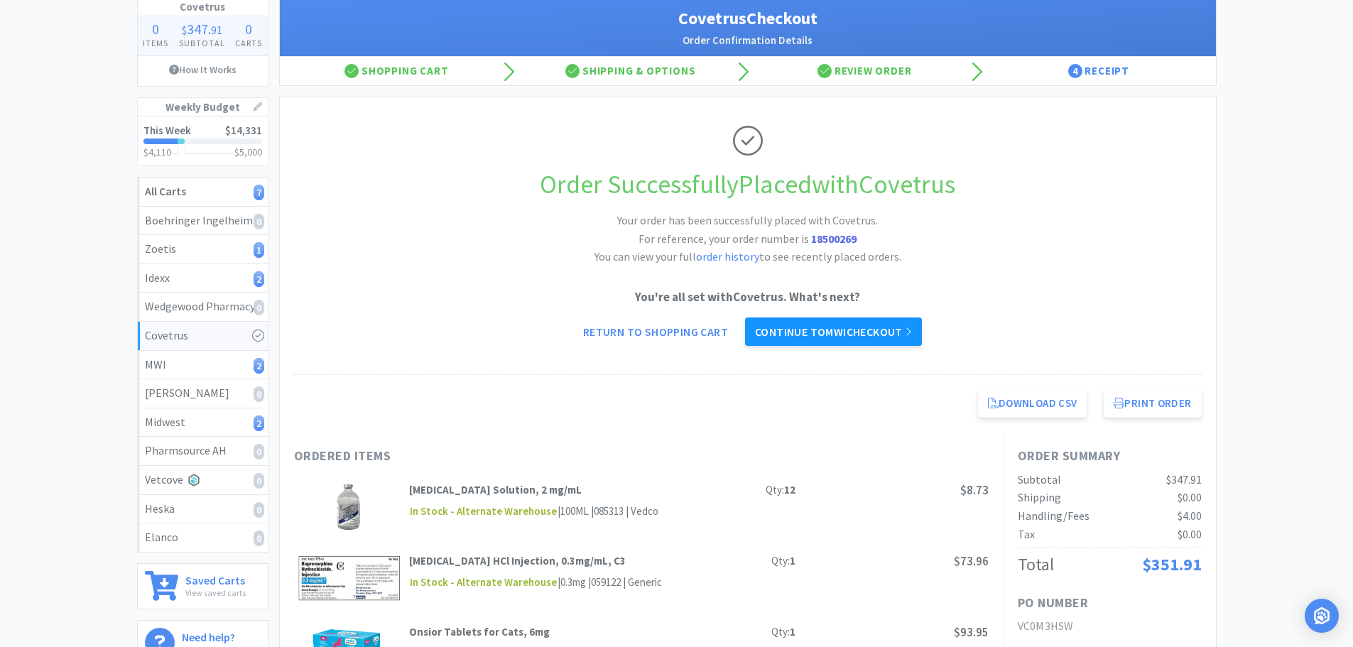
click at [826, 333] on link "Continue to MWI checkout" at bounding box center [833, 331] width 177 height 28
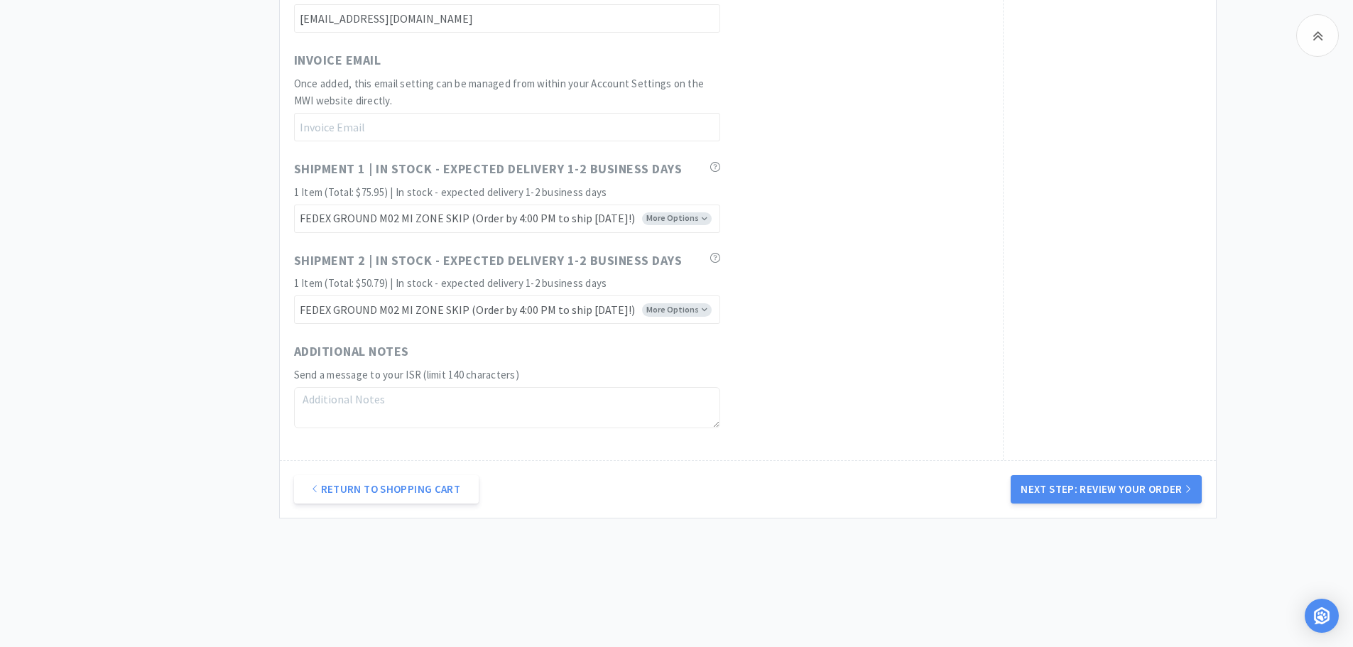
scroll to position [812, 0]
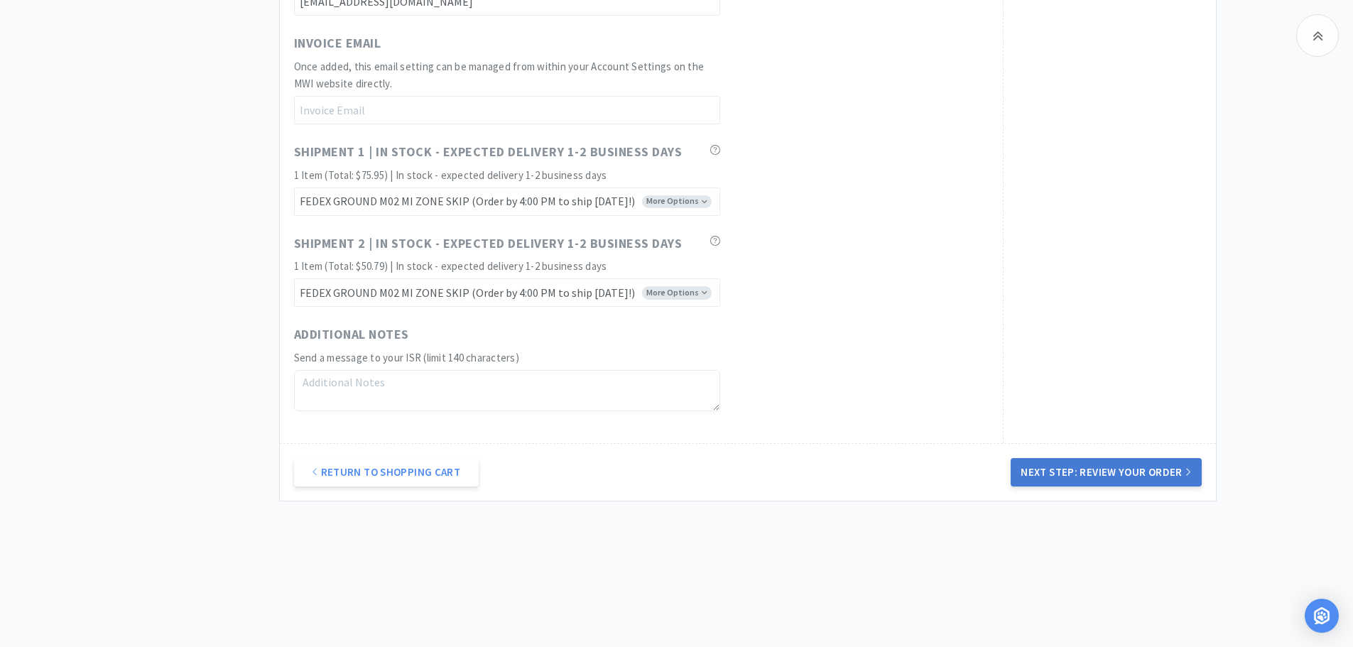
click at [1108, 468] on button "Next Step: Review Your Order" at bounding box center [1105, 472] width 190 height 28
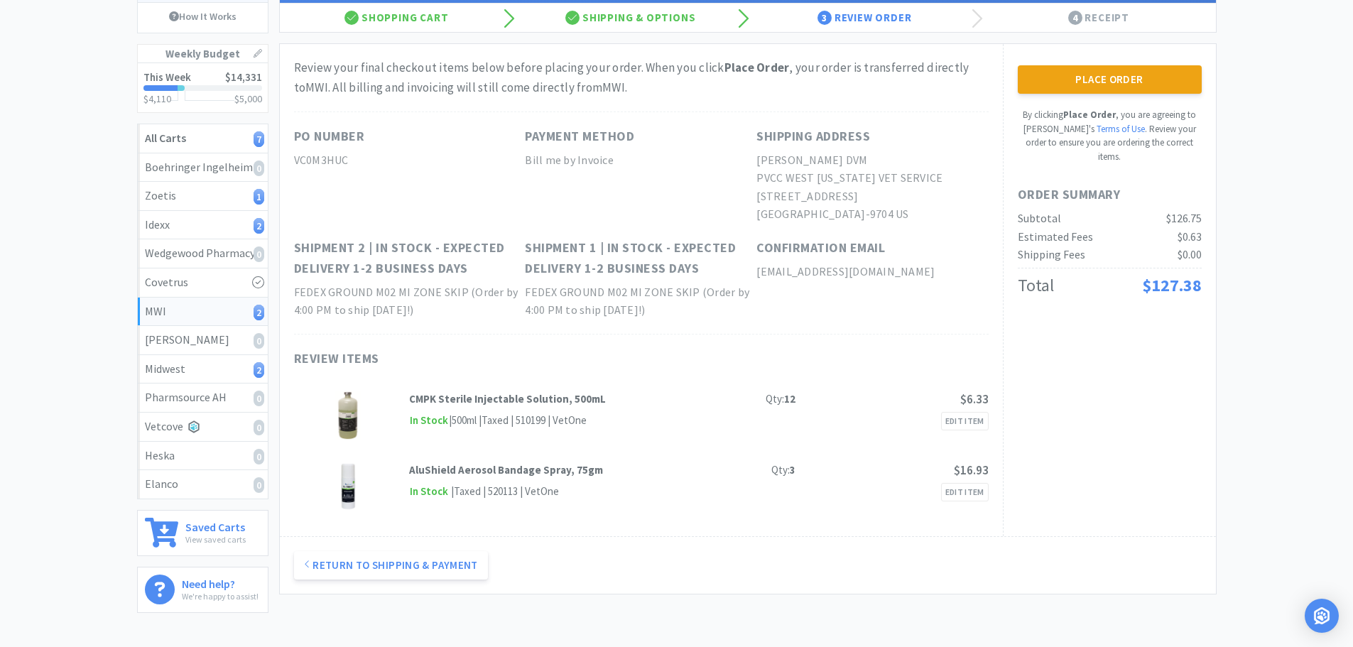
scroll to position [71, 0]
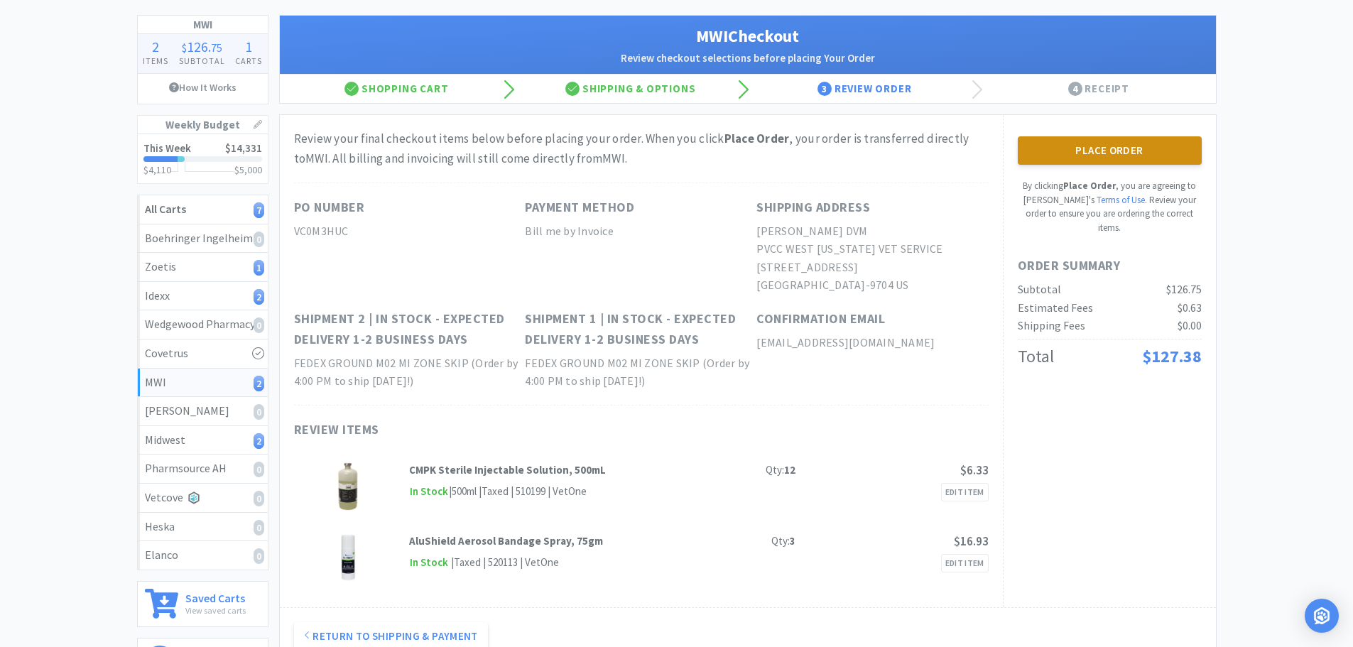
click at [1114, 146] on button "Place Order" at bounding box center [1109, 150] width 184 height 28
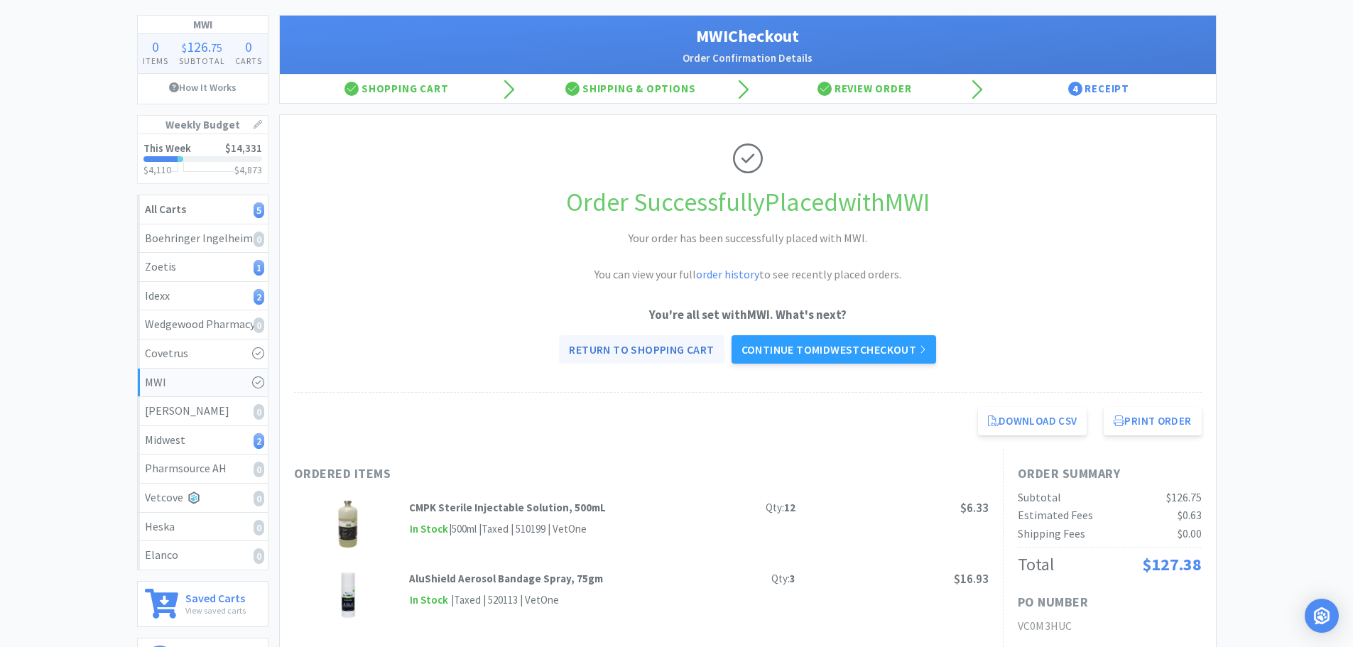
click at [619, 354] on link "Return to Shopping Cart" at bounding box center [641, 349] width 165 height 28
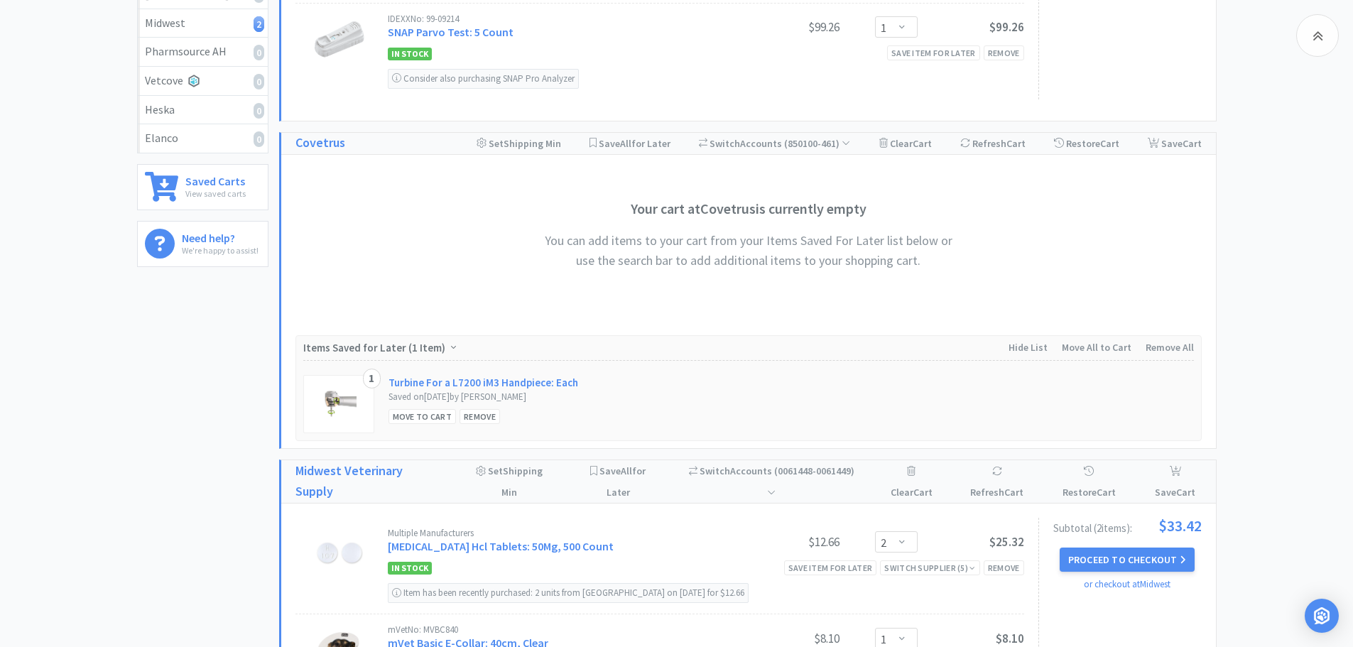
scroll to position [339, 0]
